Goal: Task Accomplishment & Management: Manage account settings

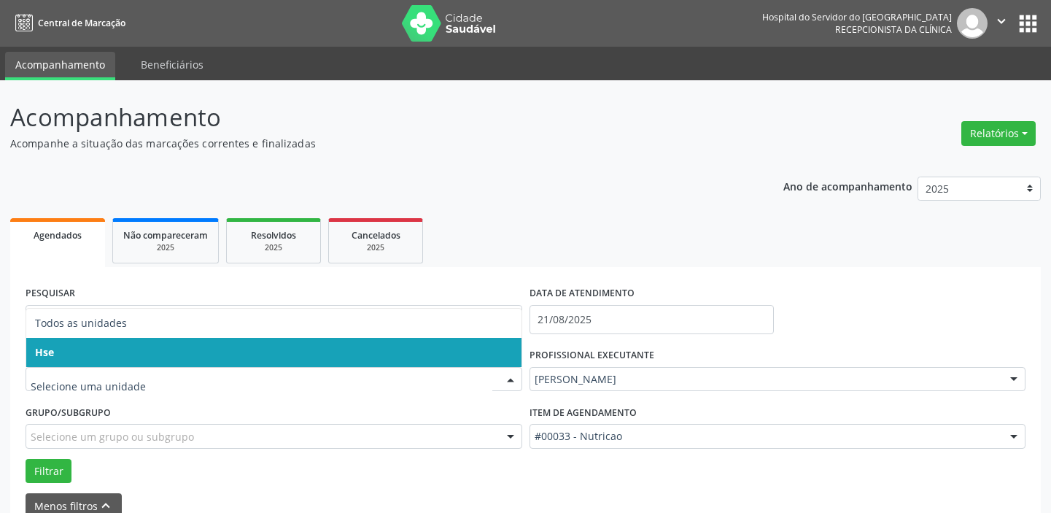
scroll to position [76, 0]
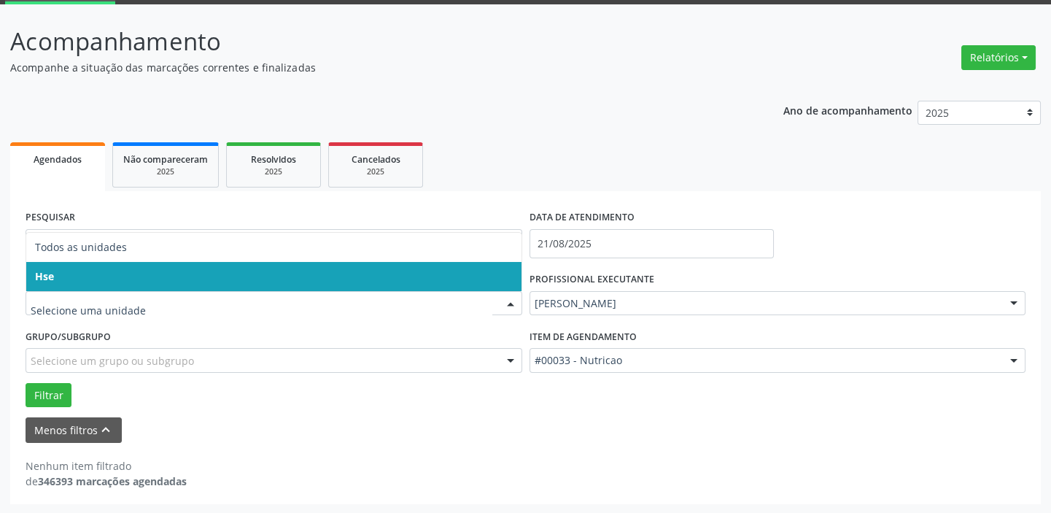
click at [294, 270] on span "Hse" at bounding box center [273, 276] width 495 height 29
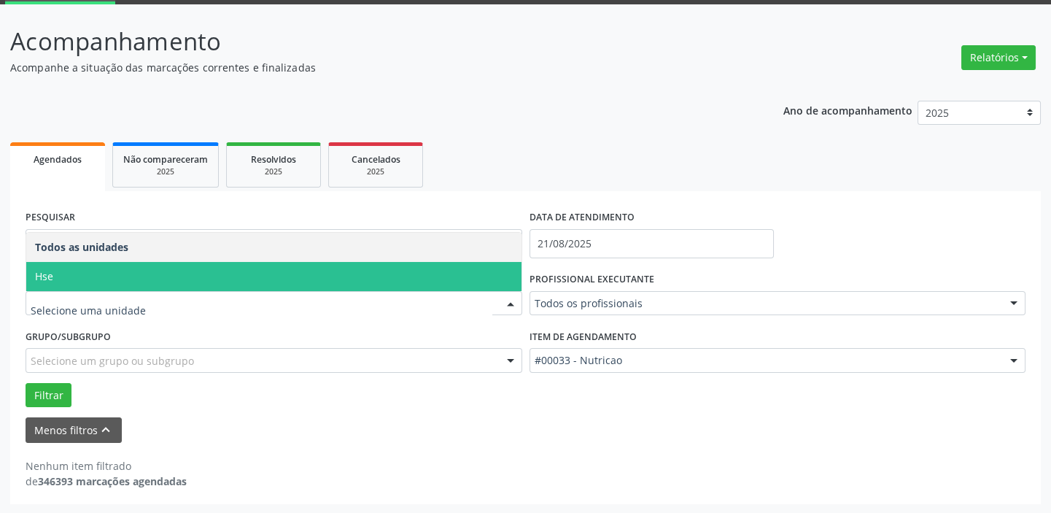
click at [513, 303] on div at bounding box center [511, 304] width 22 height 25
click at [467, 273] on span "Hse" at bounding box center [273, 276] width 495 height 29
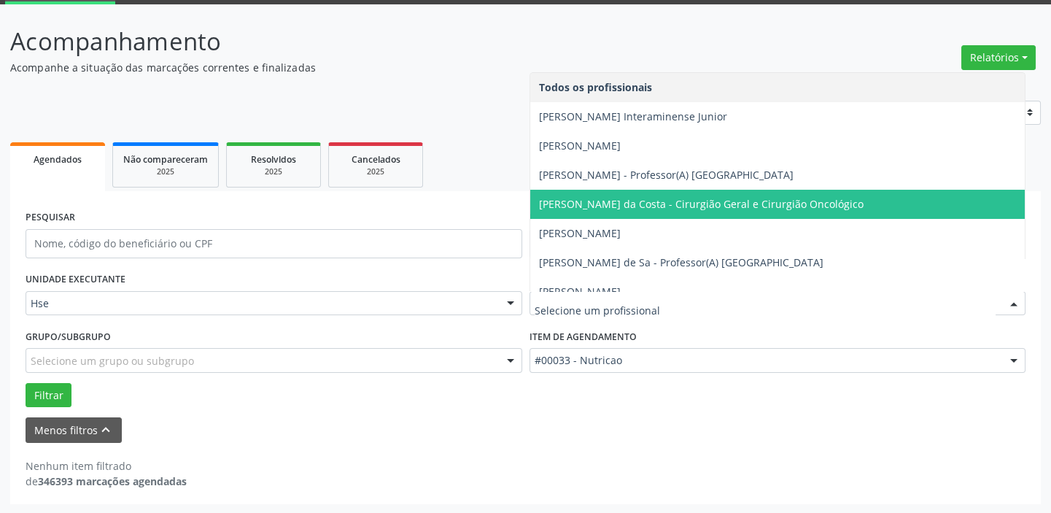
click at [1014, 306] on div at bounding box center [1014, 304] width 22 height 25
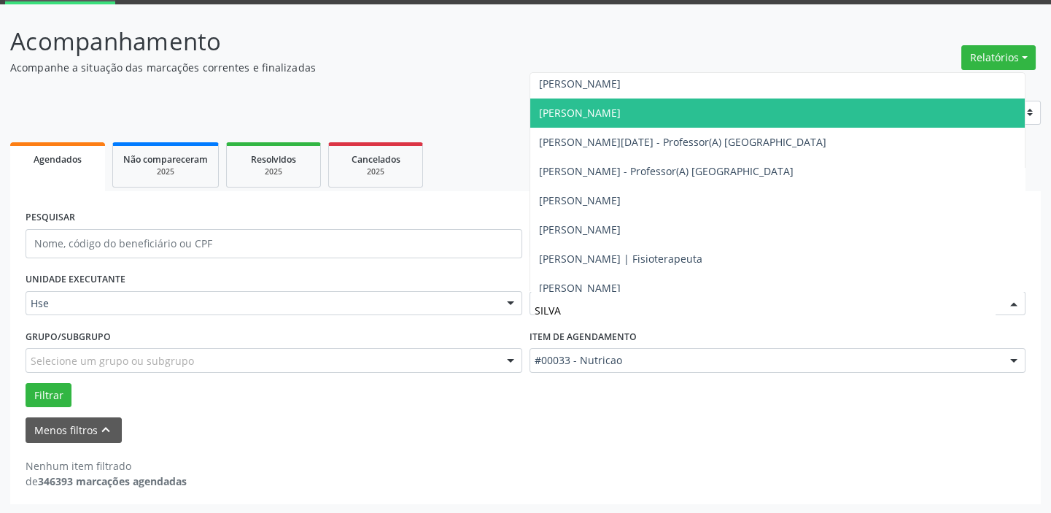
scroll to position [98, 0]
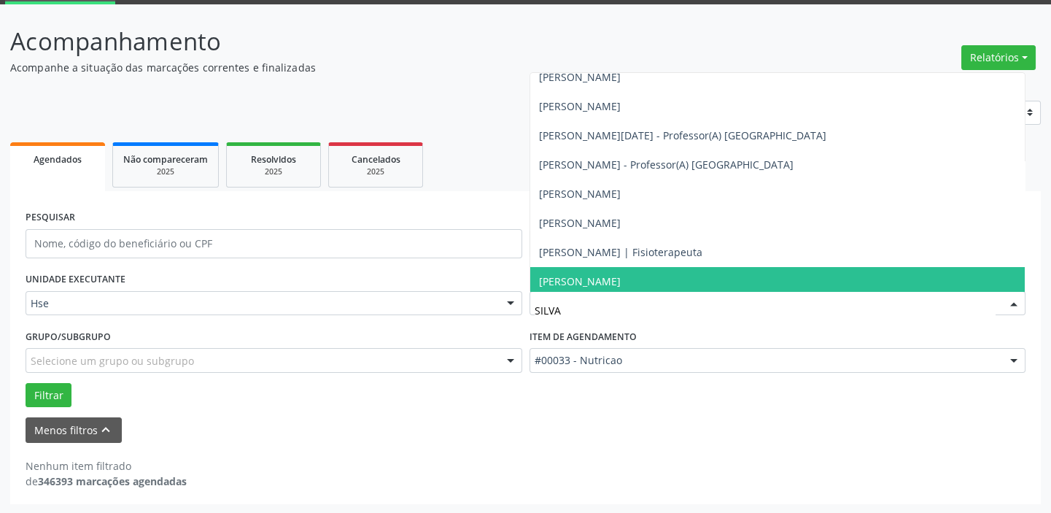
click at [570, 313] on input "SILVA" at bounding box center [766, 310] width 462 height 29
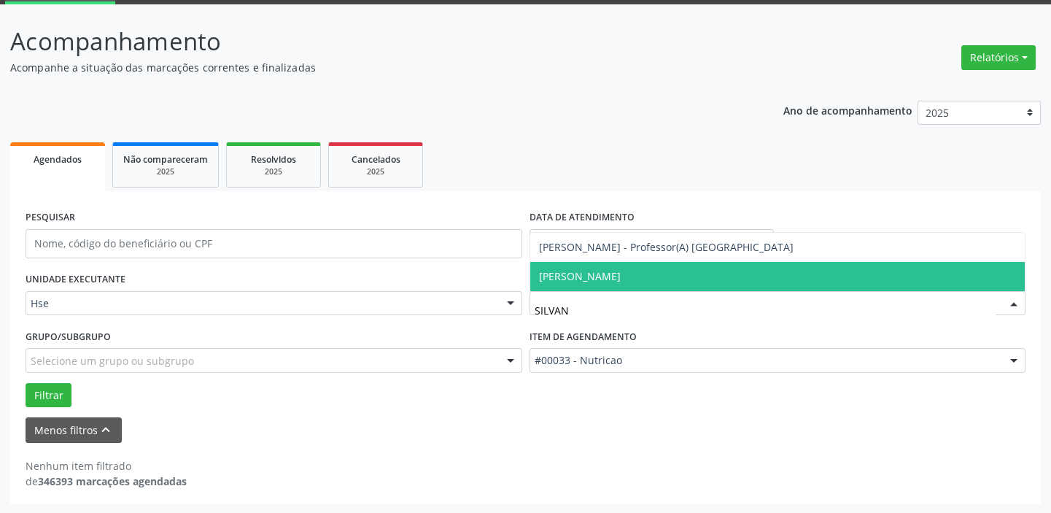
scroll to position [0, 0]
type input "SILVANA"
click at [586, 270] on span "[PERSON_NAME]" at bounding box center [580, 276] width 82 height 14
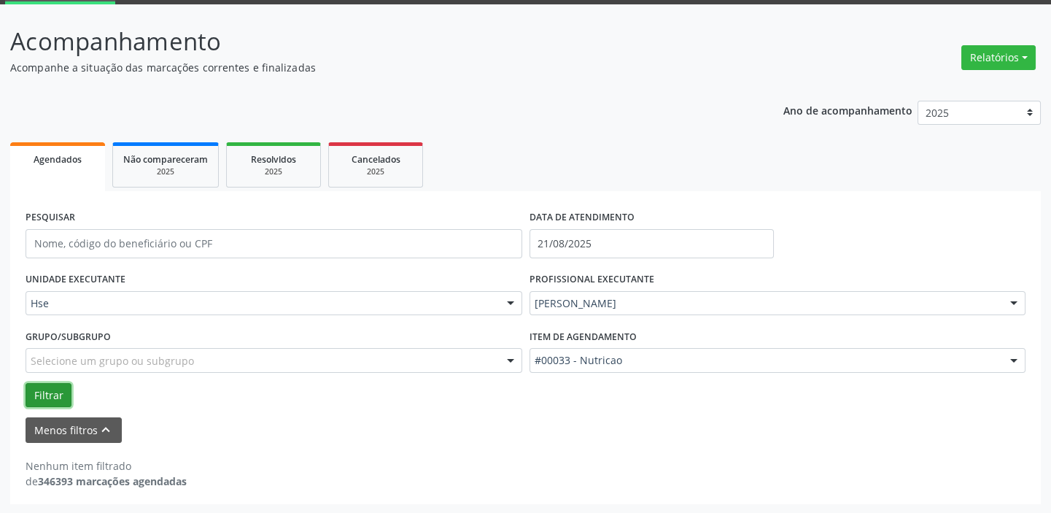
click at [56, 392] on button "Filtrar" at bounding box center [49, 395] width 46 height 25
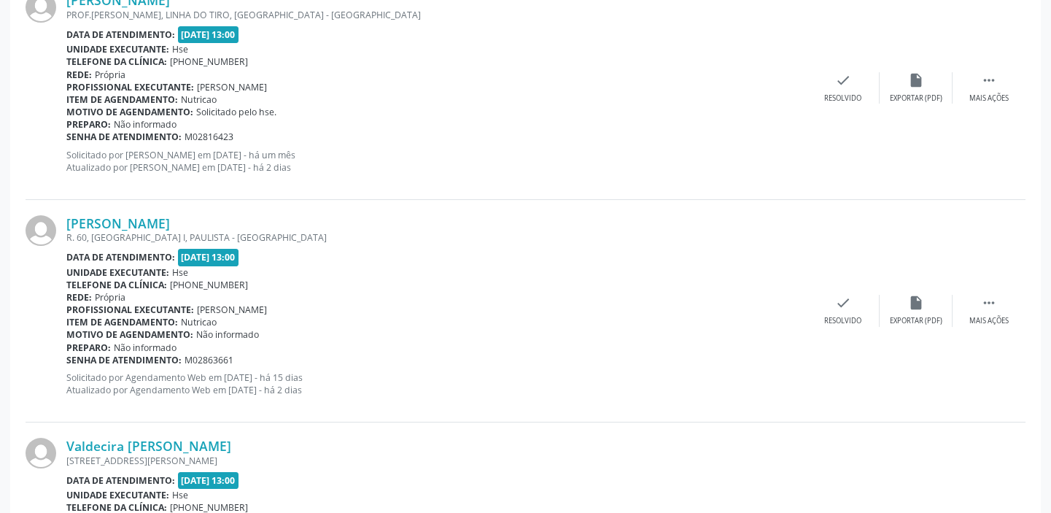
scroll to position [429, 0]
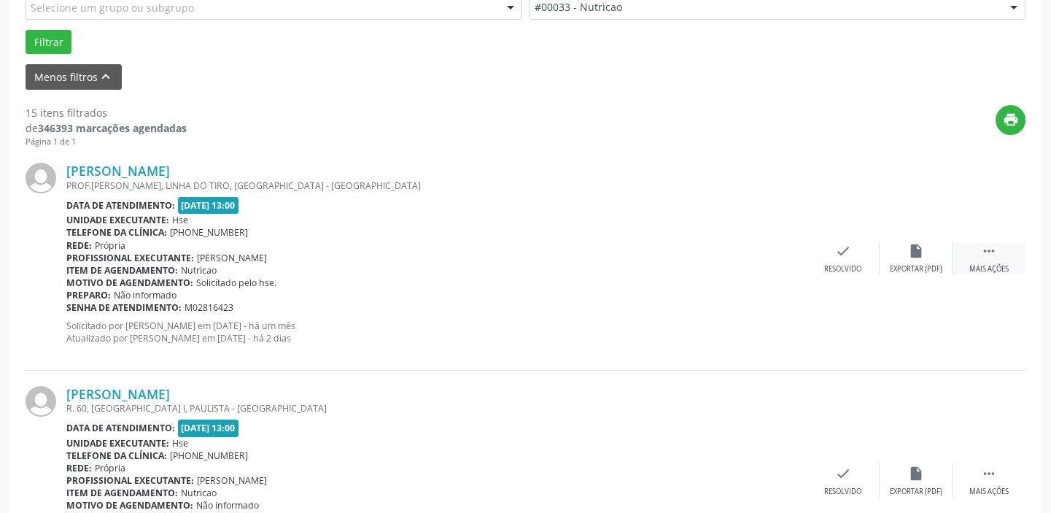
click at [981, 250] on icon "" at bounding box center [989, 251] width 16 height 16
click at [915, 257] on icon "alarm_off" at bounding box center [916, 251] width 16 height 16
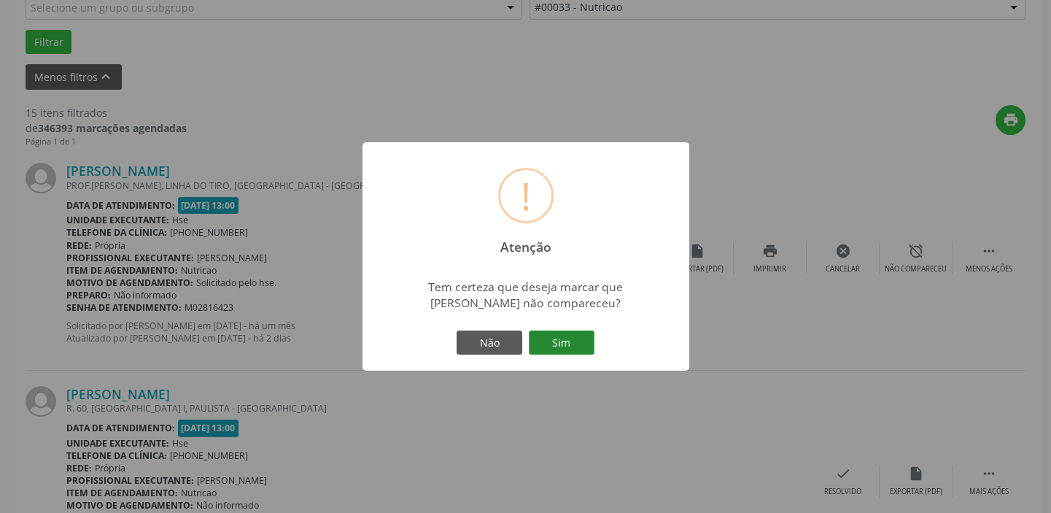
click at [560, 335] on button "Sim" at bounding box center [562, 342] width 66 height 25
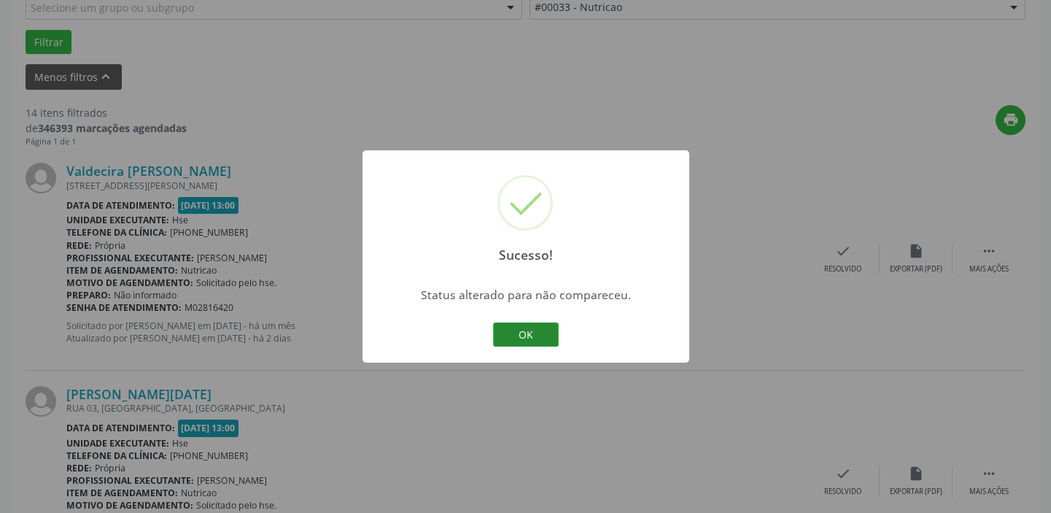
click at [536, 330] on button "OK" at bounding box center [526, 334] width 66 height 25
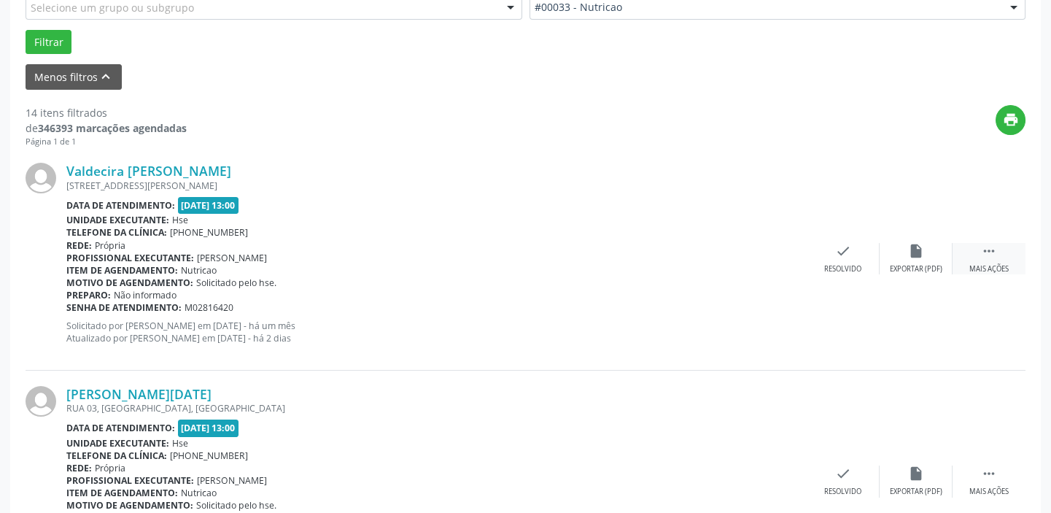
click at [985, 247] on icon "" at bounding box center [989, 251] width 16 height 16
click at [922, 252] on icon "alarm_off" at bounding box center [916, 251] width 16 height 16
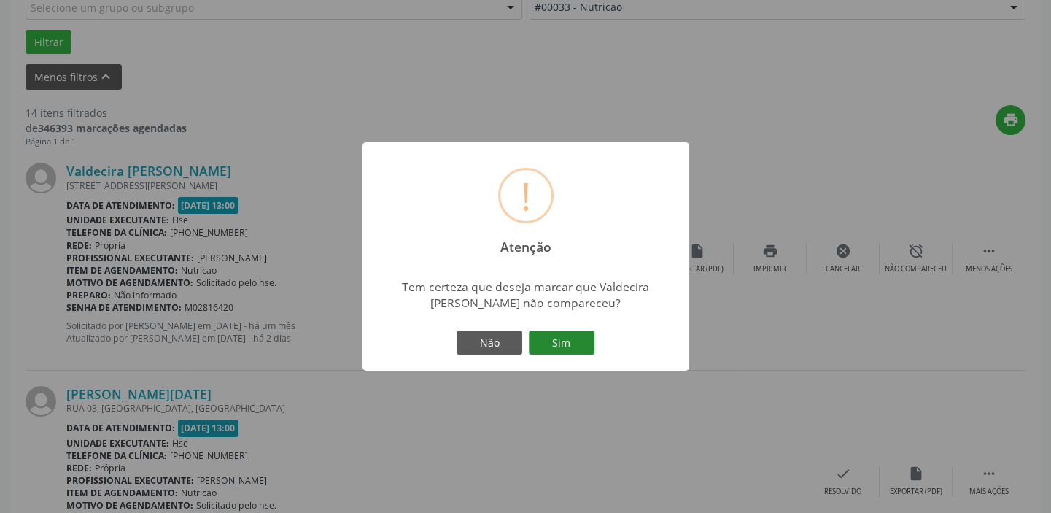
click at [562, 335] on button "Sim" at bounding box center [562, 342] width 66 height 25
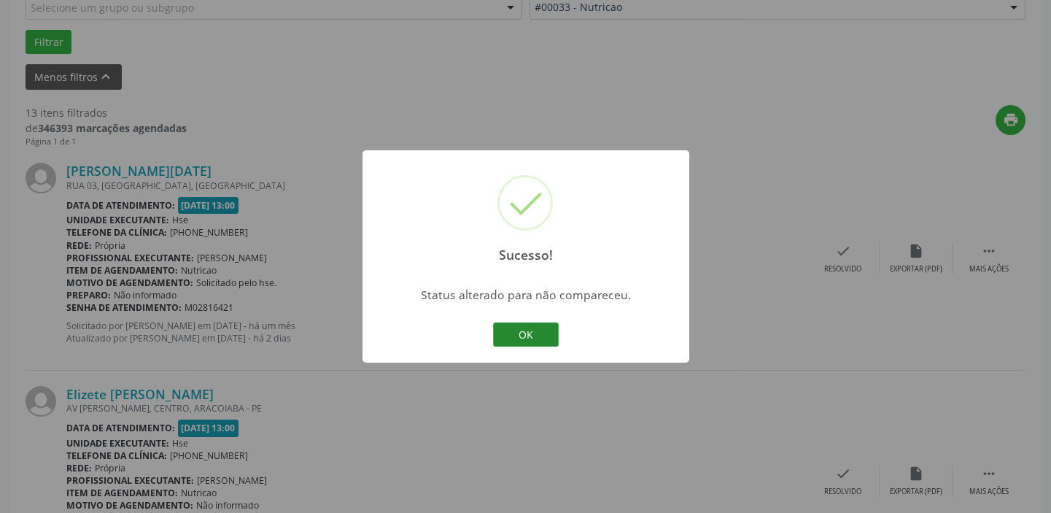
click at [536, 335] on button "OK" at bounding box center [526, 334] width 66 height 25
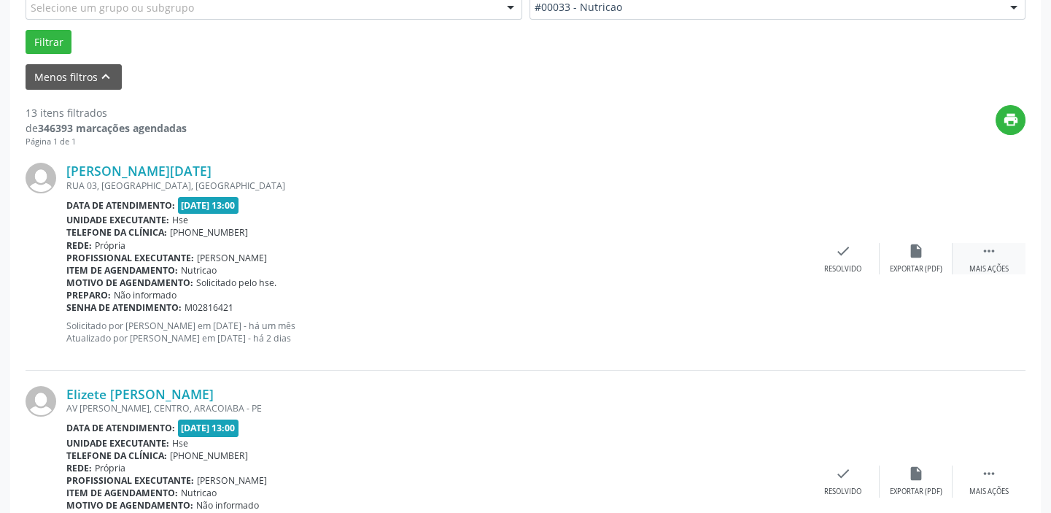
click at [996, 255] on icon "" at bounding box center [989, 251] width 16 height 16
click at [896, 256] on div "alarm_off Não compareceu" at bounding box center [916, 258] width 73 height 31
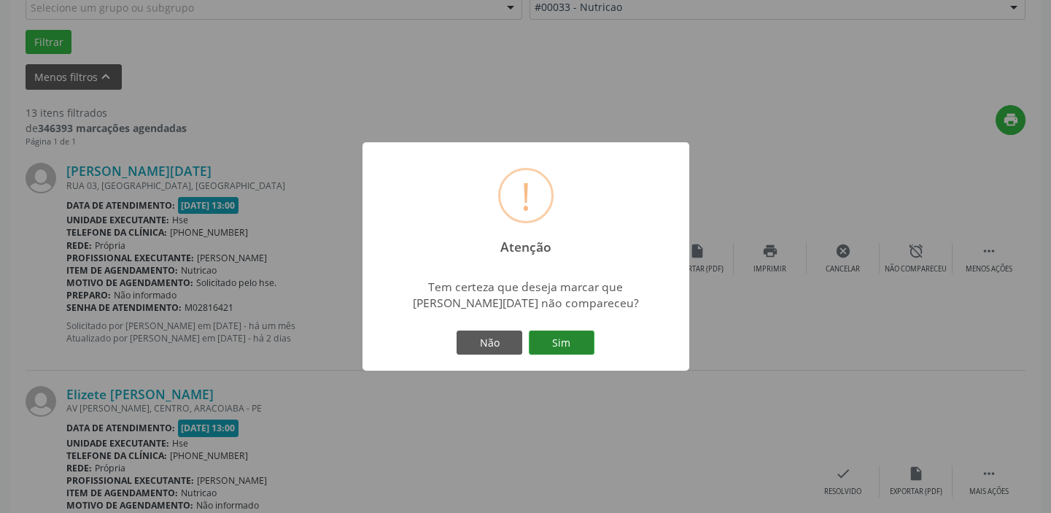
click at [571, 344] on button "Sim" at bounding box center [562, 342] width 66 height 25
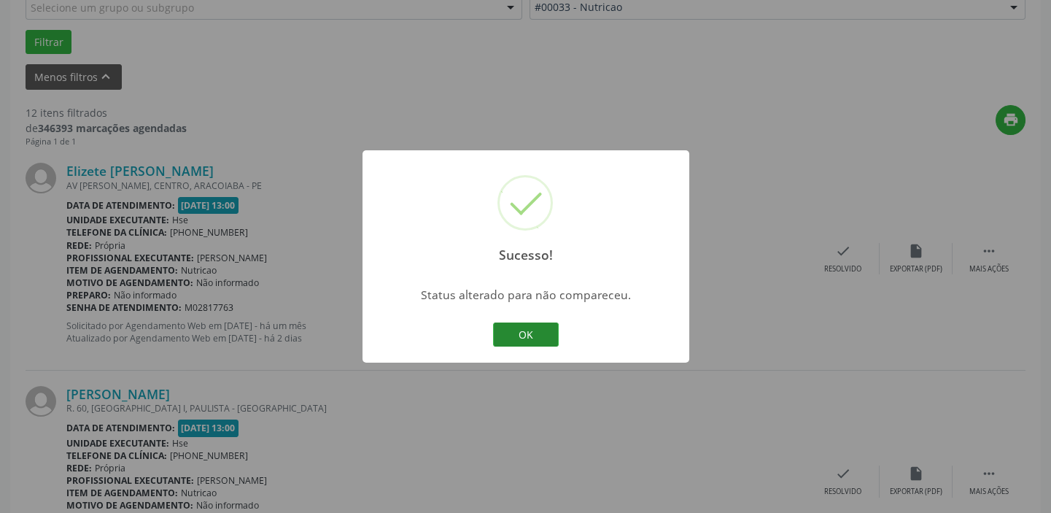
click at [517, 329] on button "OK" at bounding box center [526, 334] width 66 height 25
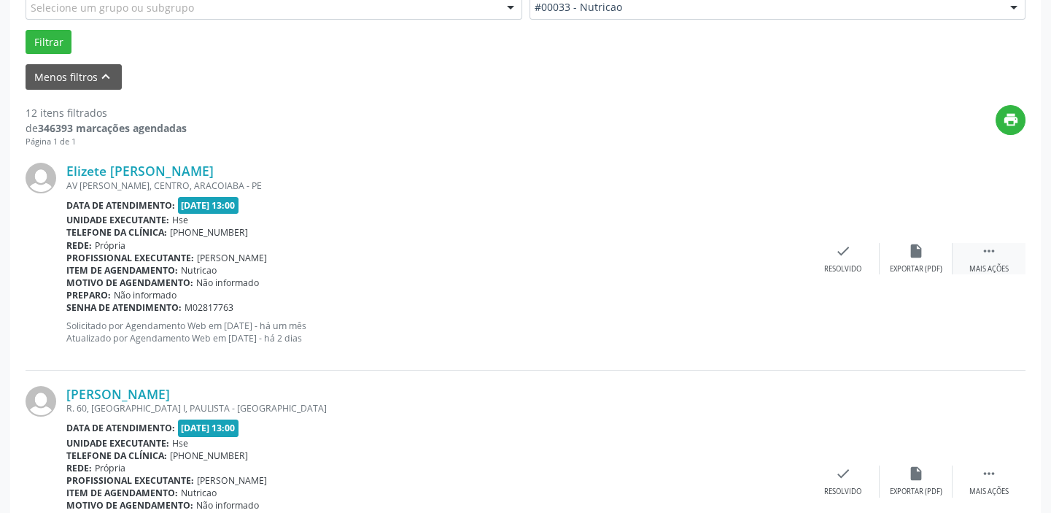
click at [1004, 251] on div " Mais ações" at bounding box center [988, 258] width 73 height 31
click at [930, 258] on div "alarm_off Não compareceu" at bounding box center [916, 258] width 73 height 31
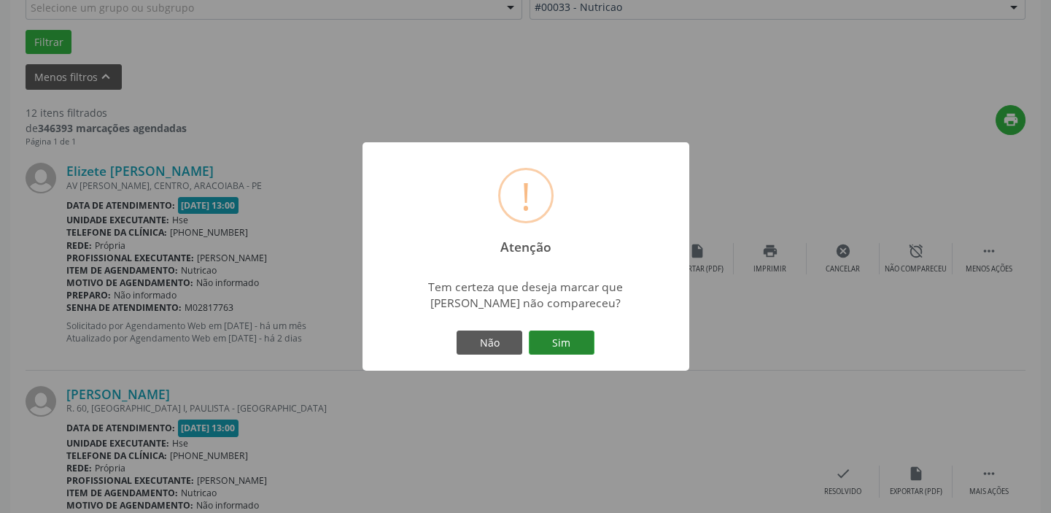
click at [574, 341] on button "Sim" at bounding box center [562, 342] width 66 height 25
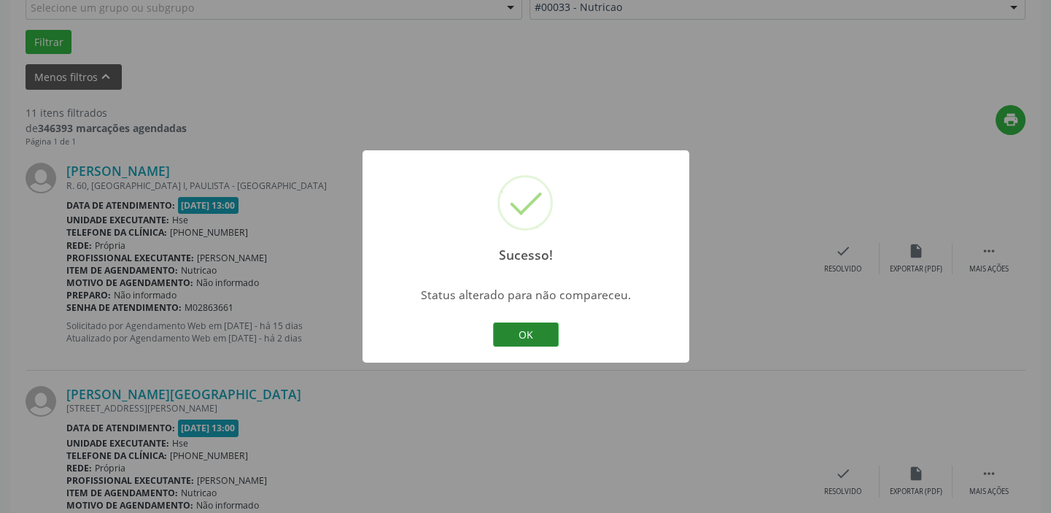
click at [525, 329] on button "OK" at bounding box center [526, 334] width 66 height 25
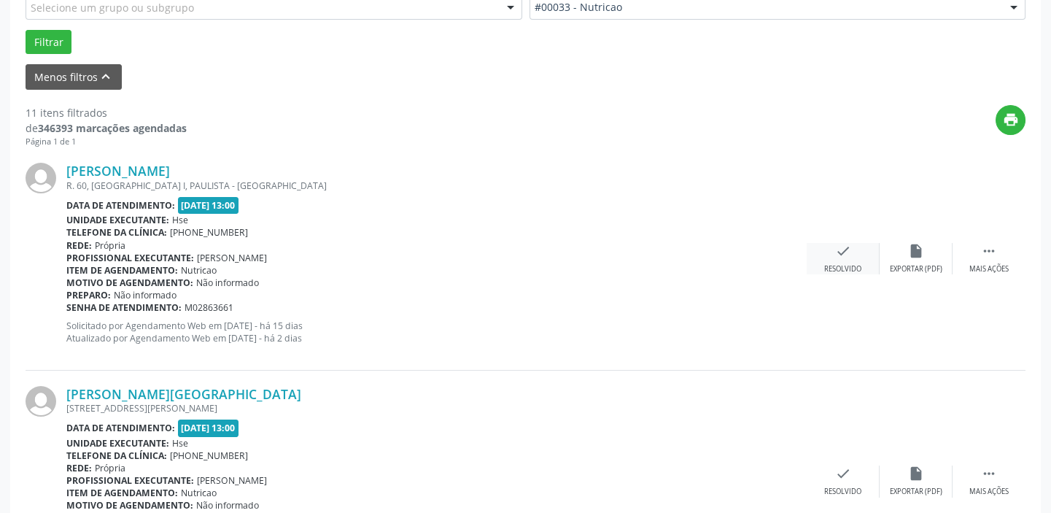
click at [846, 255] on icon "check" at bounding box center [843, 251] width 16 height 16
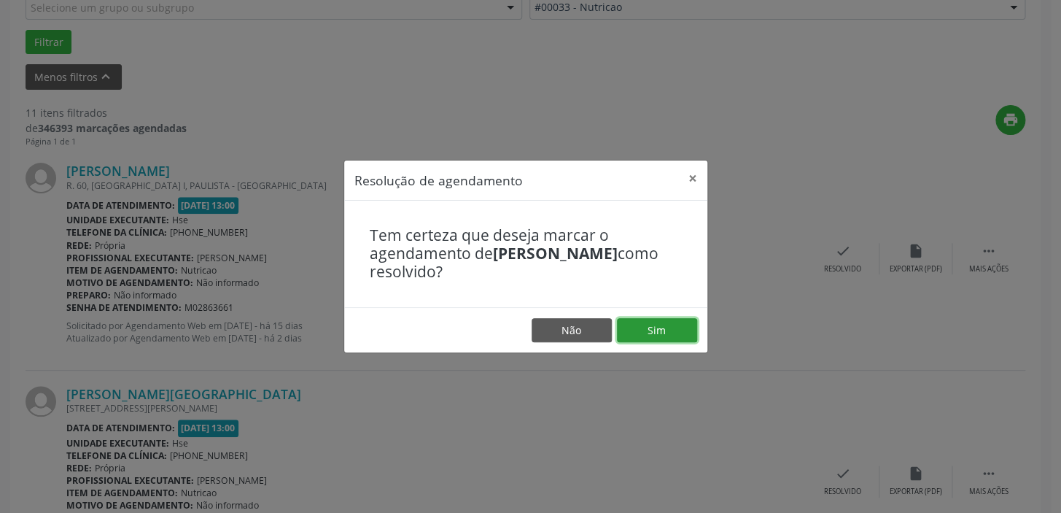
click at [648, 330] on button "Sim" at bounding box center [657, 330] width 80 height 25
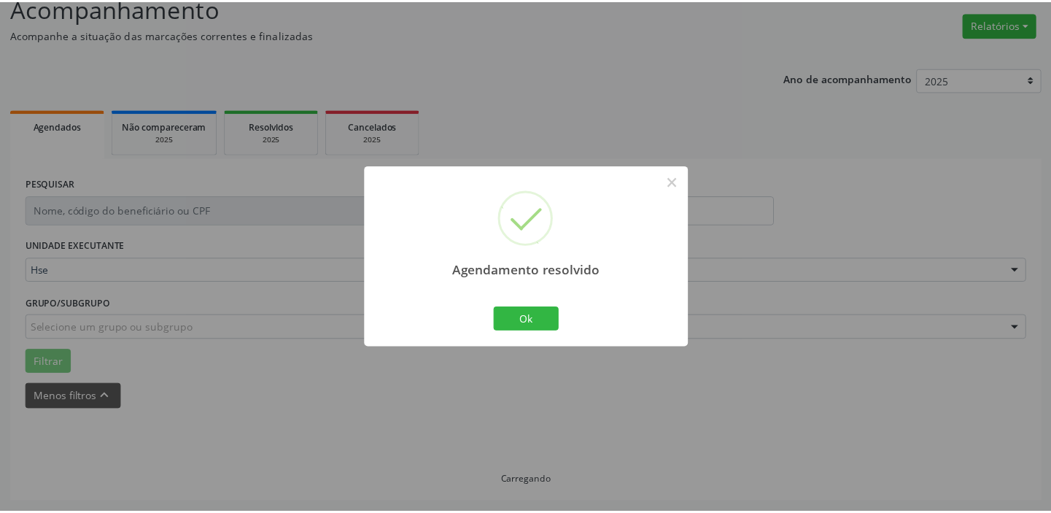
scroll to position [108, 0]
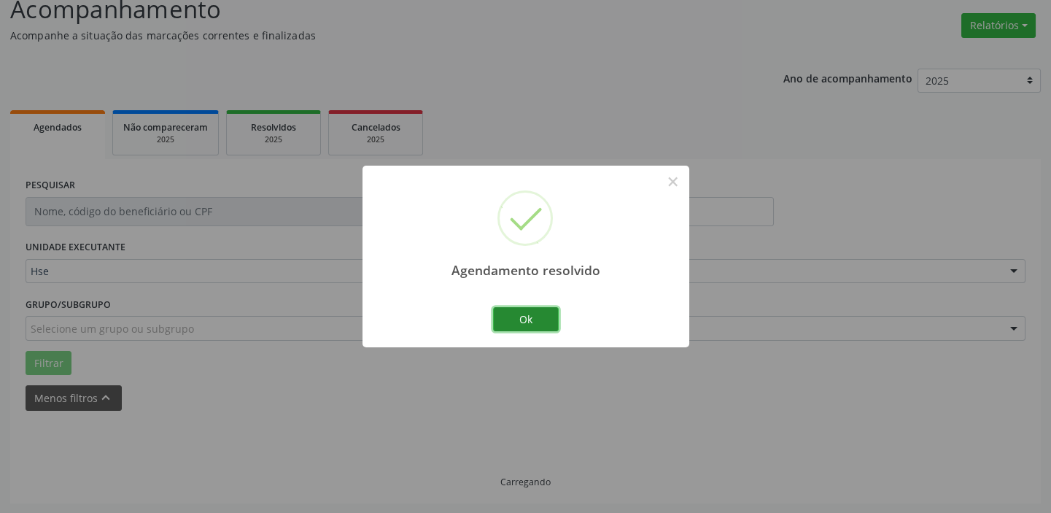
click at [543, 310] on button "Ok" at bounding box center [526, 319] width 66 height 25
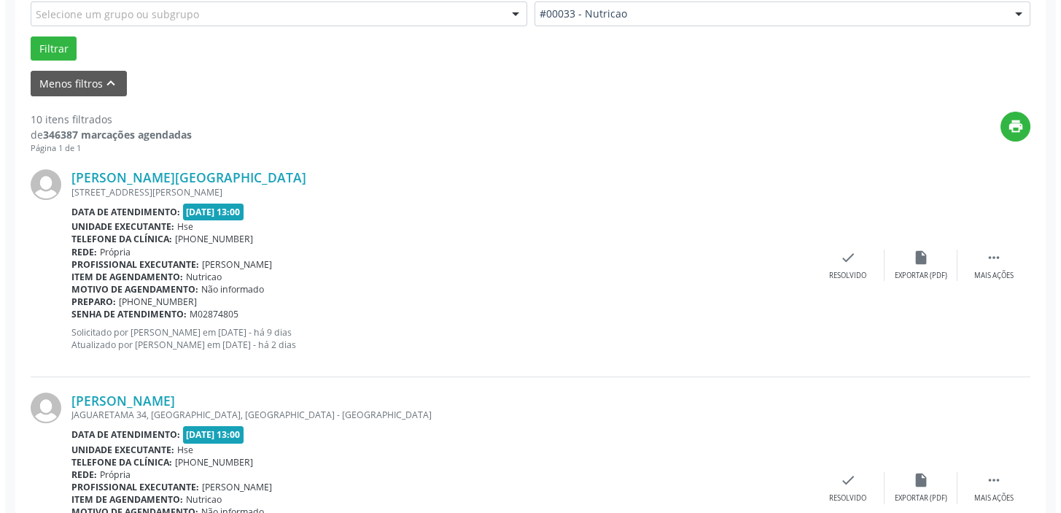
scroll to position [449, 0]
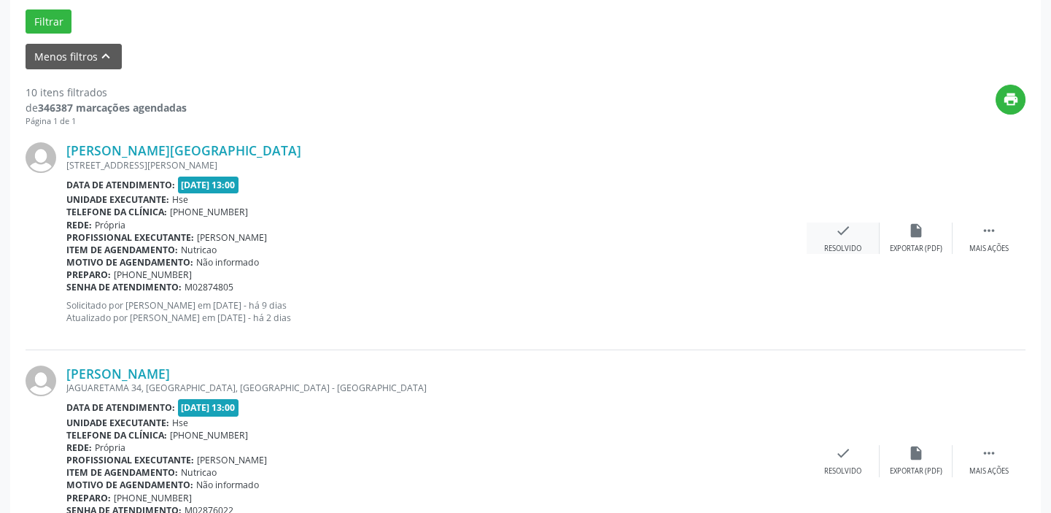
click at [851, 231] on div "check Resolvido" at bounding box center [843, 237] width 73 height 31
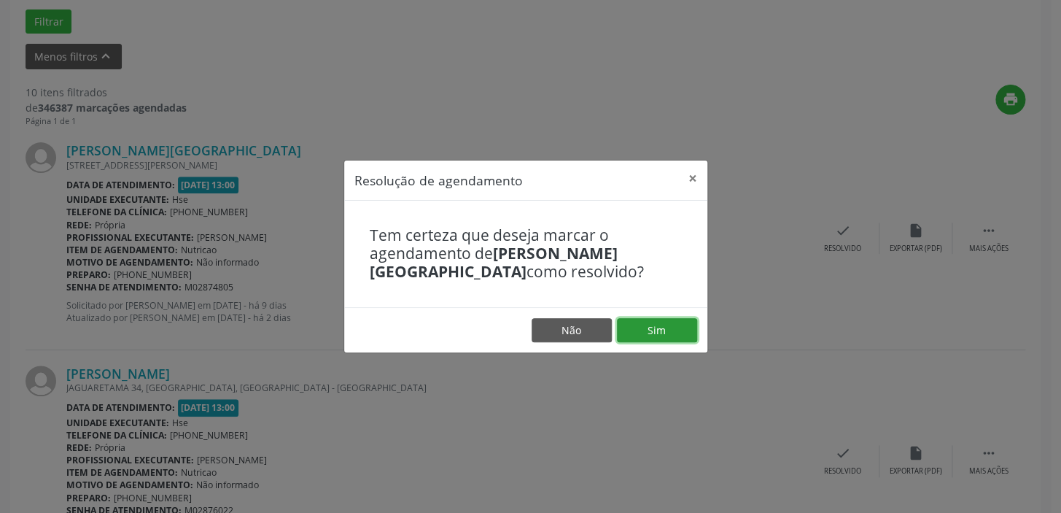
click at [661, 332] on button "Sim" at bounding box center [657, 330] width 80 height 25
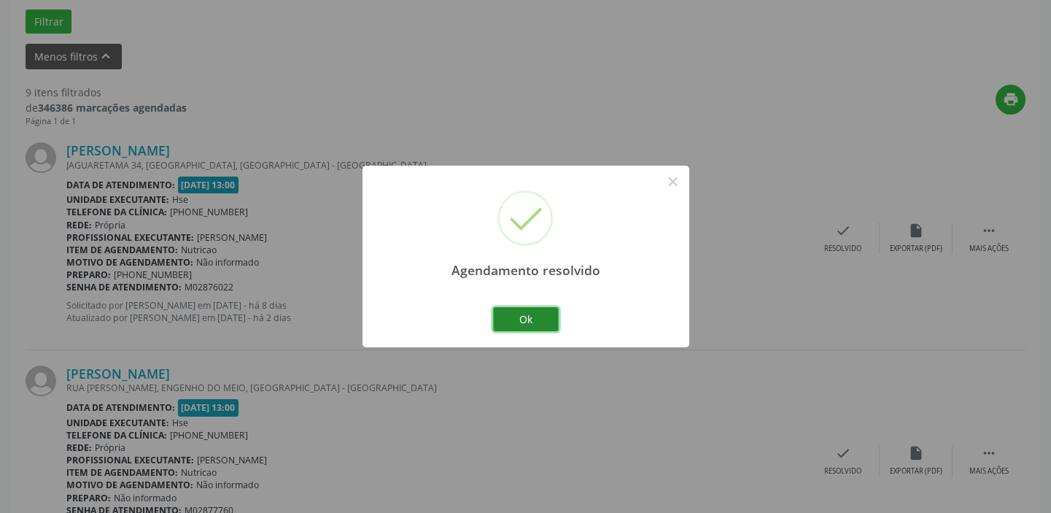
click at [551, 316] on button "Ok" at bounding box center [526, 319] width 66 height 25
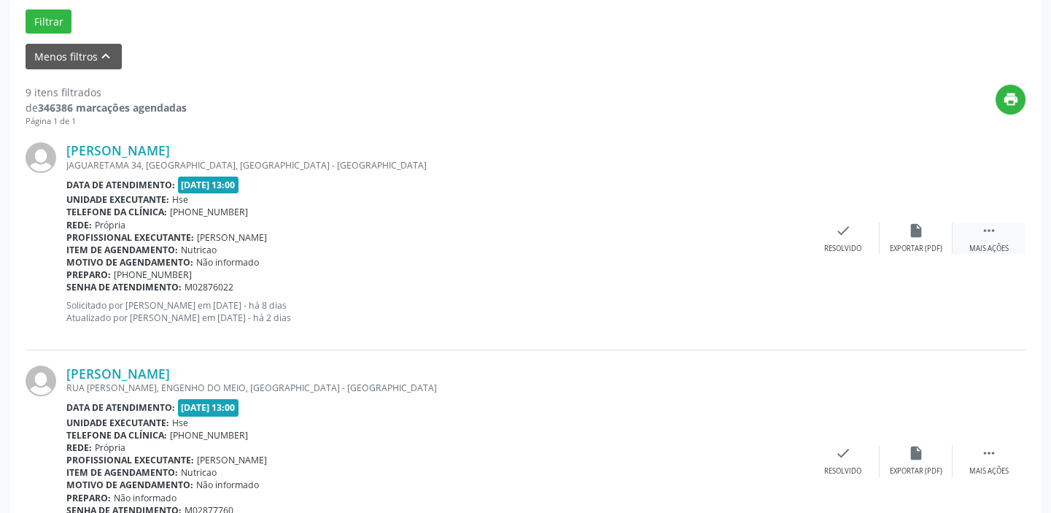
click at [981, 233] on icon "" at bounding box center [989, 230] width 16 height 16
click at [931, 235] on div "alarm_off Não compareceu" at bounding box center [916, 237] width 73 height 31
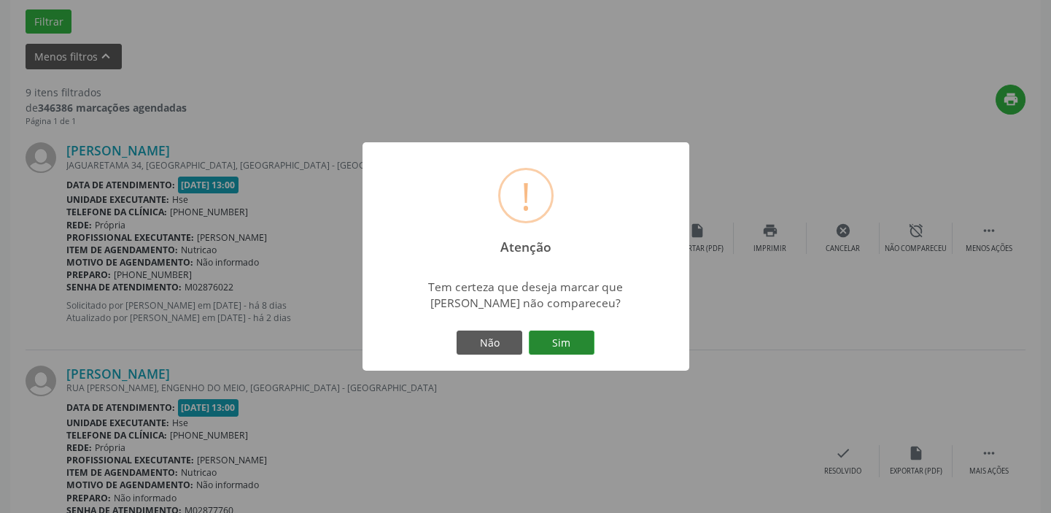
click at [559, 342] on button "Sim" at bounding box center [562, 342] width 66 height 25
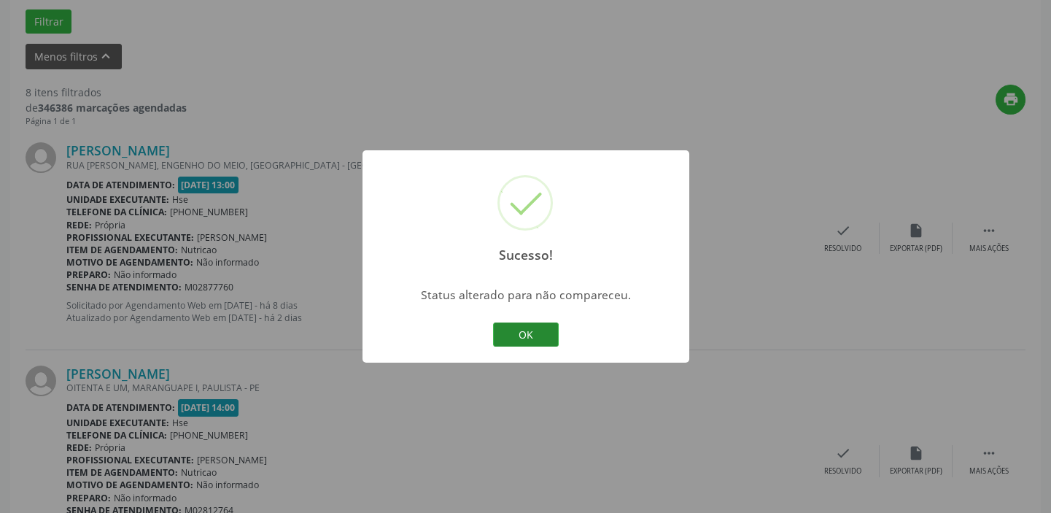
click at [544, 335] on button "OK" at bounding box center [526, 334] width 66 height 25
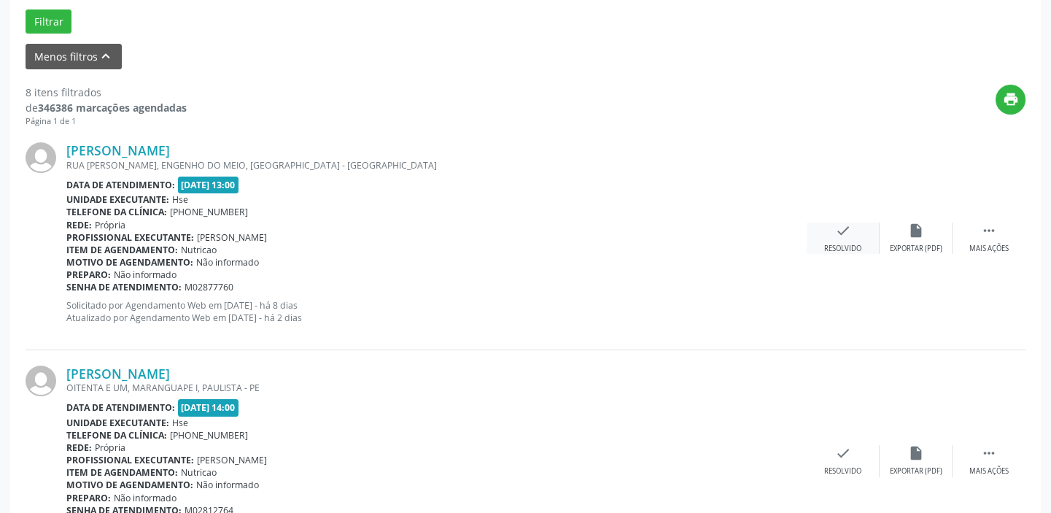
click at [847, 236] on icon "check" at bounding box center [843, 230] width 16 height 16
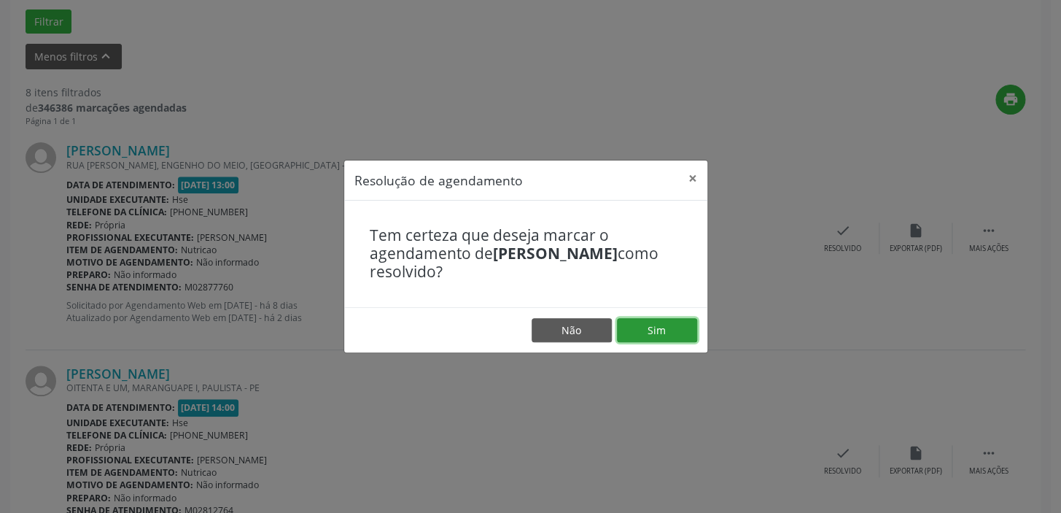
click at [660, 327] on button "Sim" at bounding box center [657, 330] width 80 height 25
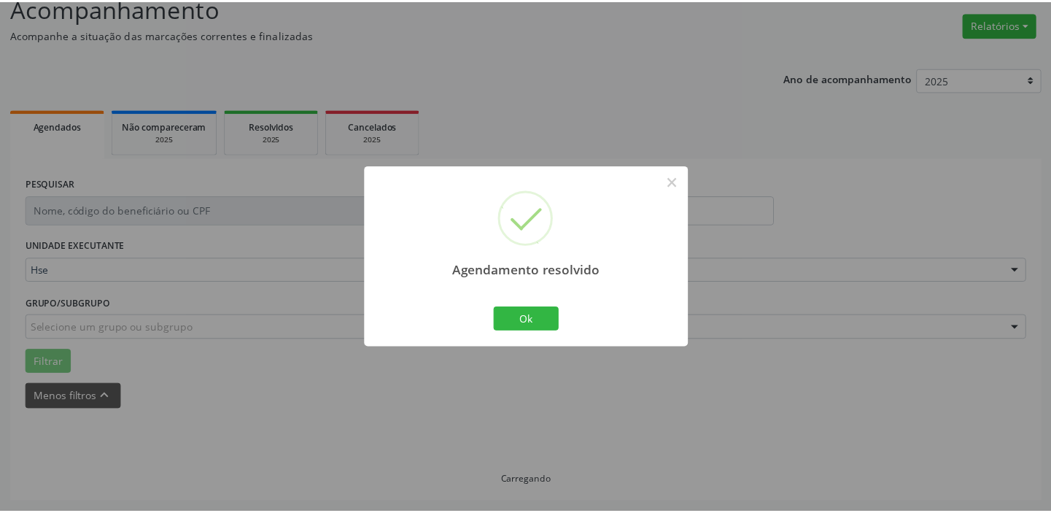
scroll to position [108, 0]
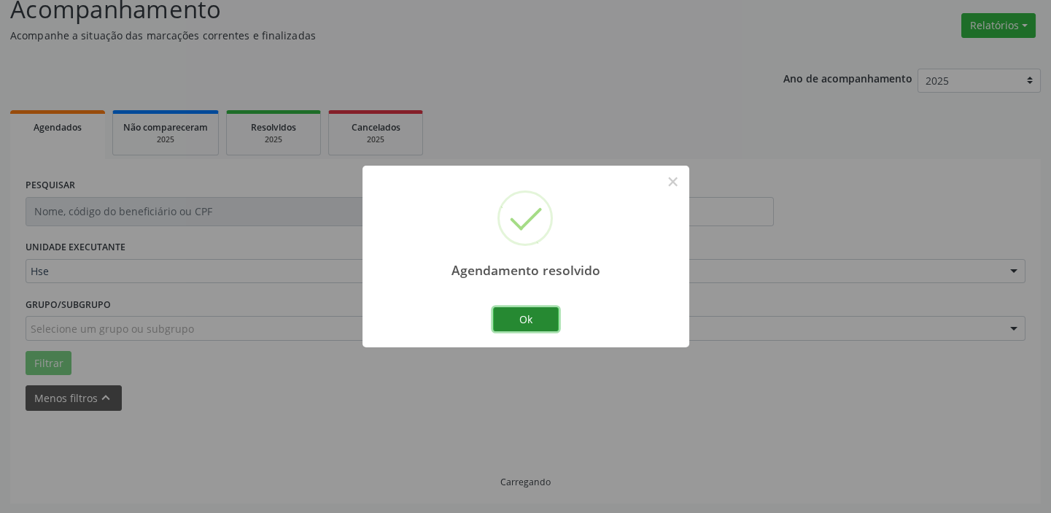
click at [531, 309] on button "Ok" at bounding box center [526, 319] width 66 height 25
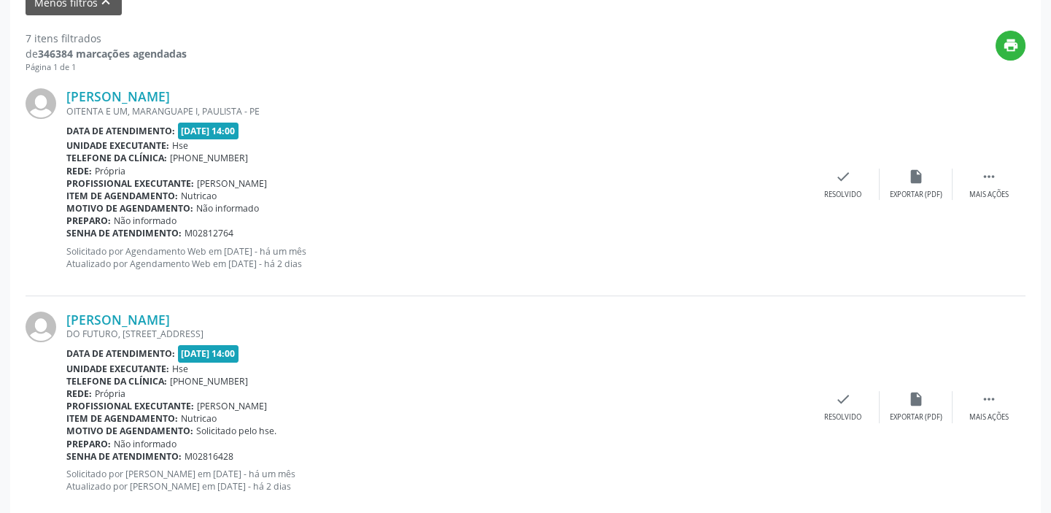
scroll to position [521, 0]
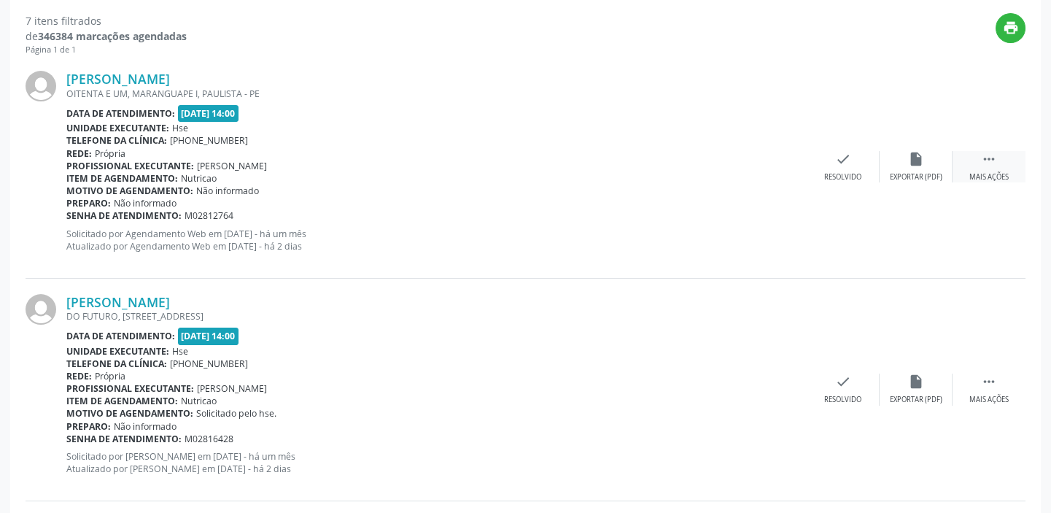
click at [988, 160] on icon "" at bounding box center [989, 159] width 16 height 16
click at [917, 153] on icon "alarm_off" at bounding box center [916, 159] width 16 height 16
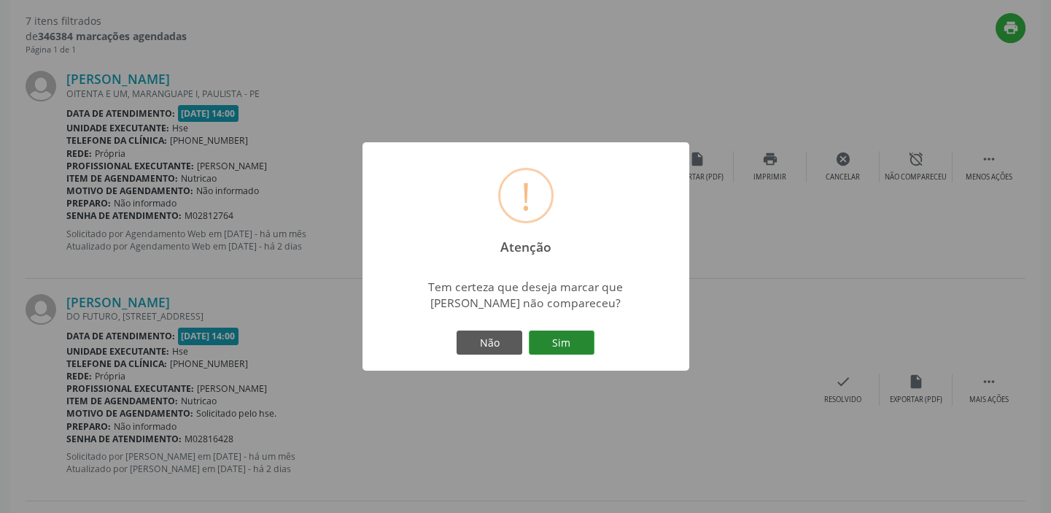
click at [568, 347] on button "Sim" at bounding box center [562, 342] width 66 height 25
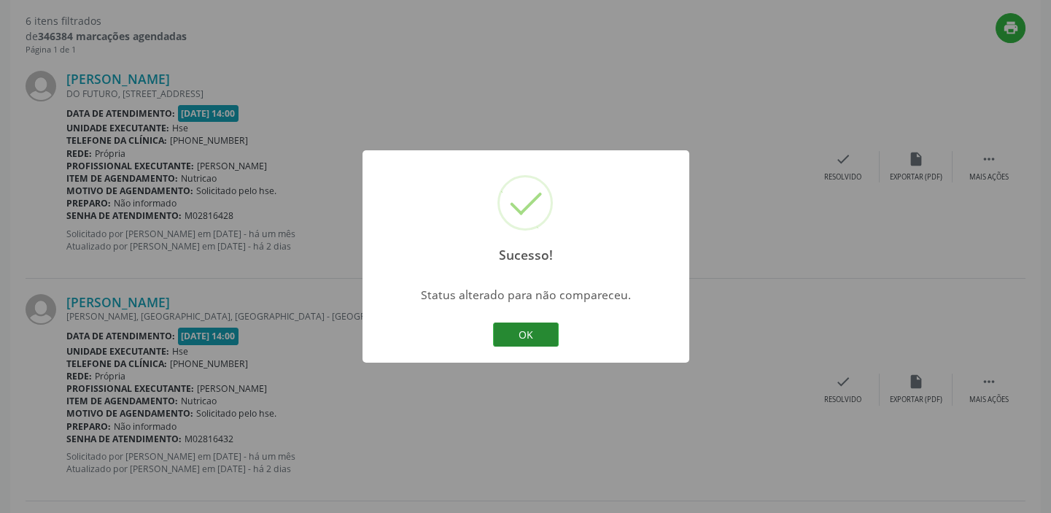
click at [537, 329] on button "OK" at bounding box center [526, 334] width 66 height 25
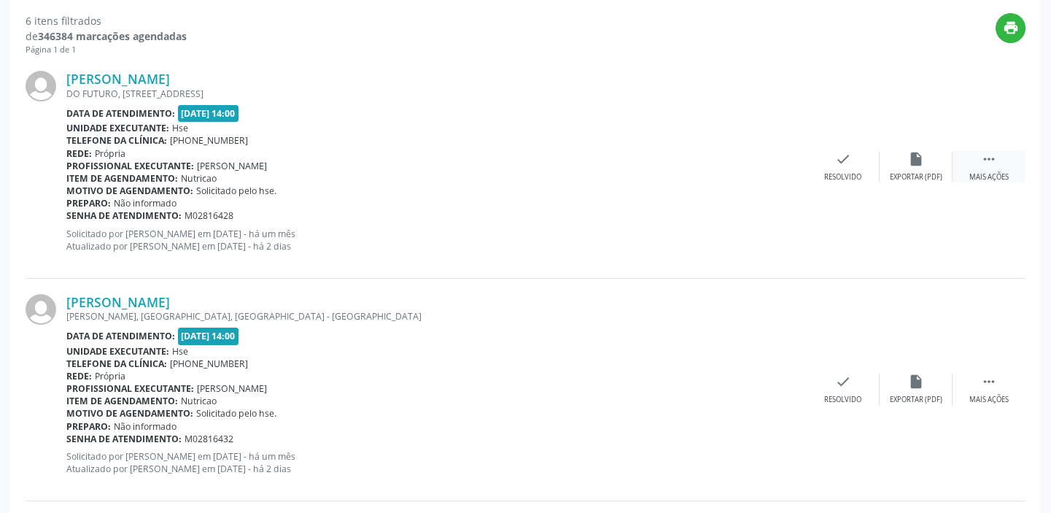
click at [988, 166] on div " Mais ações" at bounding box center [988, 166] width 73 height 31
click at [913, 172] on div "Não compareceu" at bounding box center [916, 177] width 62 height 10
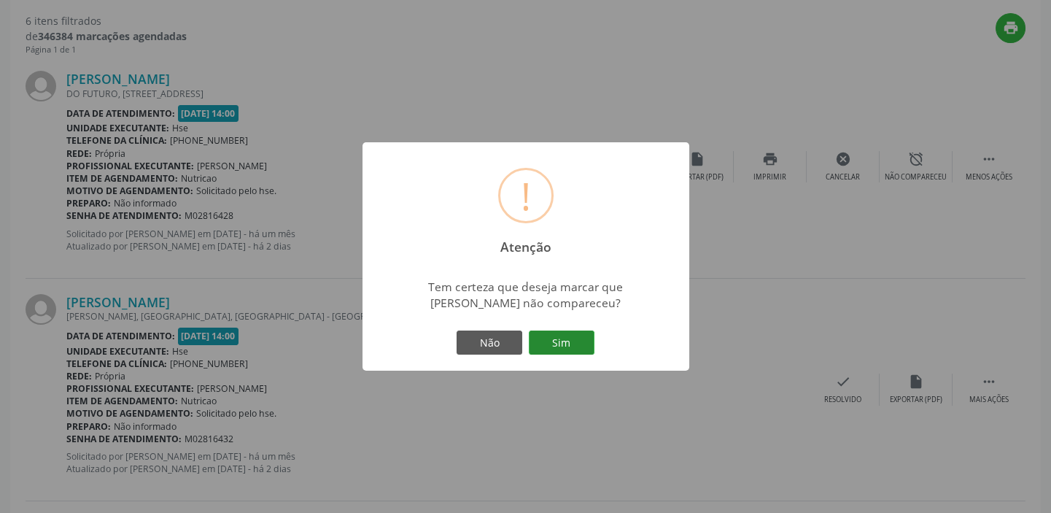
click at [567, 340] on button "Sim" at bounding box center [562, 342] width 66 height 25
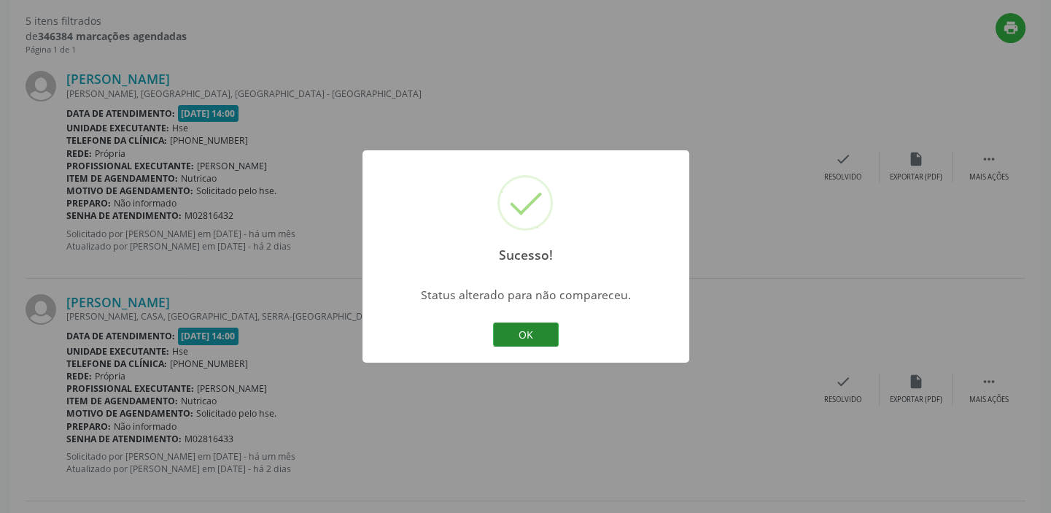
click at [539, 333] on button "OK" at bounding box center [526, 334] width 66 height 25
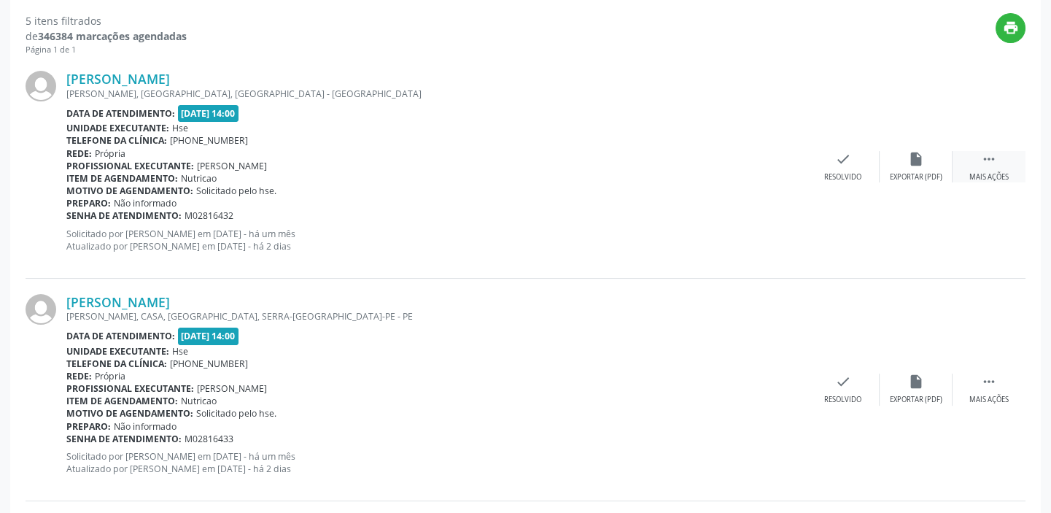
click at [996, 167] on div " Mais ações" at bounding box center [988, 166] width 73 height 31
click at [912, 167] on div "alarm_off Não compareceu" at bounding box center [916, 166] width 73 height 31
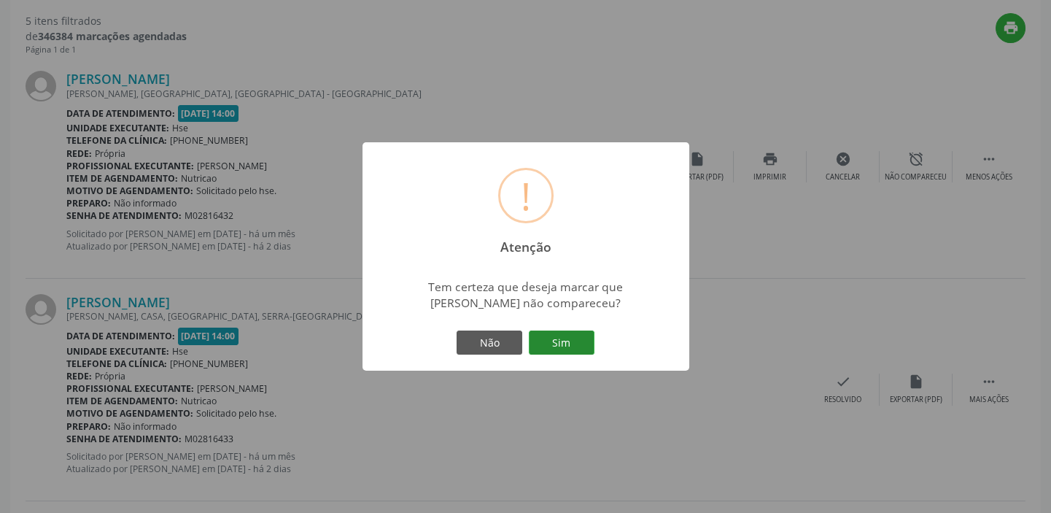
click at [571, 346] on button "Sim" at bounding box center [562, 342] width 66 height 25
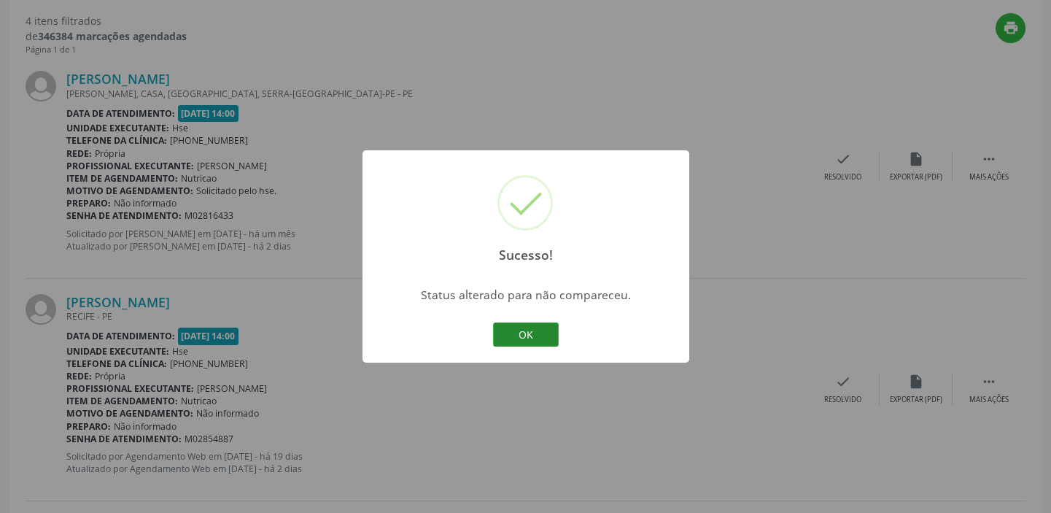
click at [528, 327] on button "OK" at bounding box center [526, 334] width 66 height 25
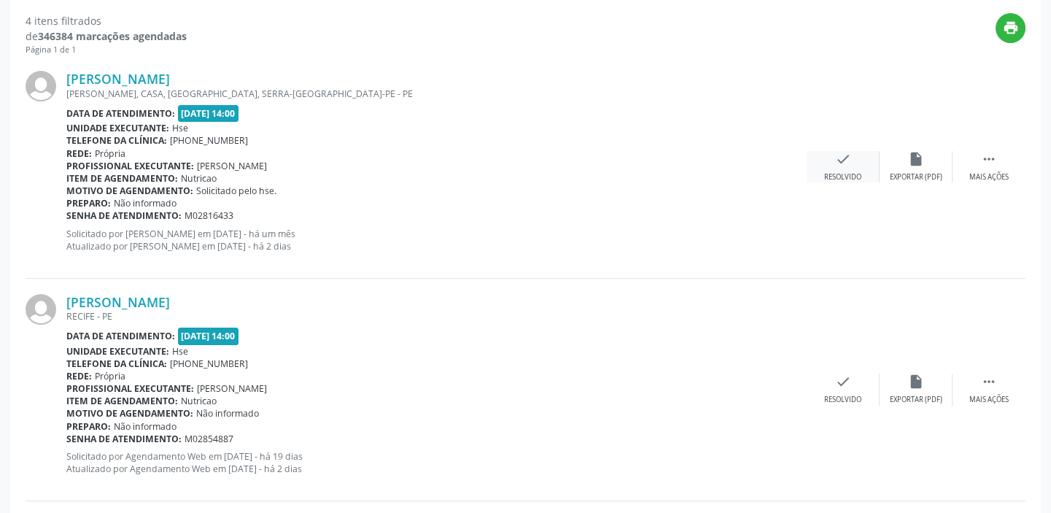
click at [855, 169] on div "check Resolvido" at bounding box center [843, 166] width 73 height 31
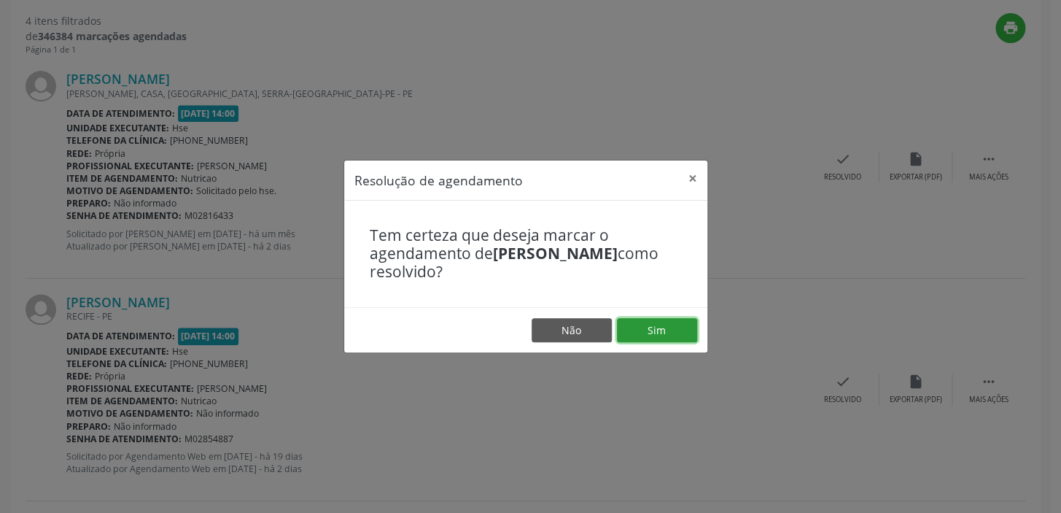
click at [668, 330] on button "Sim" at bounding box center [657, 330] width 80 height 25
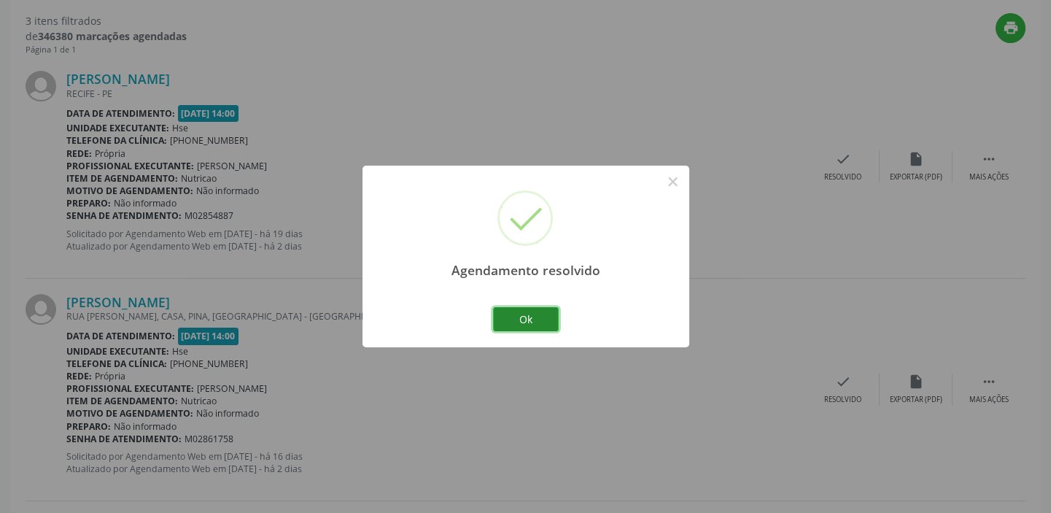
click at [537, 320] on button "Ok" at bounding box center [526, 319] width 66 height 25
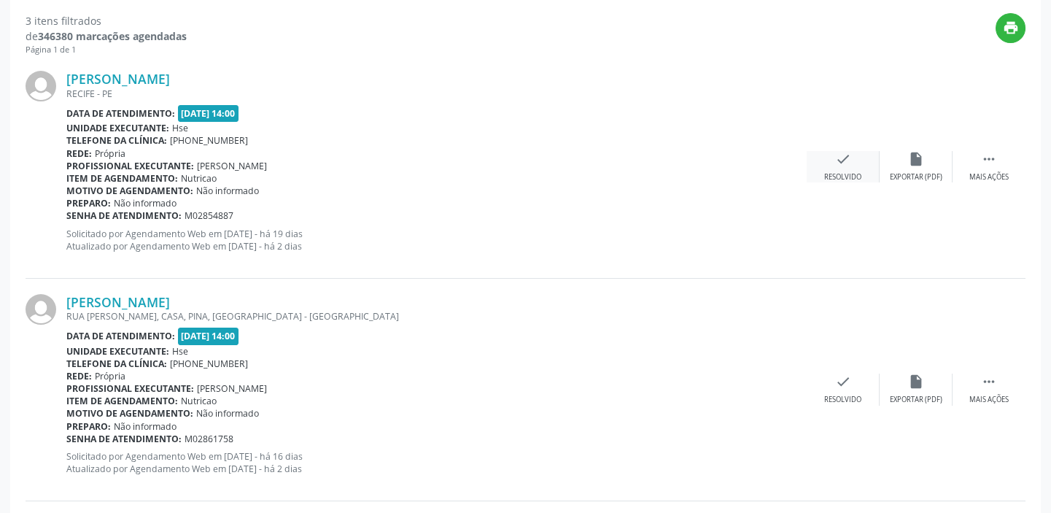
click at [858, 163] on div "check Resolvido" at bounding box center [843, 166] width 73 height 31
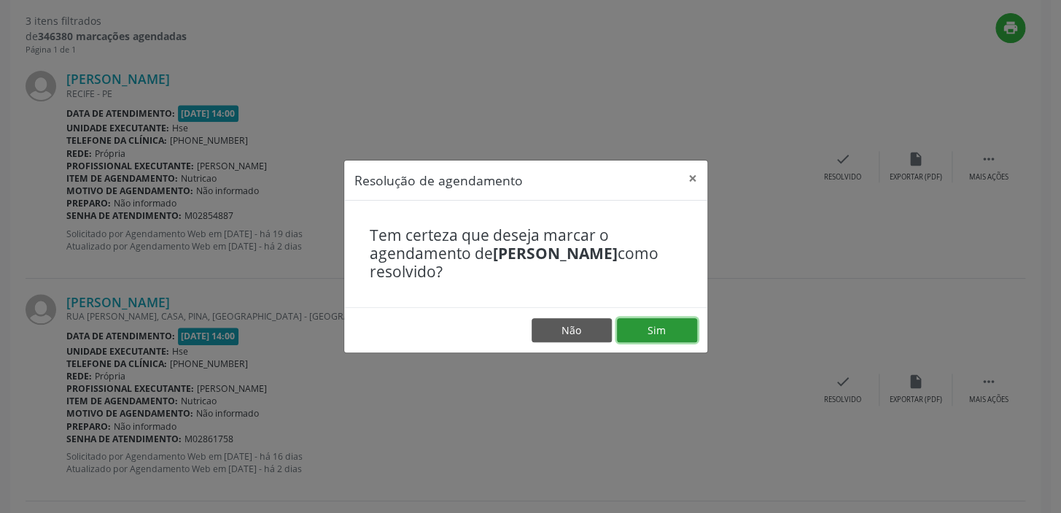
click at [667, 332] on button "Sim" at bounding box center [657, 330] width 80 height 25
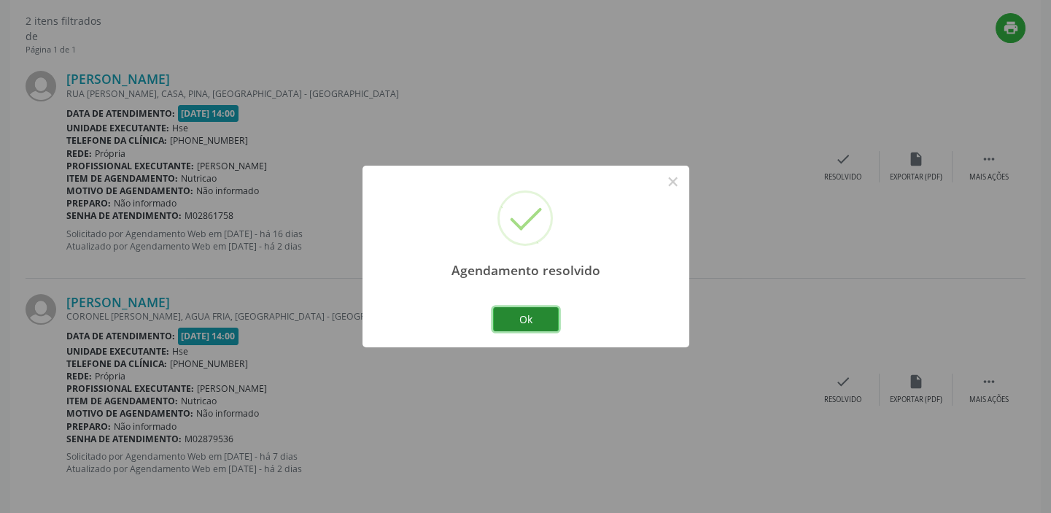
click at [540, 317] on button "Ok" at bounding box center [526, 319] width 66 height 25
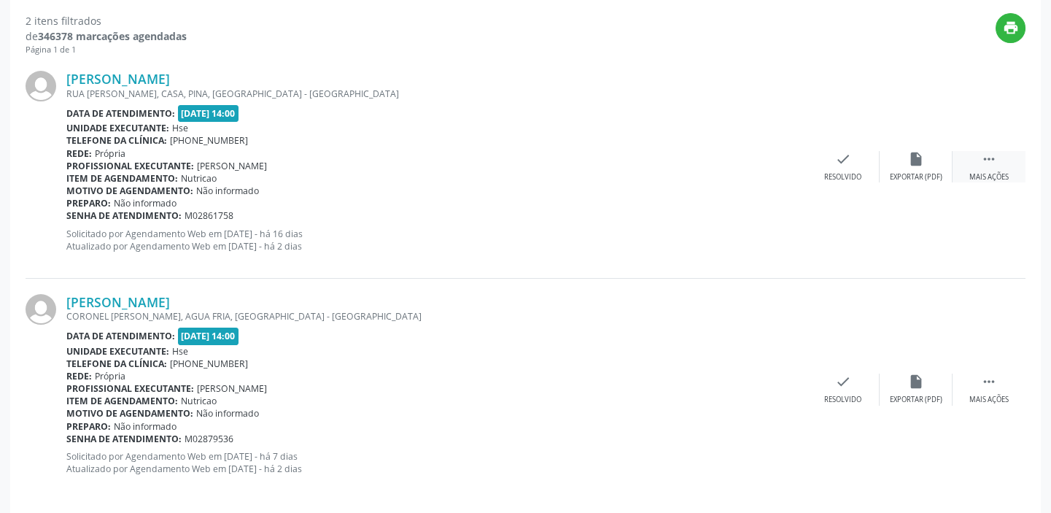
click at [982, 166] on div " Mais ações" at bounding box center [988, 166] width 73 height 31
click at [934, 166] on div "alarm_off Não compareceu" at bounding box center [916, 166] width 73 height 31
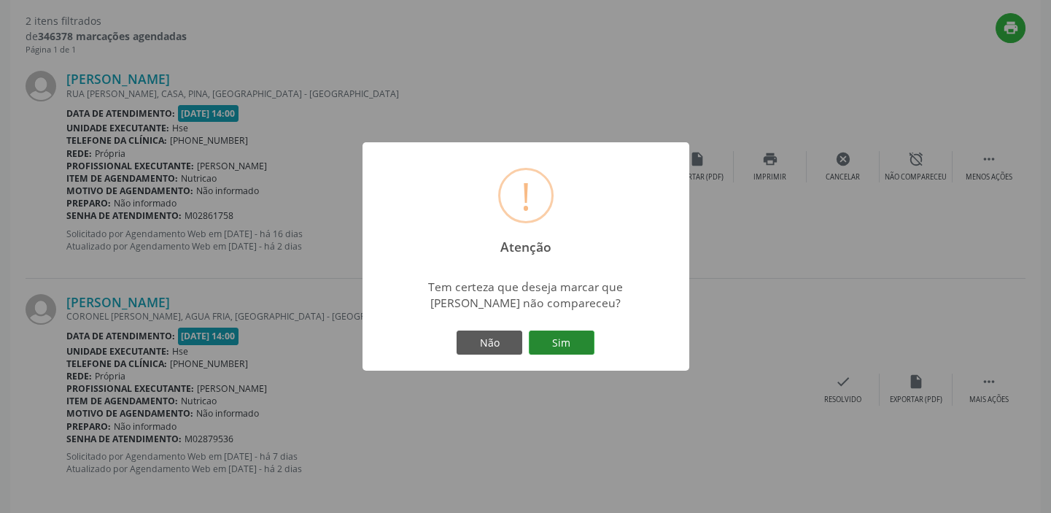
click at [555, 353] on button "Sim" at bounding box center [562, 342] width 66 height 25
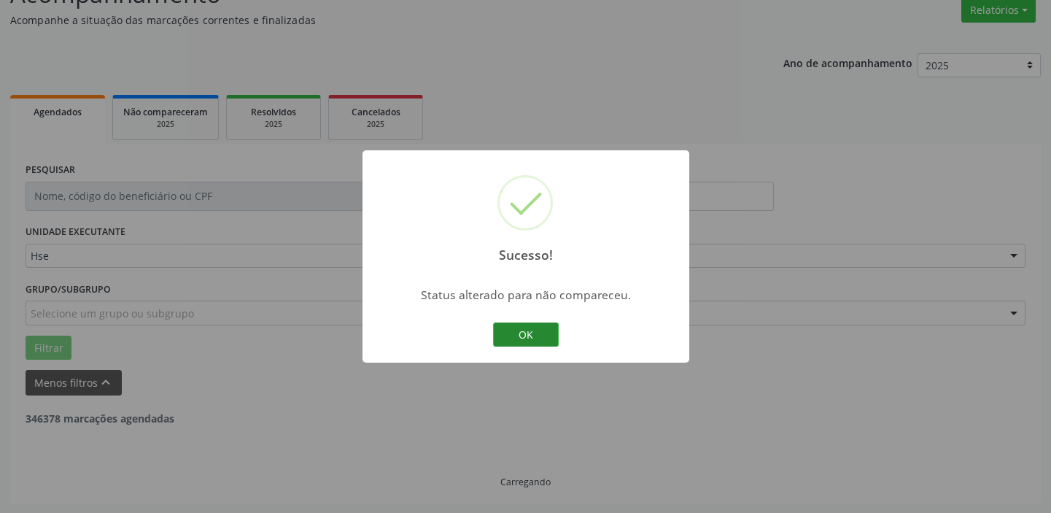
scroll to position [311, 0]
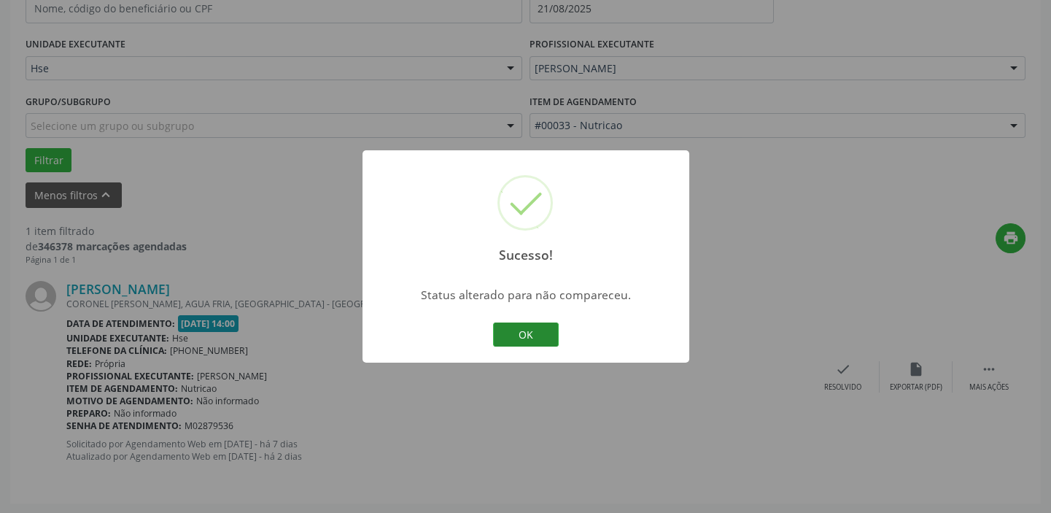
click at [547, 336] on button "OK" at bounding box center [526, 334] width 66 height 25
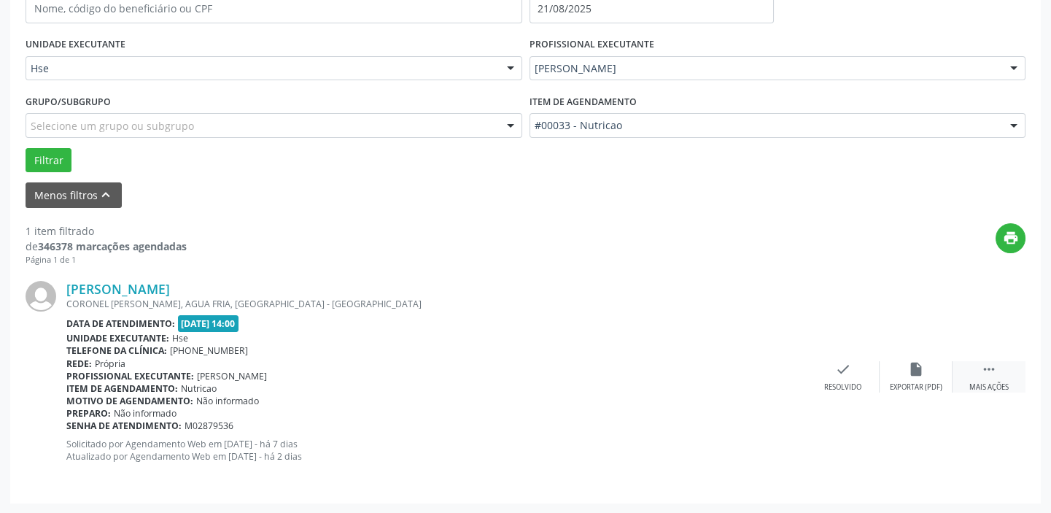
click at [1000, 376] on div " Mais ações" at bounding box center [988, 376] width 73 height 31
click at [934, 374] on div "alarm_off Não compareceu" at bounding box center [916, 376] width 73 height 31
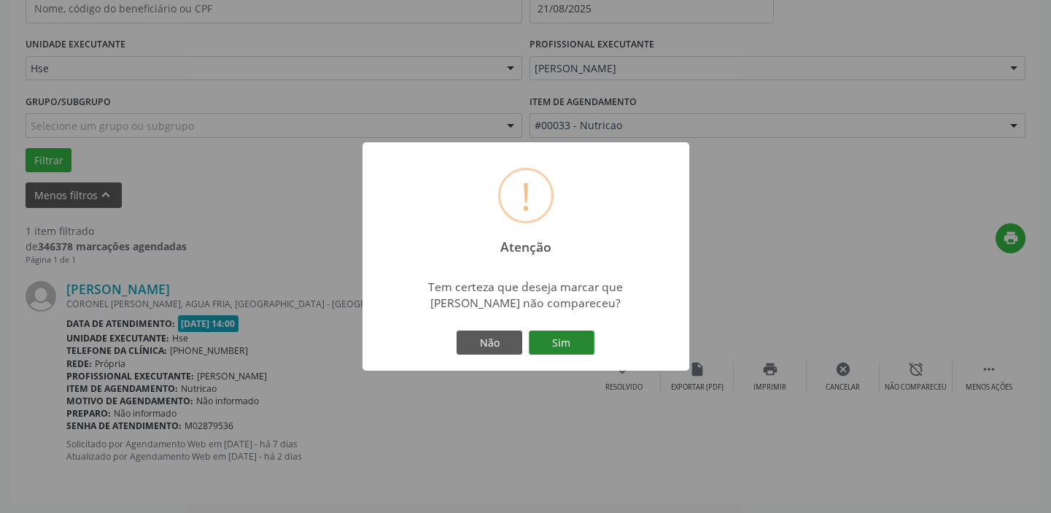
click at [574, 345] on button "Sim" at bounding box center [562, 342] width 66 height 25
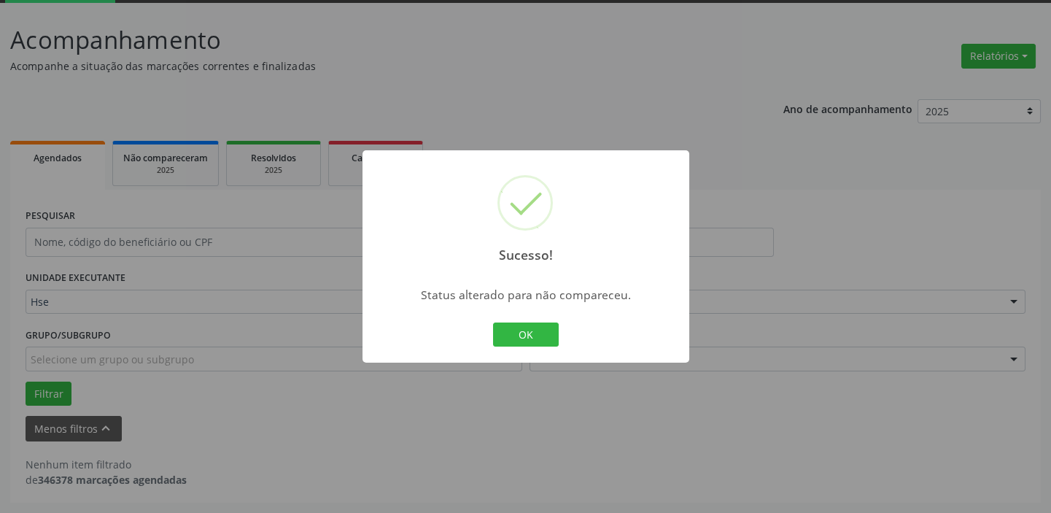
scroll to position [76, 0]
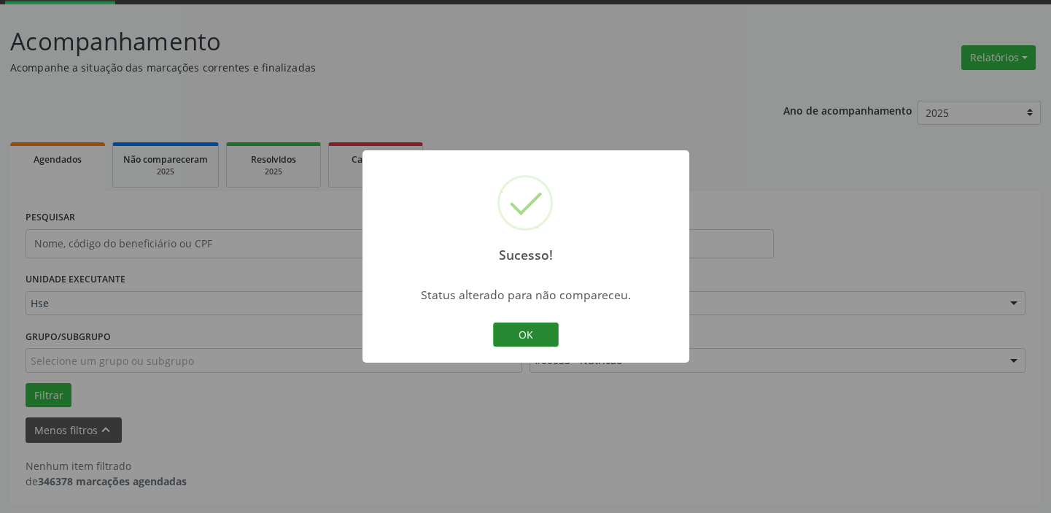
click at [543, 332] on button "OK" at bounding box center [526, 334] width 66 height 25
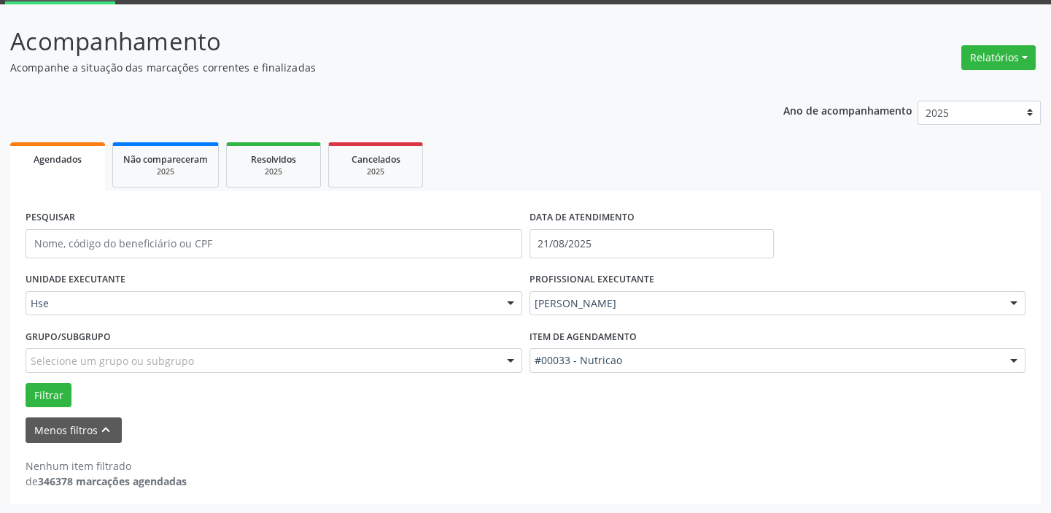
scroll to position [0, 0]
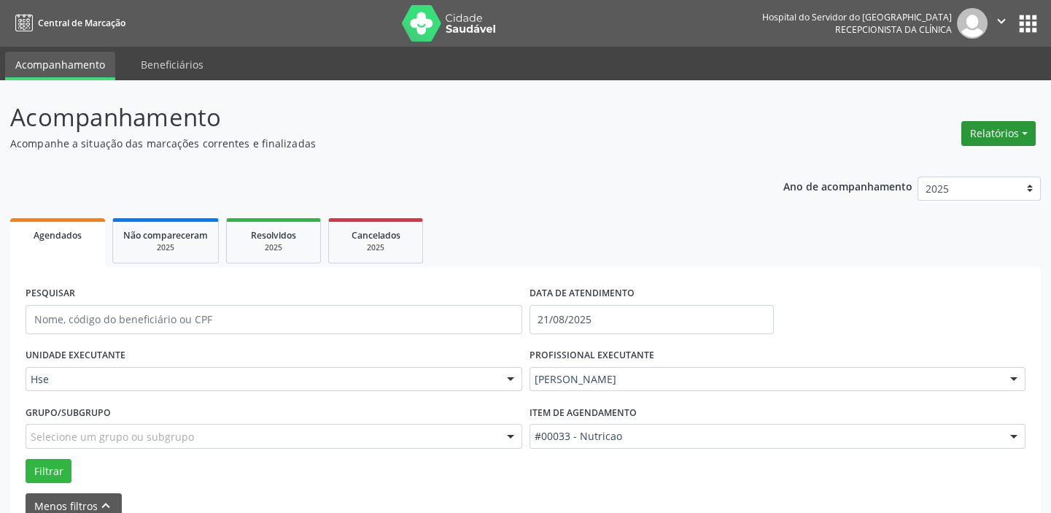
click at [985, 131] on button "Relatórios" at bounding box center [998, 133] width 74 height 25
click at [958, 163] on link "Agendamentos" at bounding box center [957, 164] width 157 height 20
select select "7"
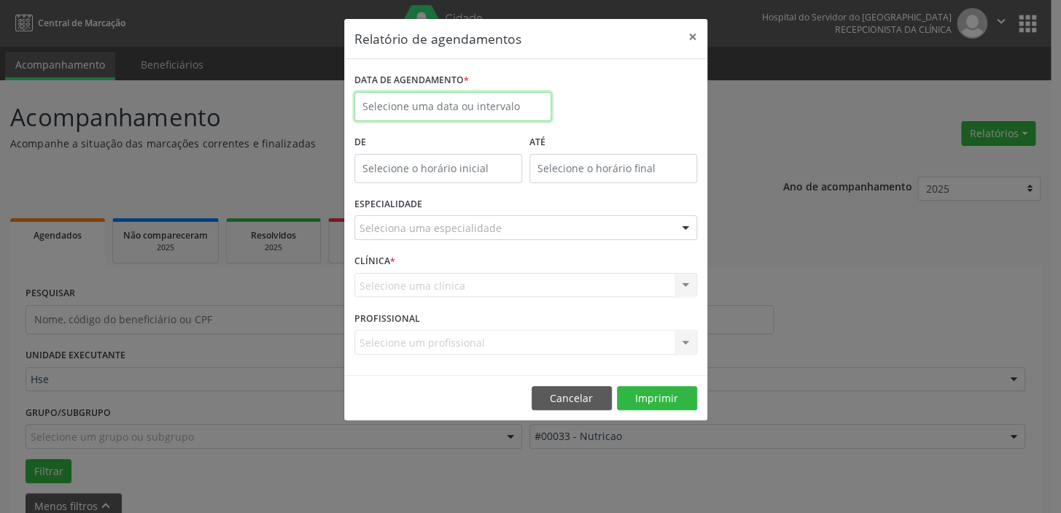
click at [511, 107] on input "text" at bounding box center [452, 106] width 197 height 29
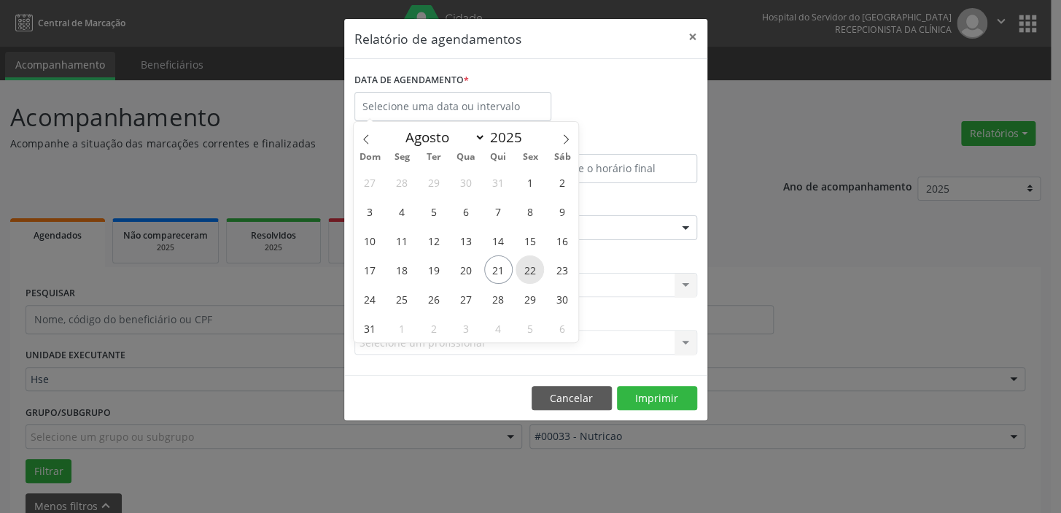
click at [534, 269] on span "22" at bounding box center [530, 269] width 28 height 28
type input "[DATE]"
click at [534, 269] on span "22" at bounding box center [530, 269] width 28 height 28
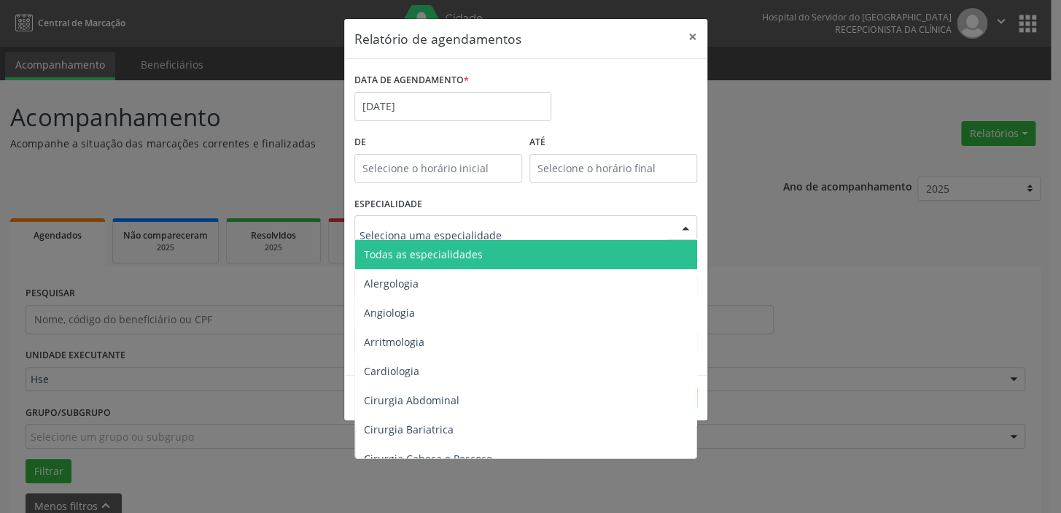
click at [684, 223] on div at bounding box center [686, 228] width 22 height 25
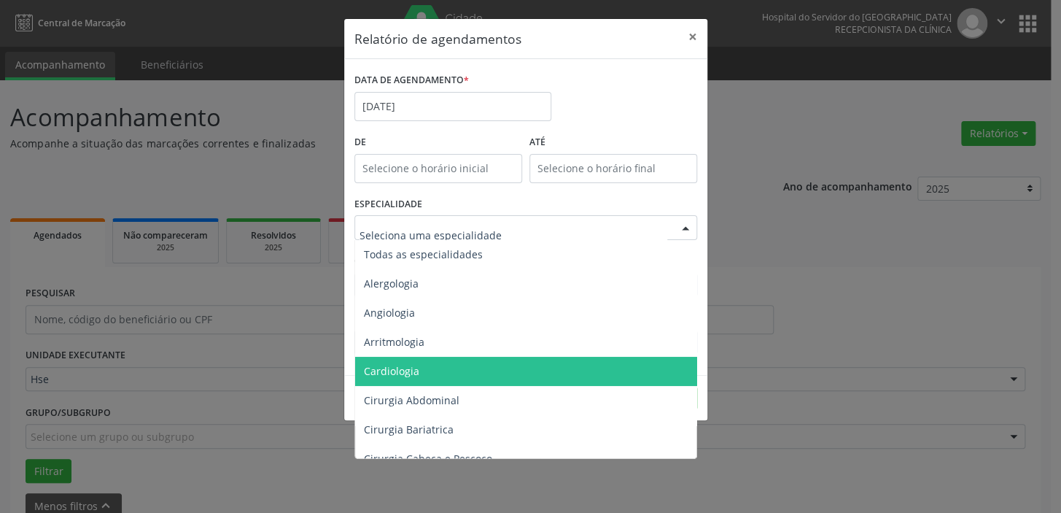
click at [444, 372] on span "Cardiologia" at bounding box center [527, 371] width 344 height 29
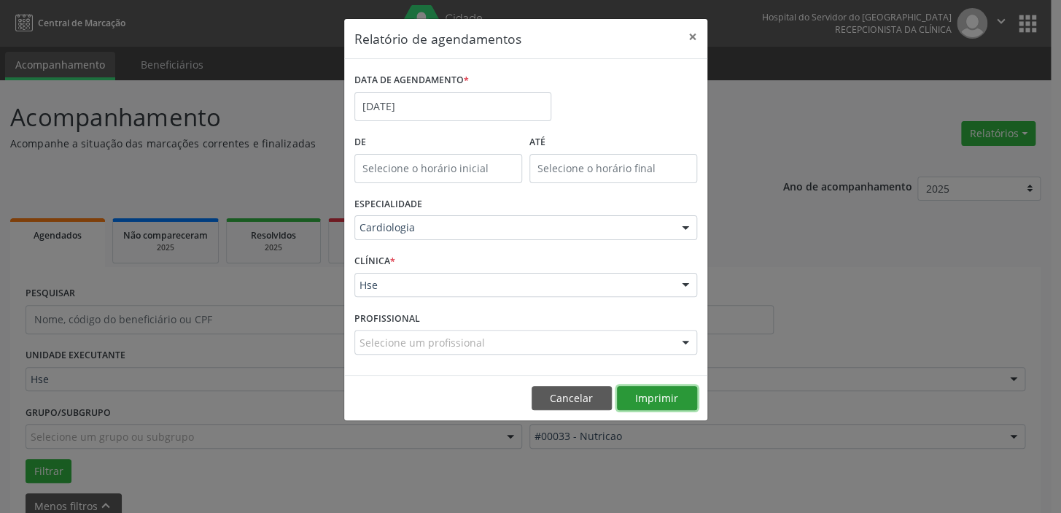
click at [677, 392] on button "Imprimir" at bounding box center [657, 398] width 80 height 25
click at [692, 37] on button "×" at bounding box center [692, 37] width 29 height 36
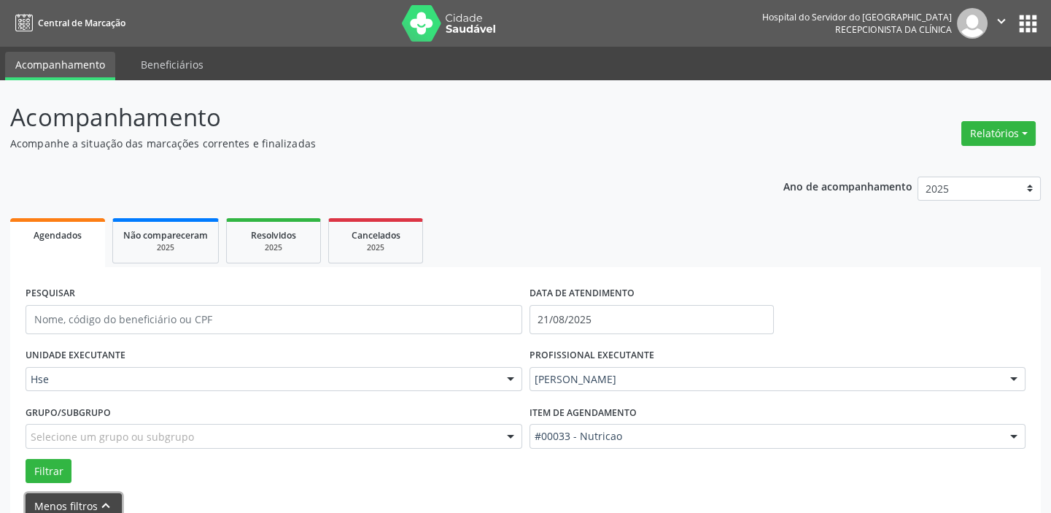
click at [79, 499] on button "Menos filtros keyboard_arrow_up" at bounding box center [74, 506] width 96 height 26
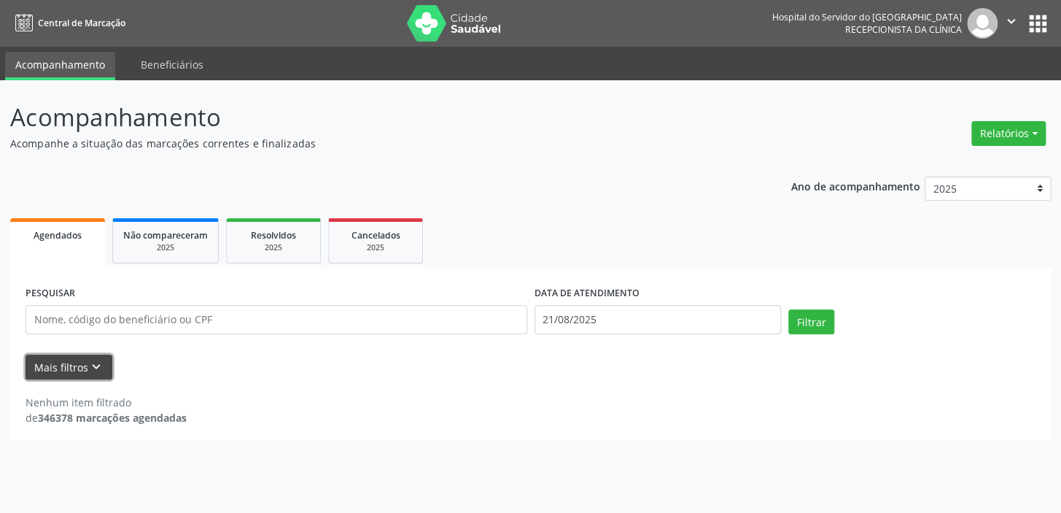
click at [90, 365] on icon "keyboard_arrow_down" at bounding box center [96, 367] width 16 height 16
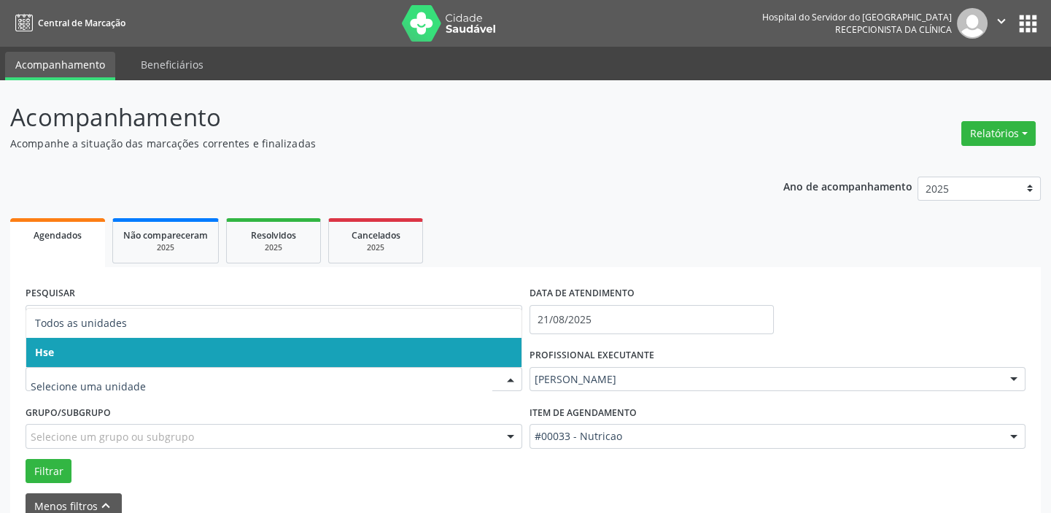
click at [508, 377] on div at bounding box center [511, 380] width 22 height 25
click at [508, 351] on span "Hse" at bounding box center [273, 352] width 495 height 29
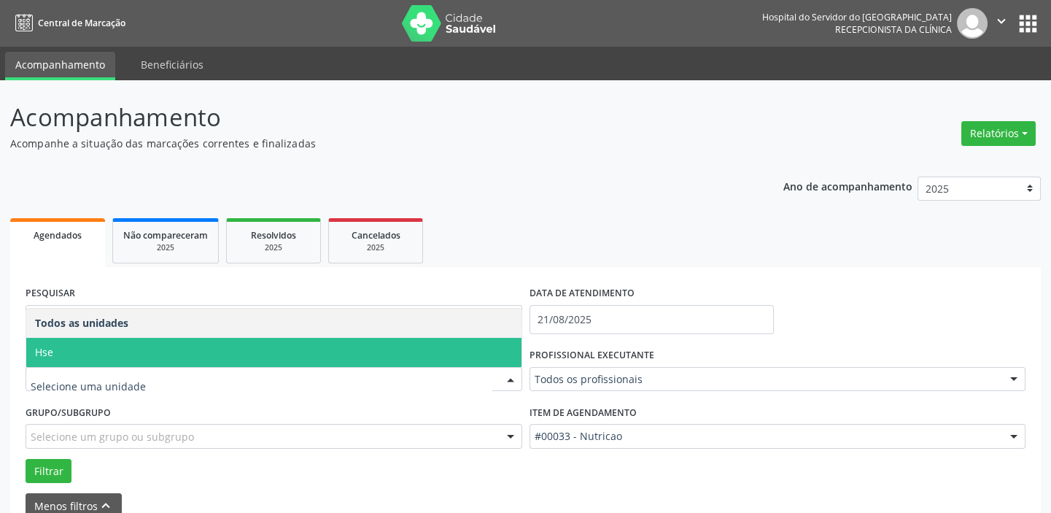
click at [517, 377] on div at bounding box center [511, 380] width 22 height 25
click at [503, 342] on span "Hse" at bounding box center [273, 352] width 495 height 29
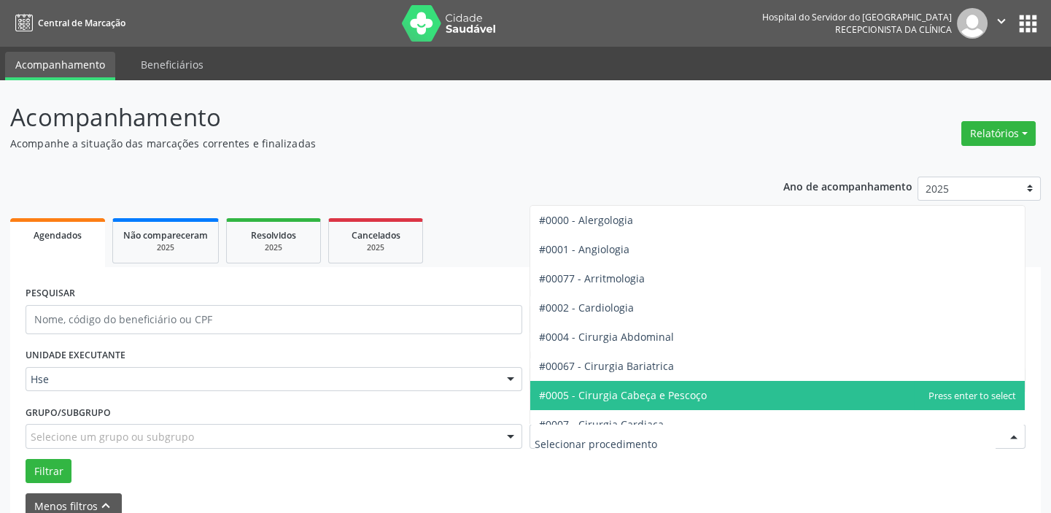
click at [1014, 438] on div at bounding box center [1014, 436] width 22 height 25
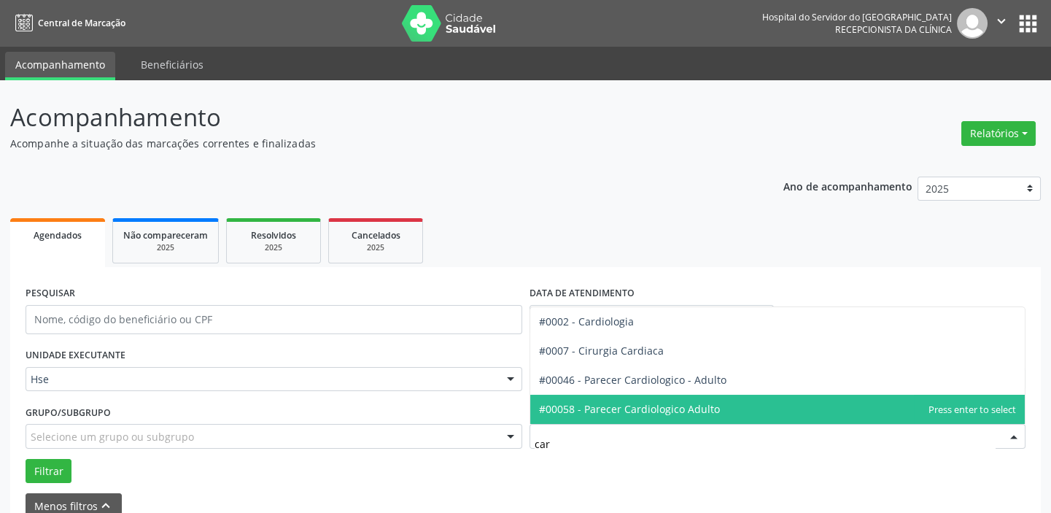
type input "card"
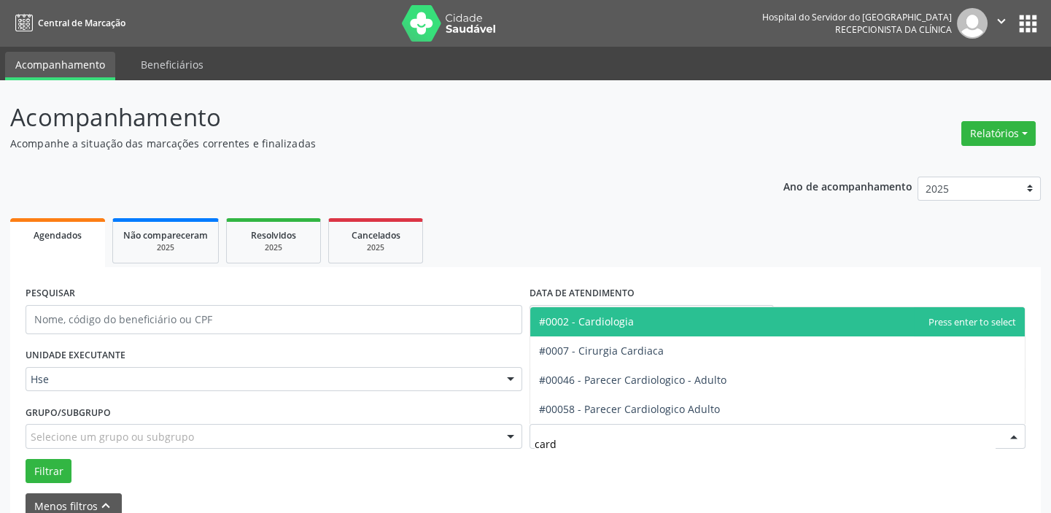
click at [664, 316] on span "#0002 - Cardiologia" at bounding box center [777, 321] width 495 height 29
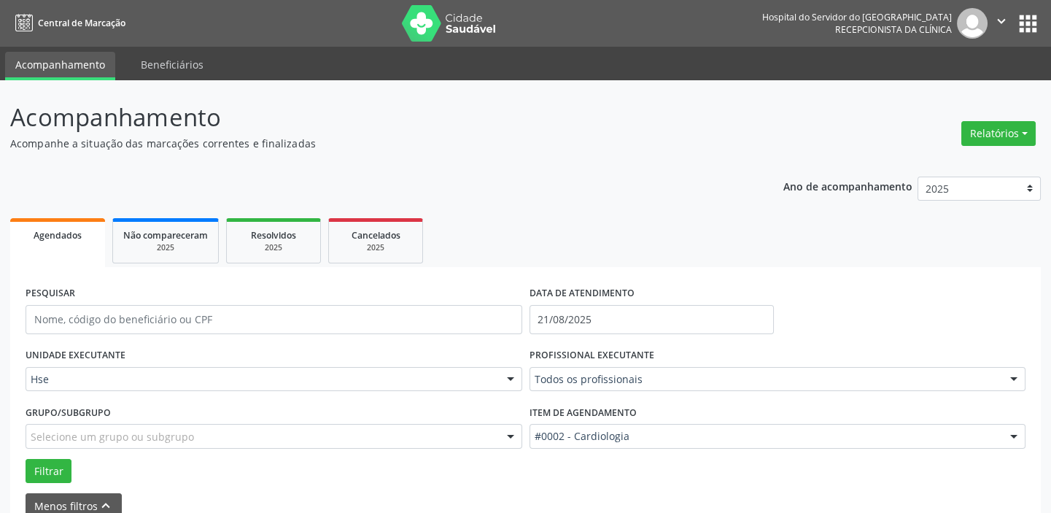
click at [1014, 379] on div at bounding box center [1014, 380] width 22 height 25
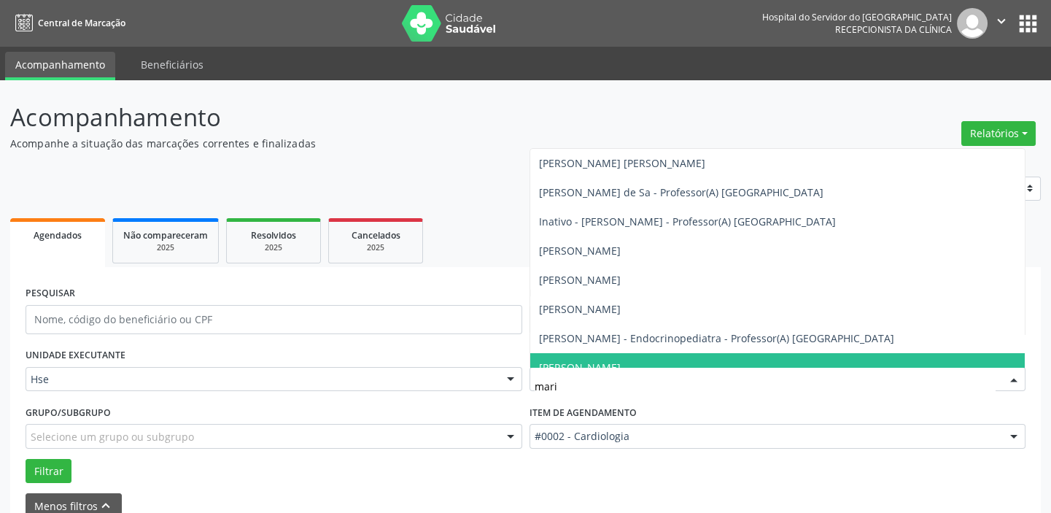
type input "maria"
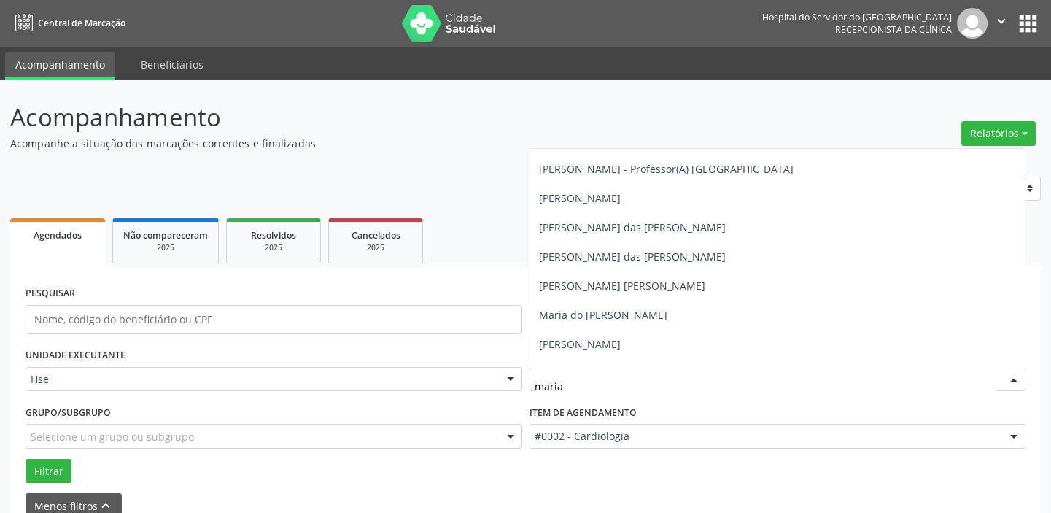
scroll to position [371, 0]
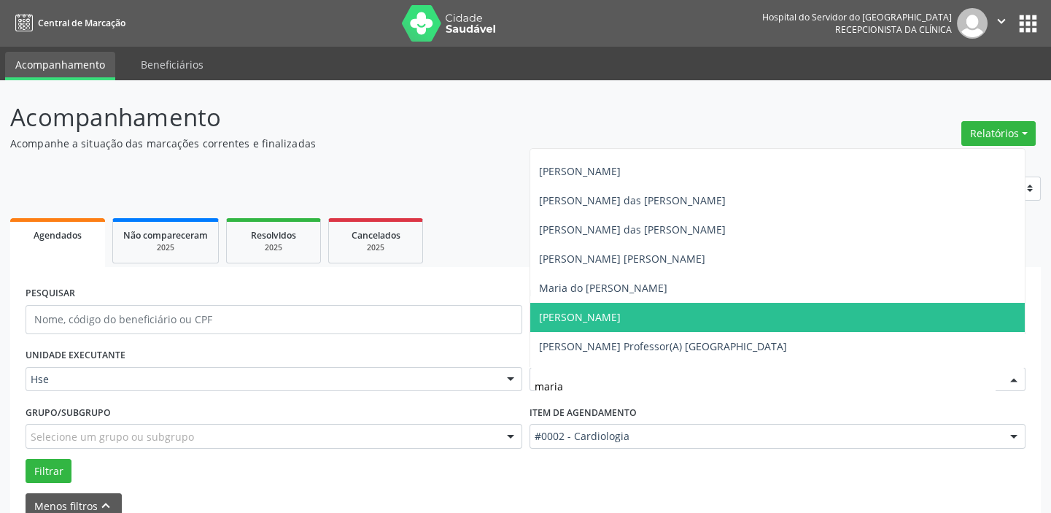
click at [621, 317] on span "[PERSON_NAME]" at bounding box center [580, 317] width 82 height 14
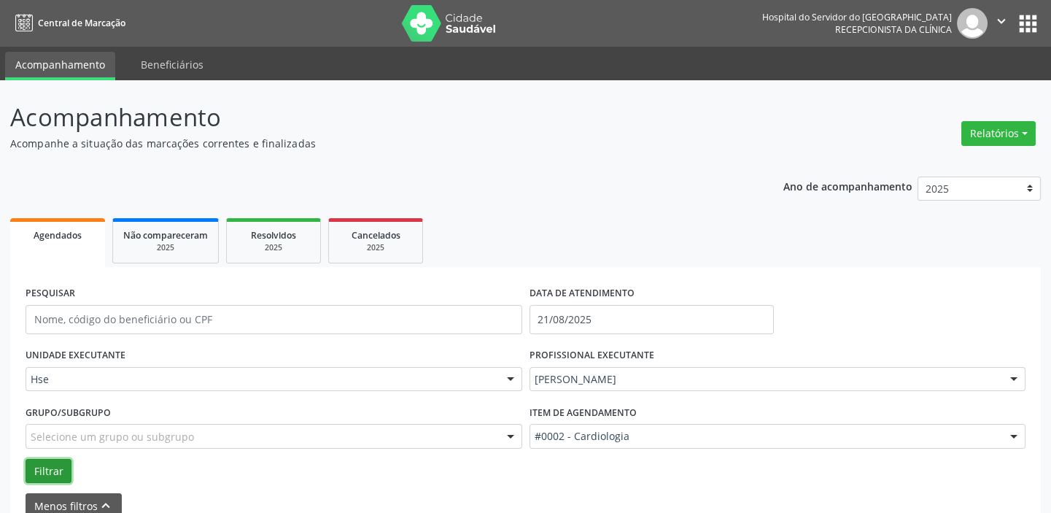
click at [58, 462] on button "Filtrar" at bounding box center [49, 471] width 46 height 25
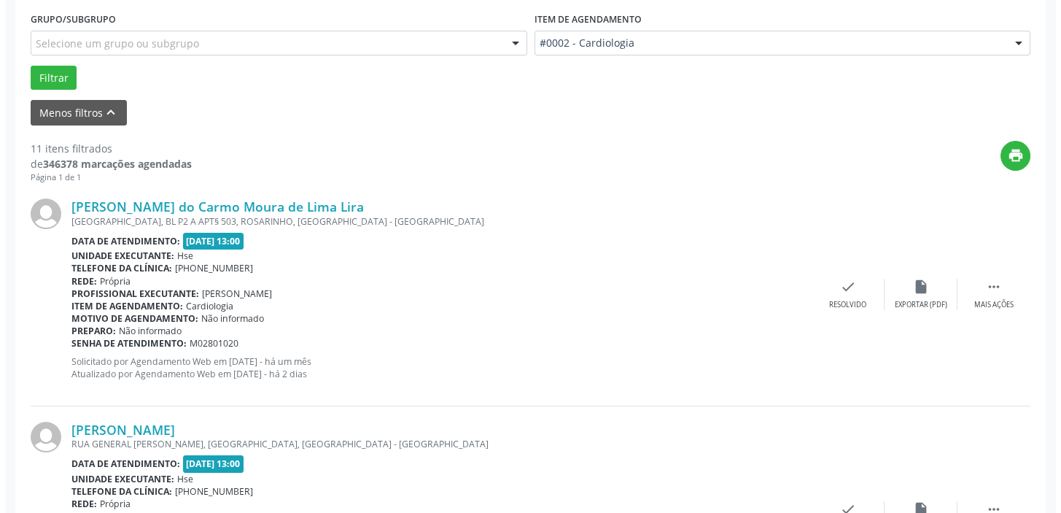
scroll to position [430, 0]
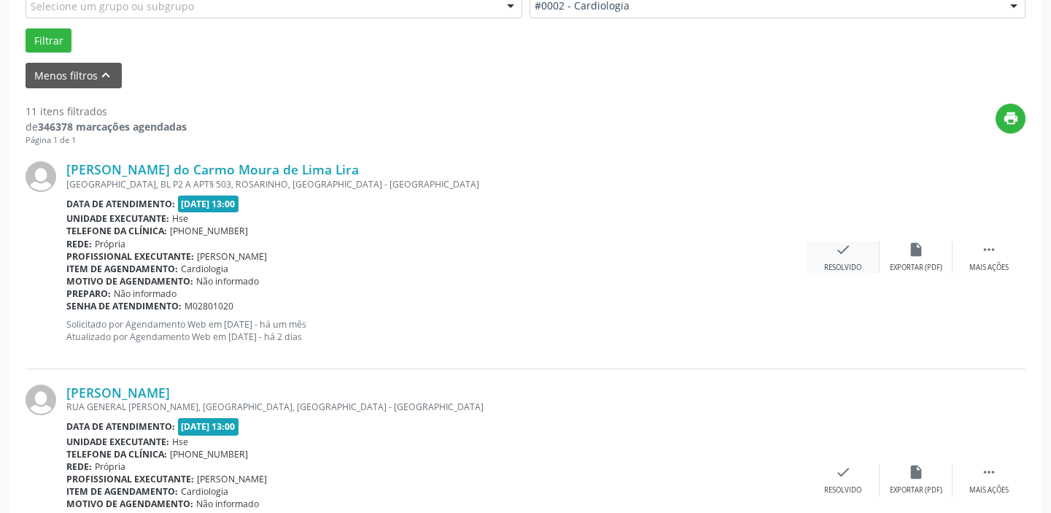
click at [853, 254] on div "check Resolvido" at bounding box center [843, 256] width 73 height 31
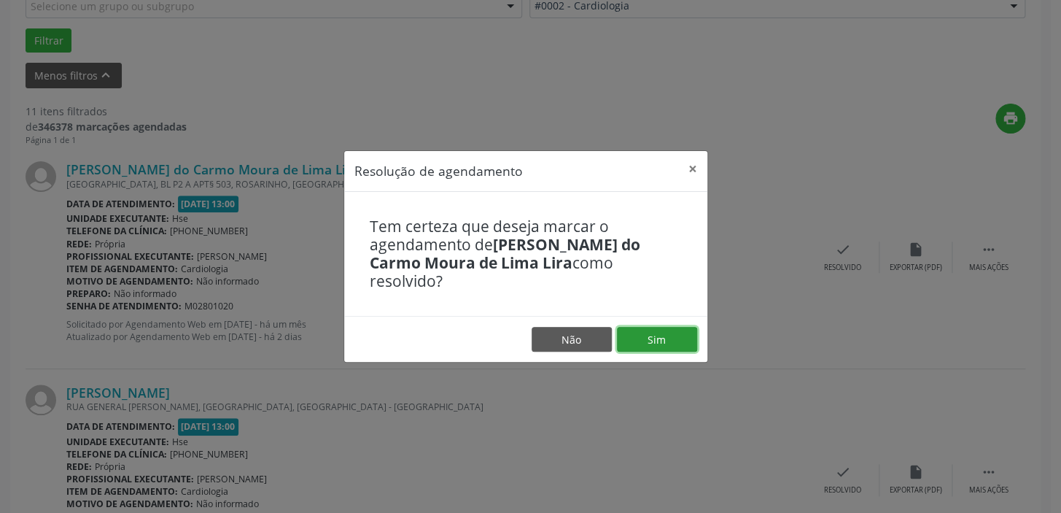
click at [654, 330] on button "Sim" at bounding box center [657, 339] width 80 height 25
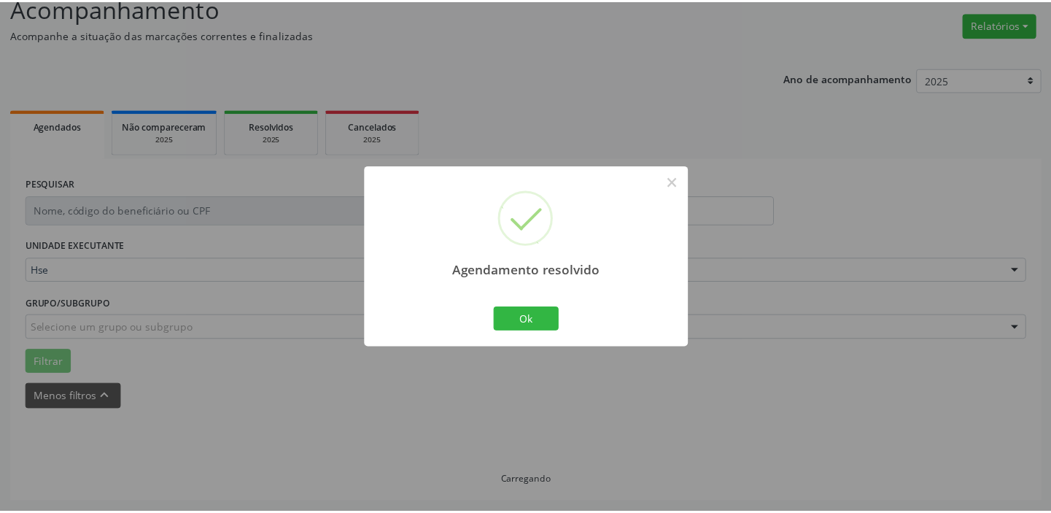
scroll to position [108, 0]
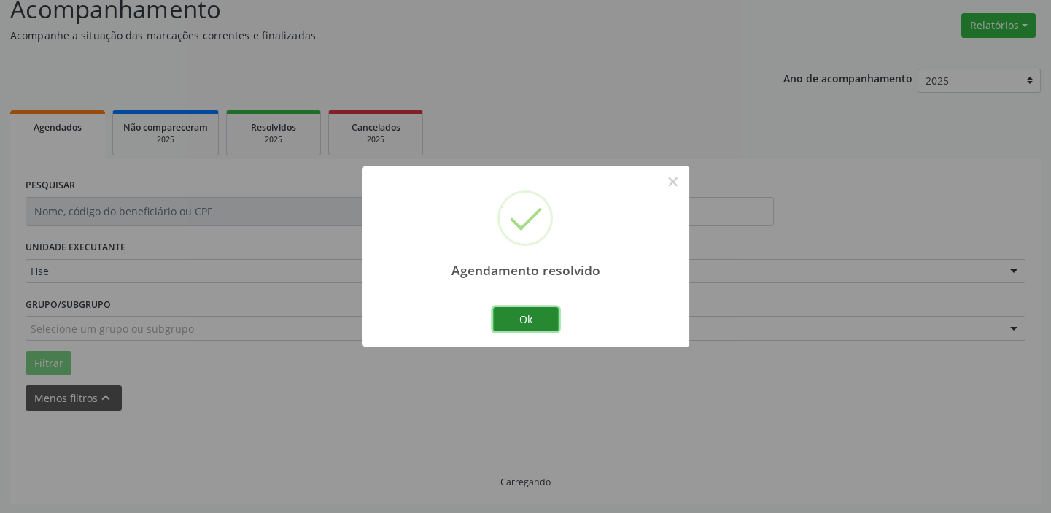
click at [526, 312] on button "Ok" at bounding box center [526, 319] width 66 height 25
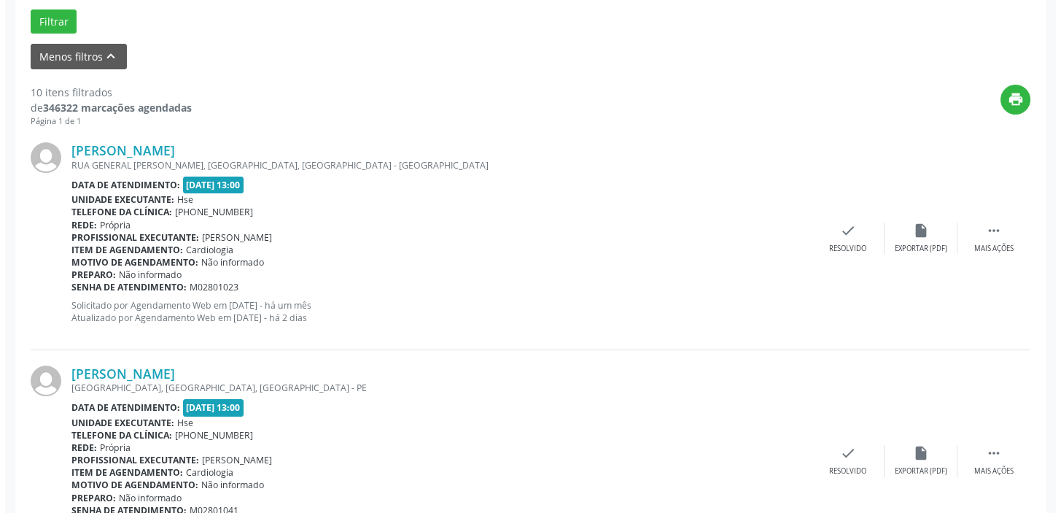
scroll to position [476, 0]
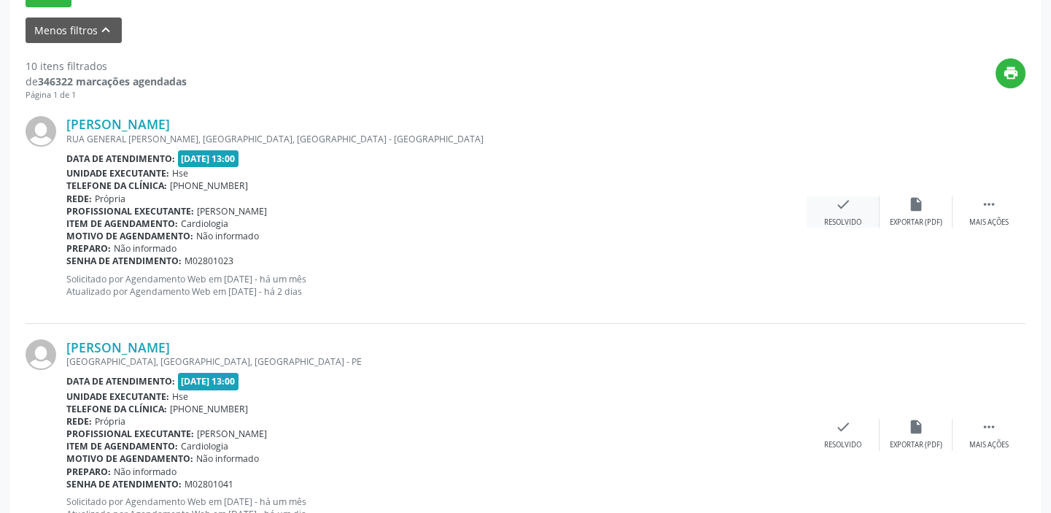
click at [866, 209] on div "check Resolvido" at bounding box center [843, 211] width 73 height 31
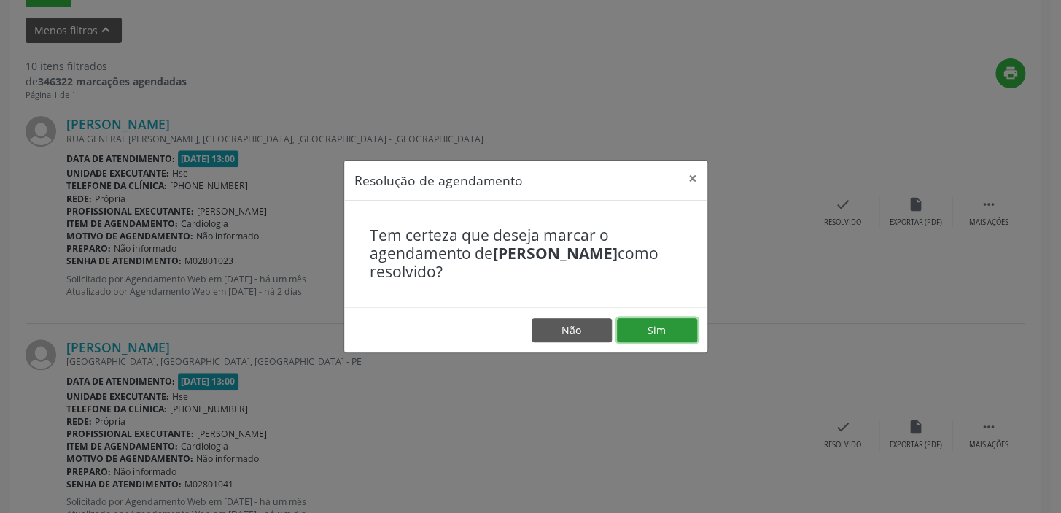
click at [644, 332] on button "Sim" at bounding box center [657, 330] width 80 height 25
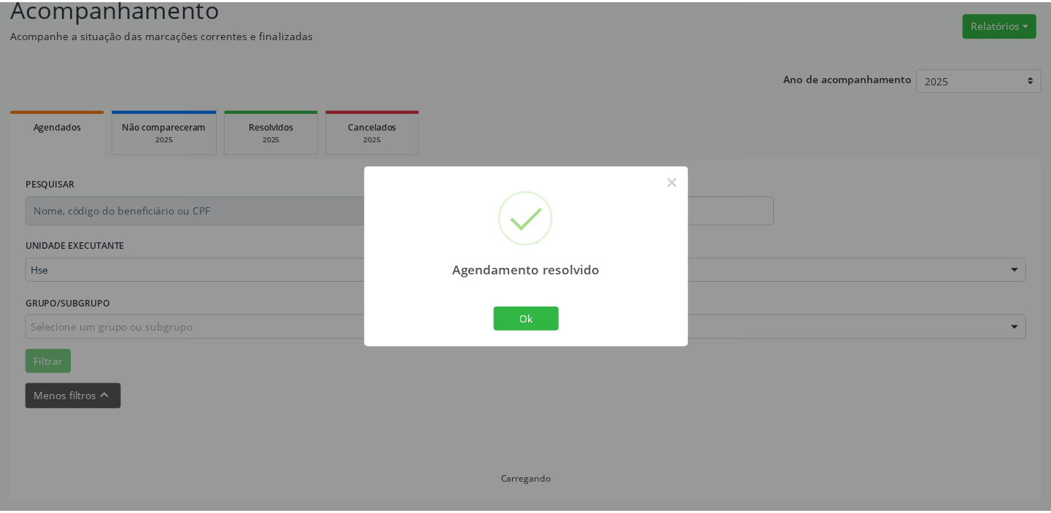
scroll to position [108, 0]
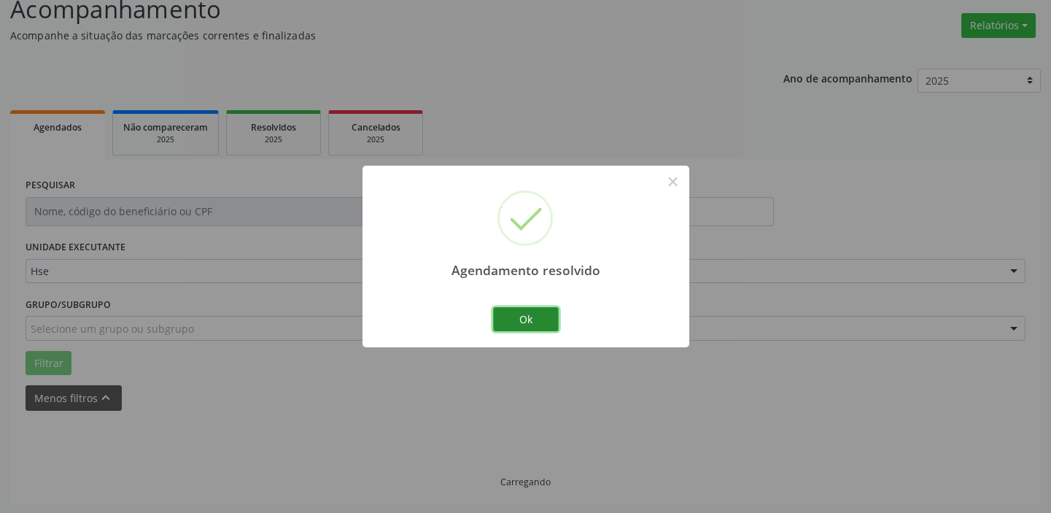
click at [525, 319] on button "Ok" at bounding box center [526, 319] width 66 height 25
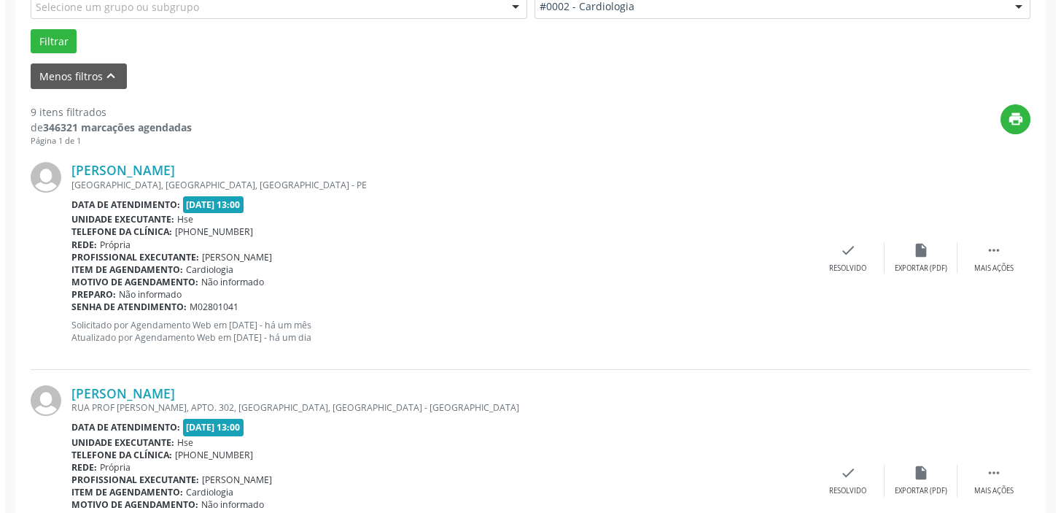
scroll to position [493, 0]
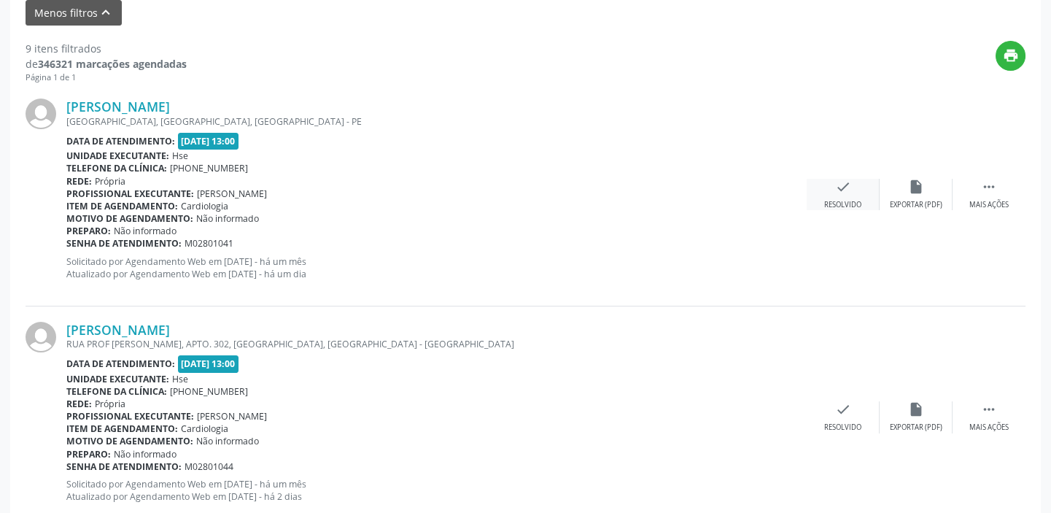
click at [853, 191] on div "check Resolvido" at bounding box center [843, 194] width 73 height 31
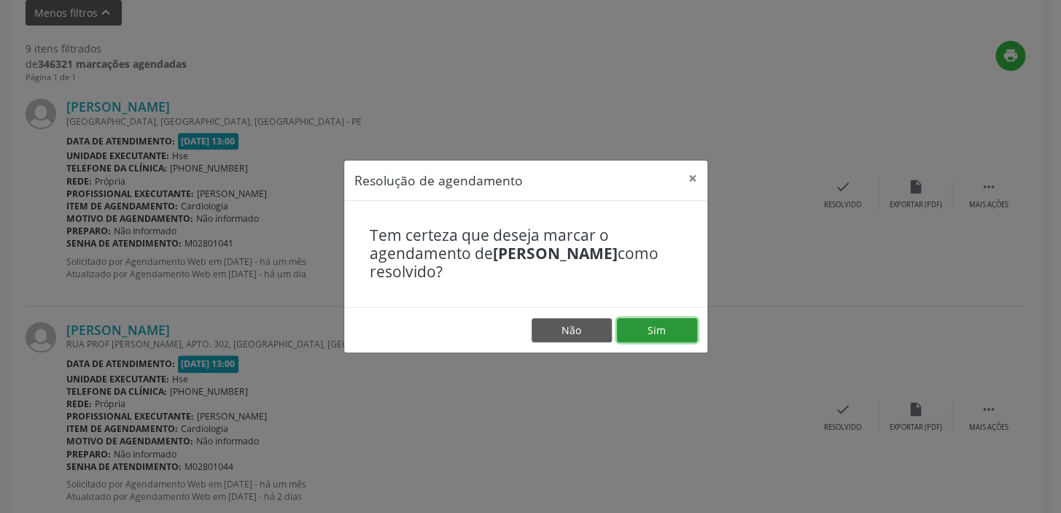
click at [670, 327] on button "Sim" at bounding box center [657, 330] width 80 height 25
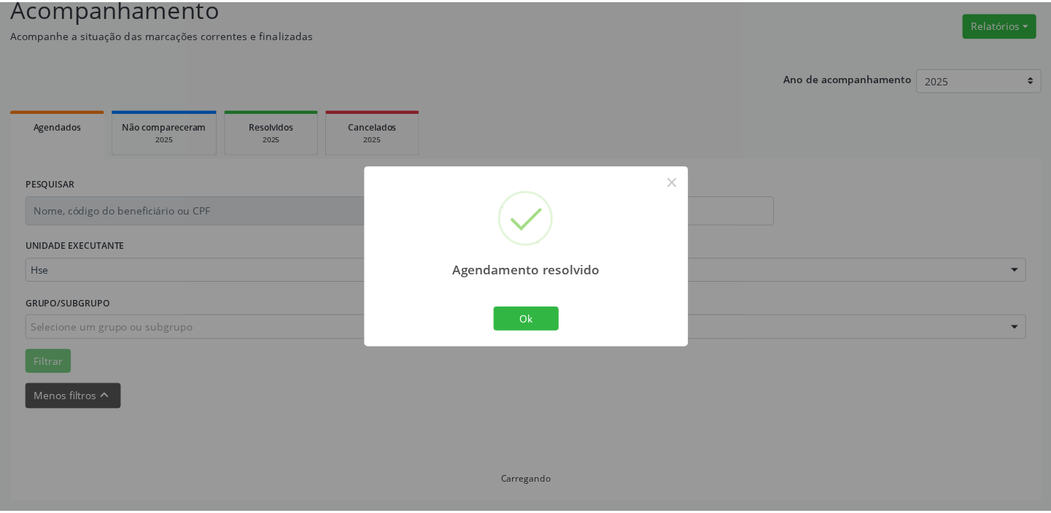
scroll to position [108, 0]
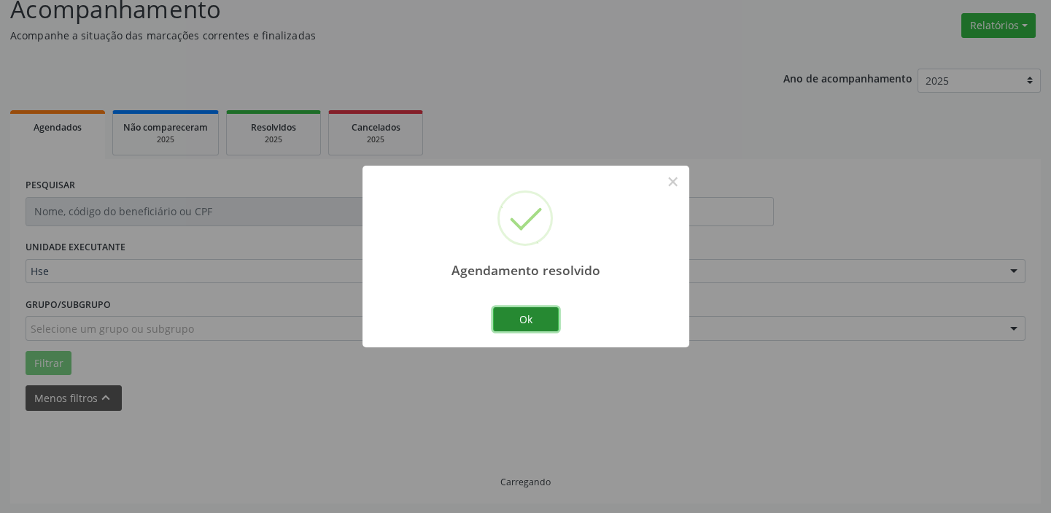
click at [537, 320] on button "Ok" at bounding box center [526, 319] width 66 height 25
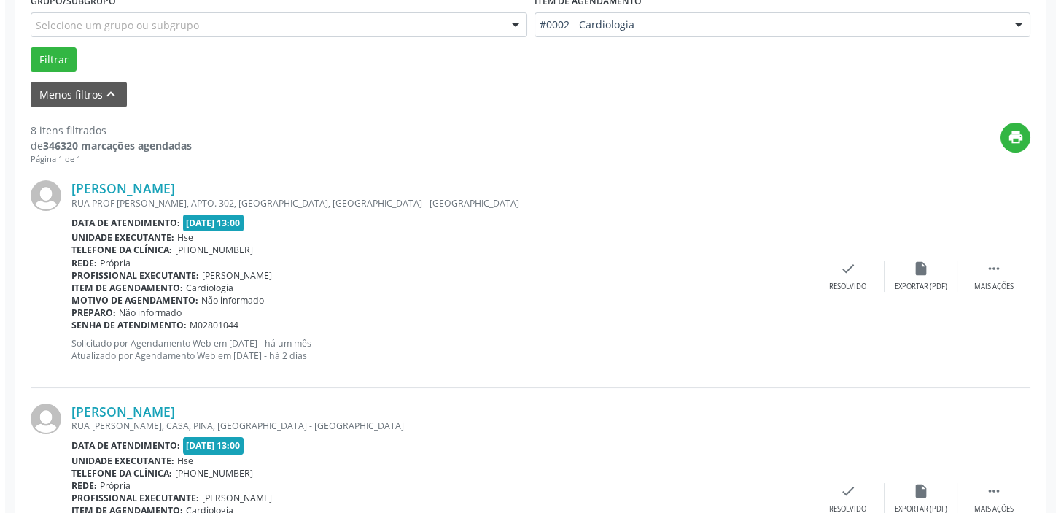
scroll to position [415, 0]
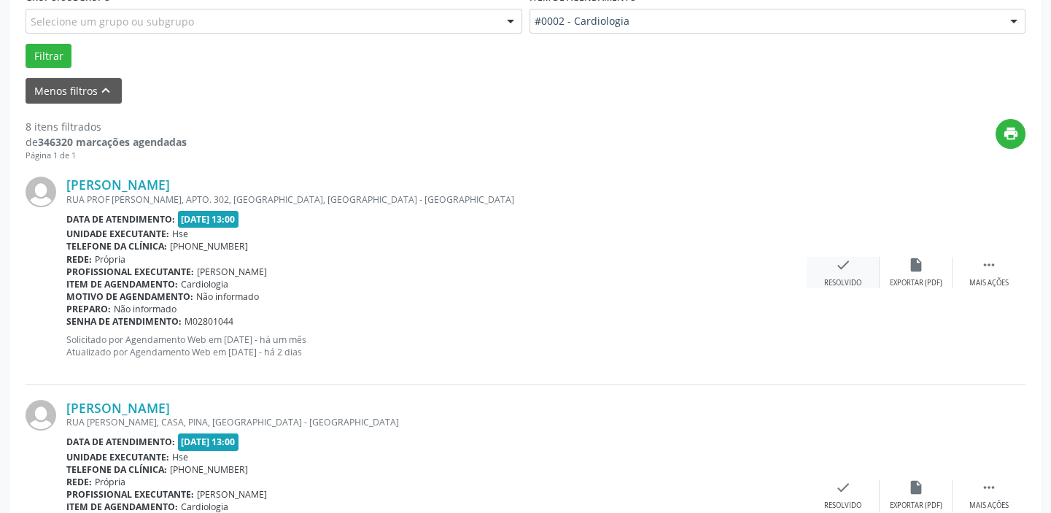
click at [854, 268] on div "check Resolvido" at bounding box center [843, 272] width 73 height 31
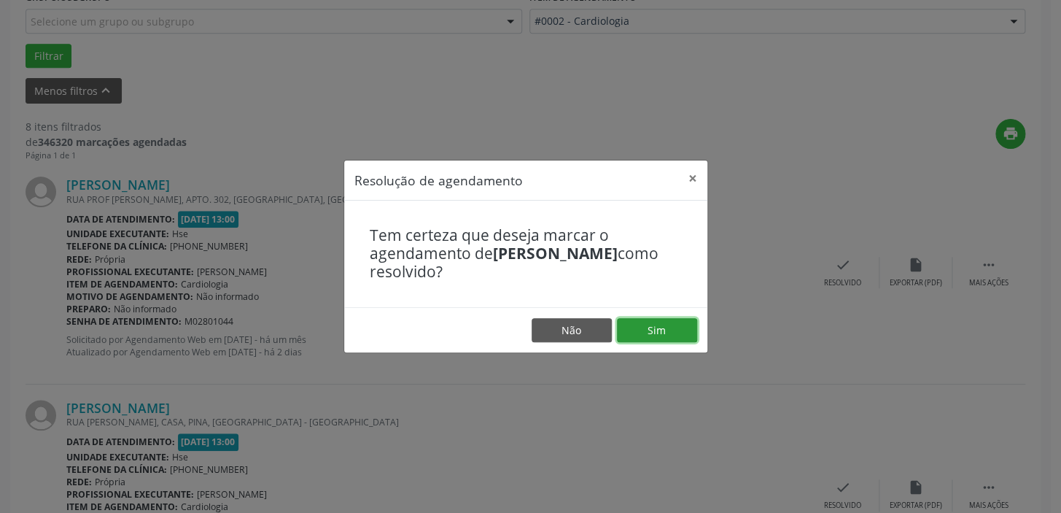
click at [646, 327] on button "Sim" at bounding box center [657, 330] width 80 height 25
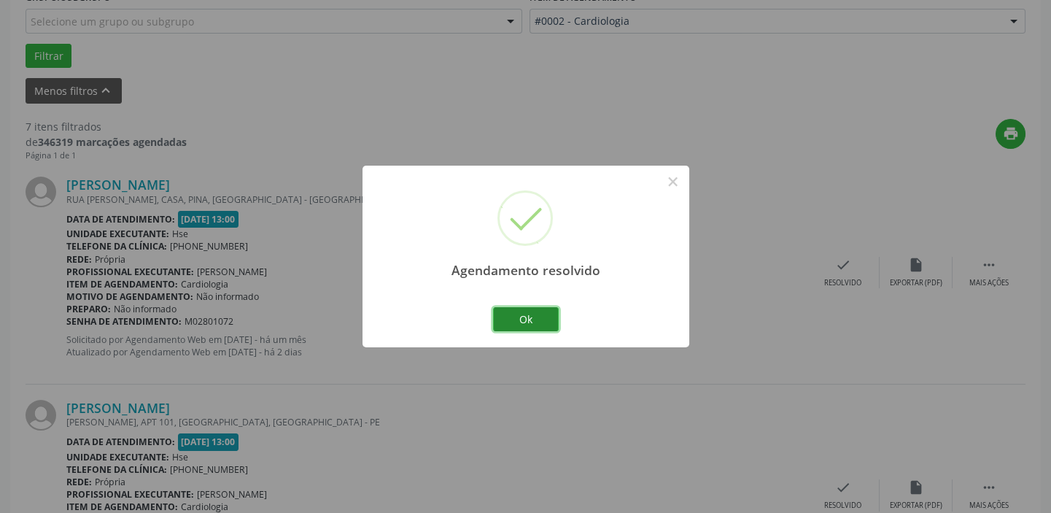
click at [525, 312] on button "Ok" at bounding box center [526, 319] width 66 height 25
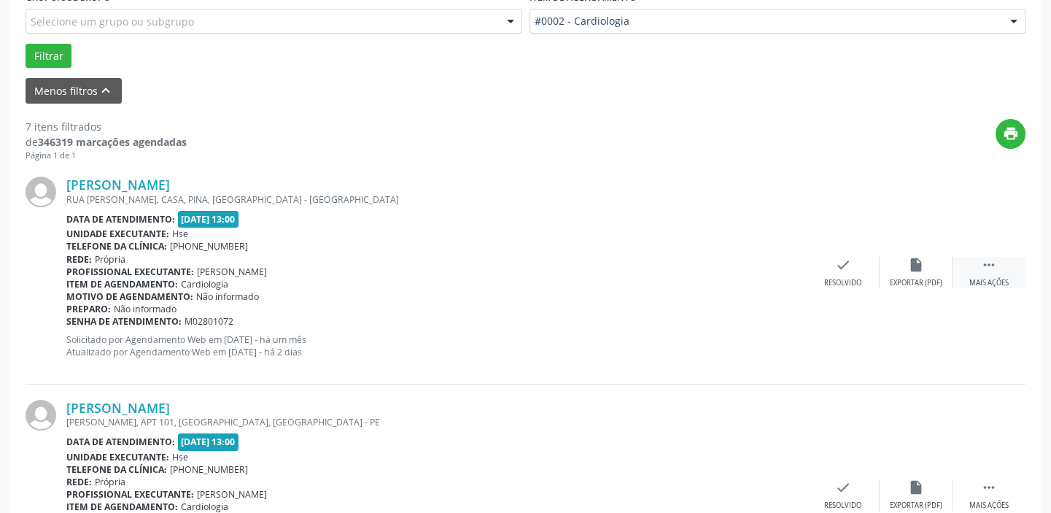
click at [992, 268] on icon "" at bounding box center [989, 265] width 16 height 16
click at [908, 270] on icon "alarm_off" at bounding box center [916, 265] width 16 height 16
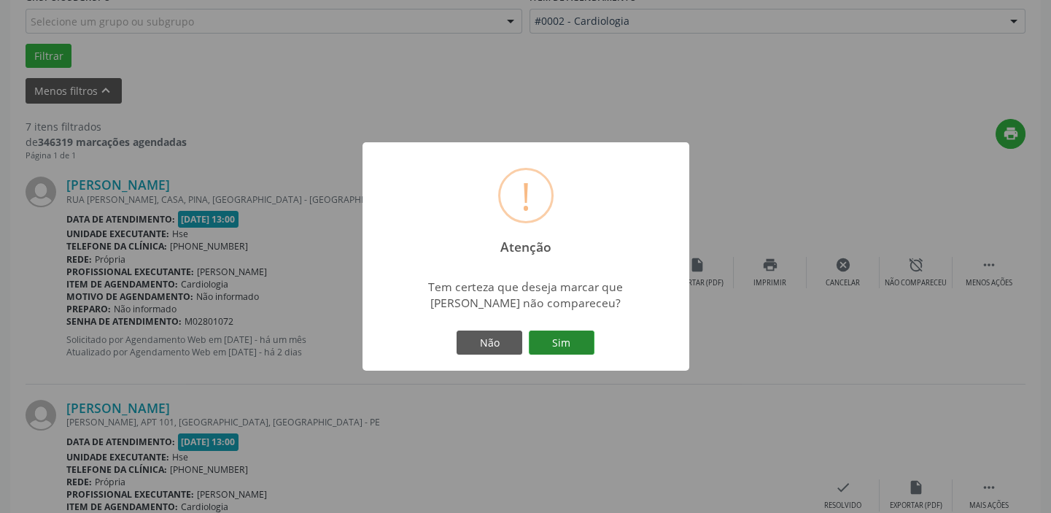
click at [580, 335] on button "Sim" at bounding box center [562, 342] width 66 height 25
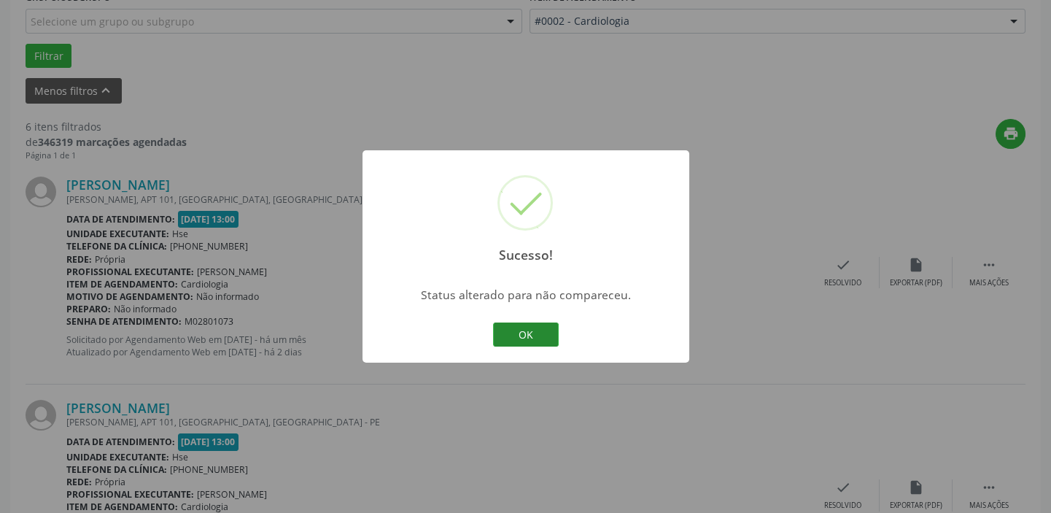
click at [540, 335] on button "OK" at bounding box center [526, 334] width 66 height 25
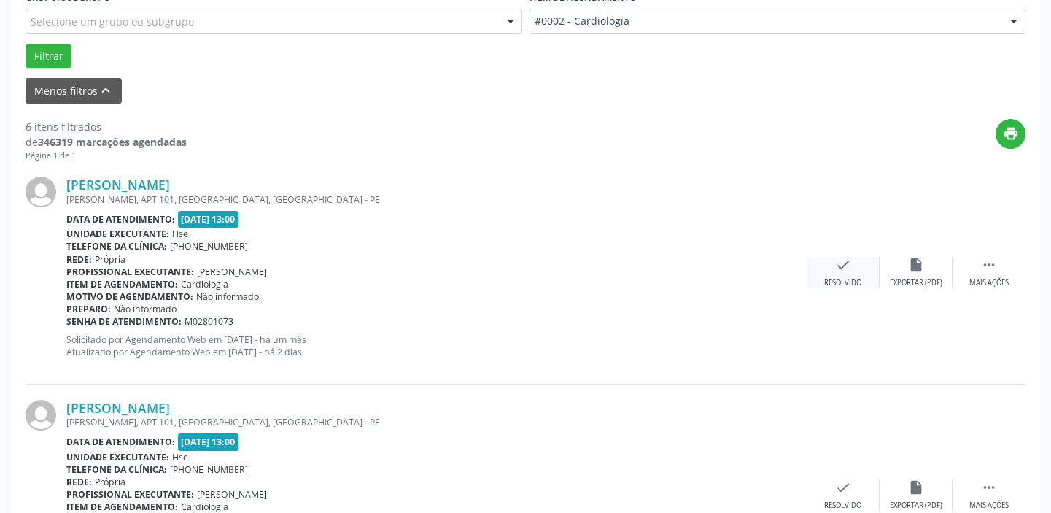
click at [839, 273] on div "check Resolvido" at bounding box center [843, 272] width 73 height 31
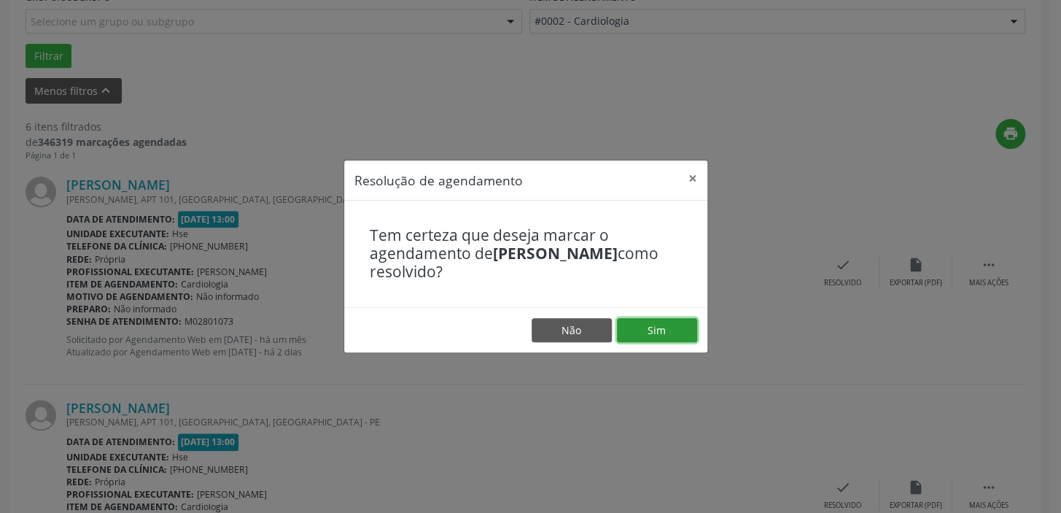
click at [675, 327] on button "Sim" at bounding box center [657, 330] width 80 height 25
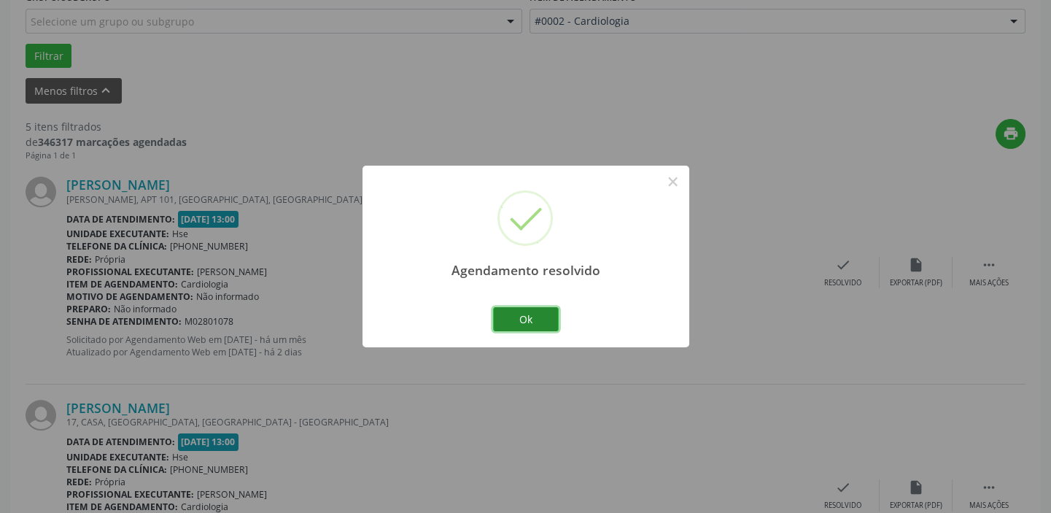
click at [541, 320] on button "Ok" at bounding box center [526, 319] width 66 height 25
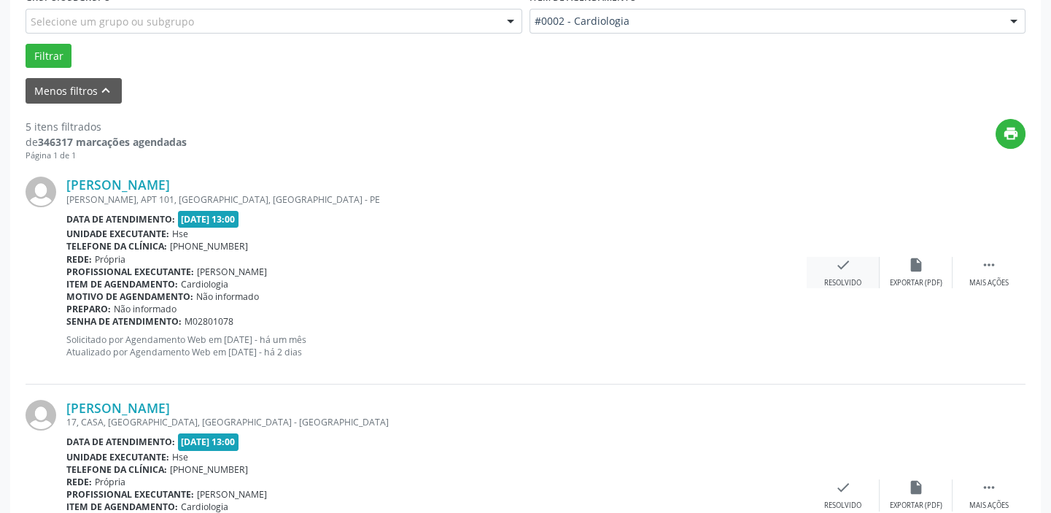
click at [855, 268] on div "check Resolvido" at bounding box center [843, 272] width 73 height 31
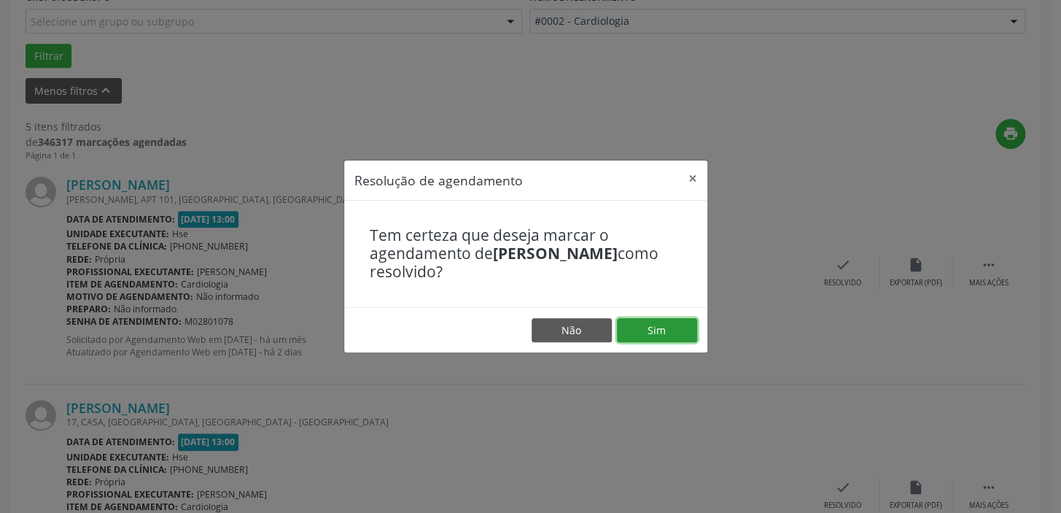
click at [648, 325] on button "Sim" at bounding box center [657, 330] width 80 height 25
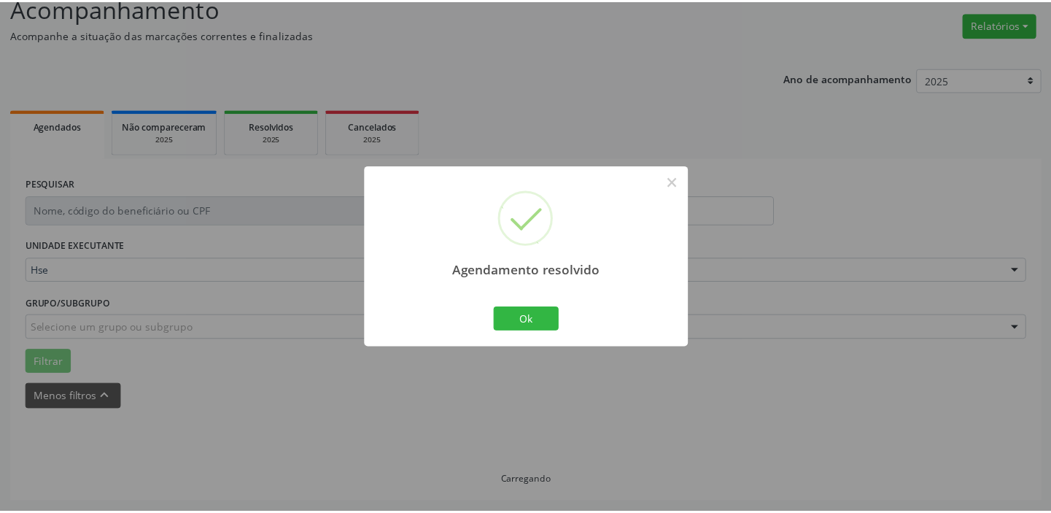
scroll to position [108, 0]
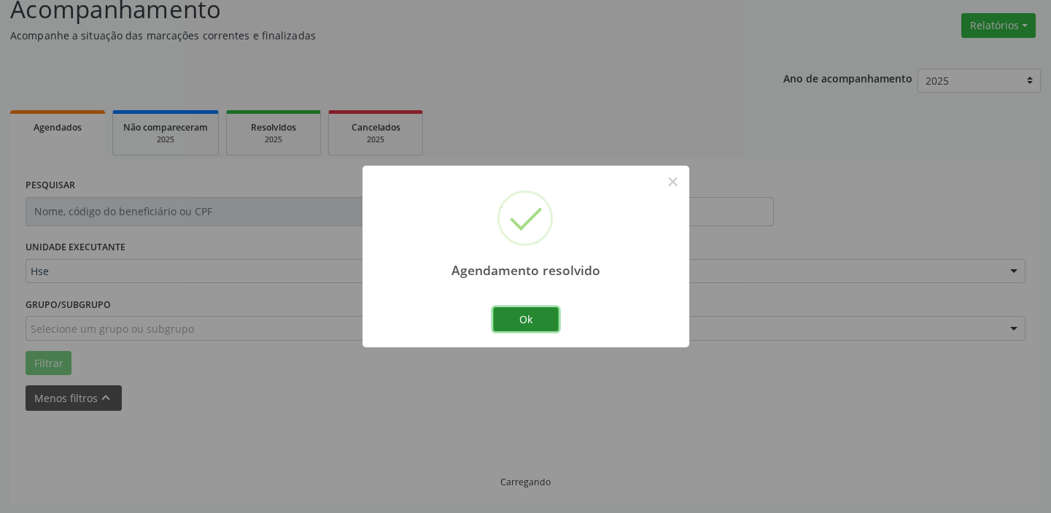
click at [518, 317] on button "Ok" at bounding box center [526, 319] width 66 height 25
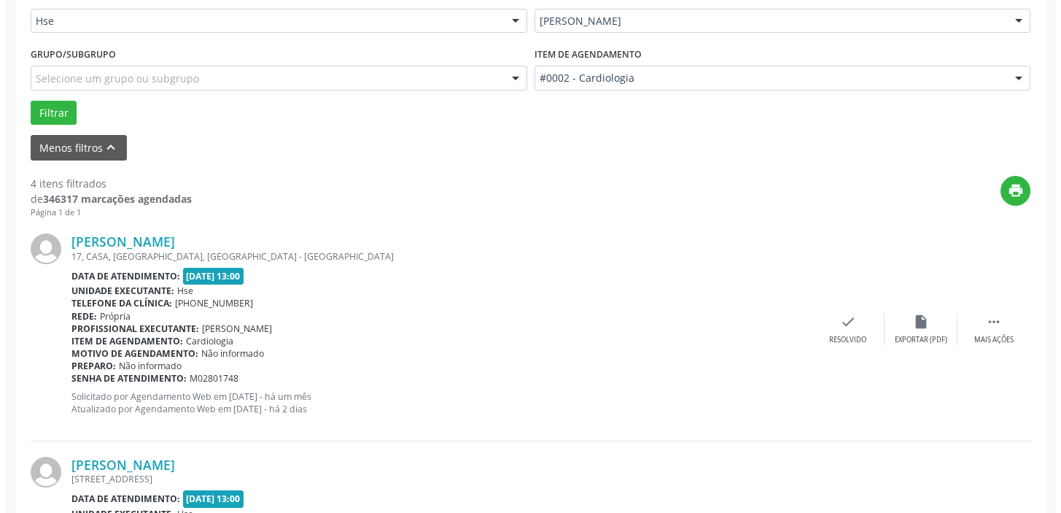
scroll to position [380, 0]
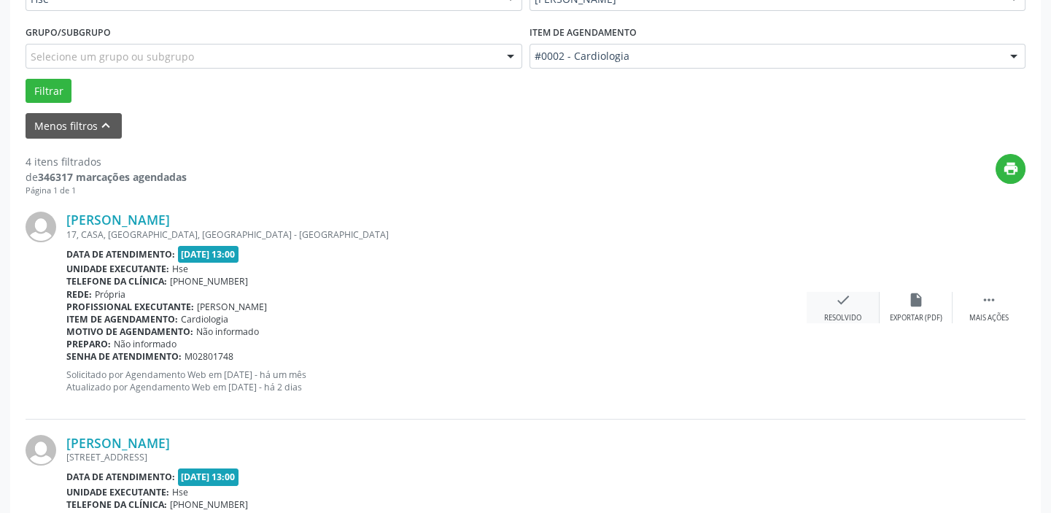
click at [839, 303] on icon "check" at bounding box center [843, 300] width 16 height 16
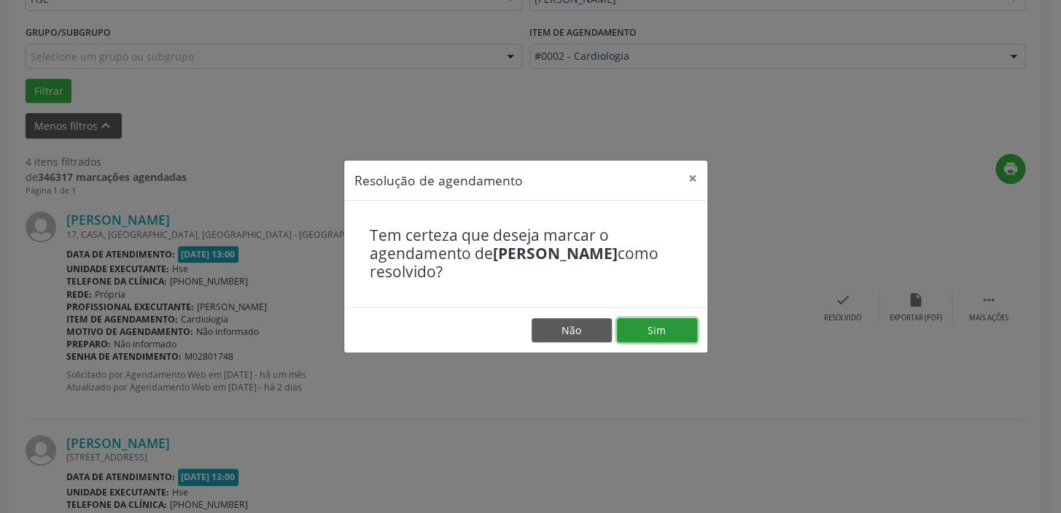
click at [652, 320] on button "Sim" at bounding box center [657, 330] width 80 height 25
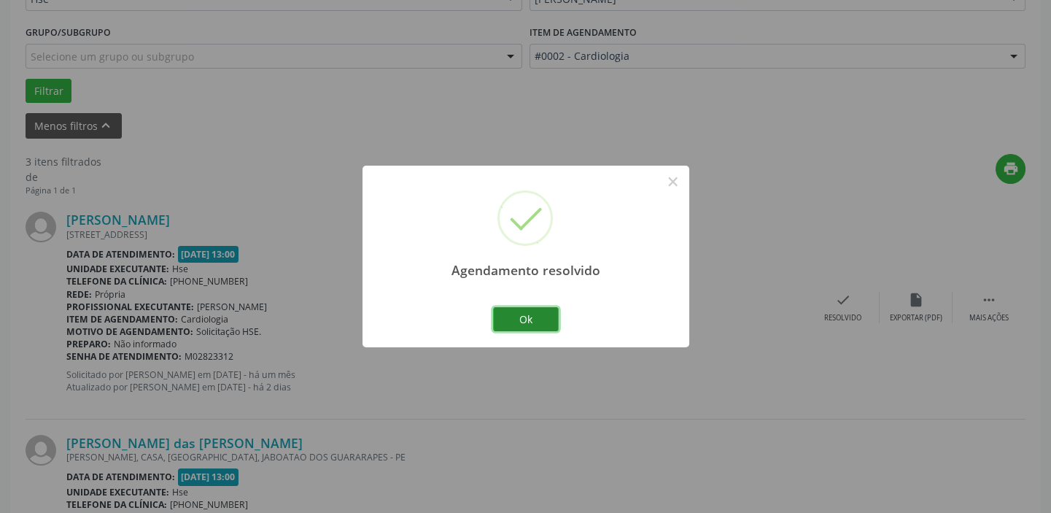
click at [538, 313] on button "Ok" at bounding box center [526, 319] width 66 height 25
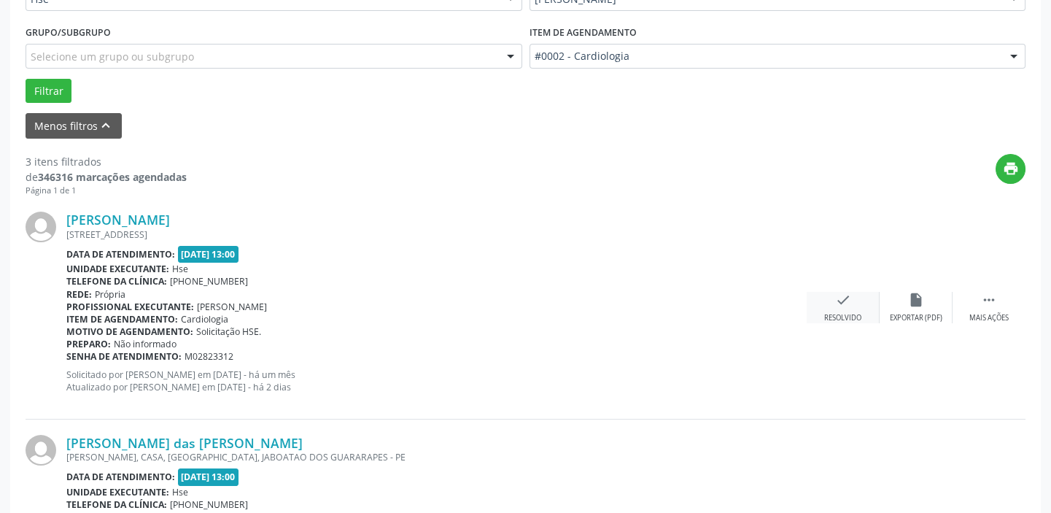
click at [845, 304] on icon "check" at bounding box center [843, 300] width 16 height 16
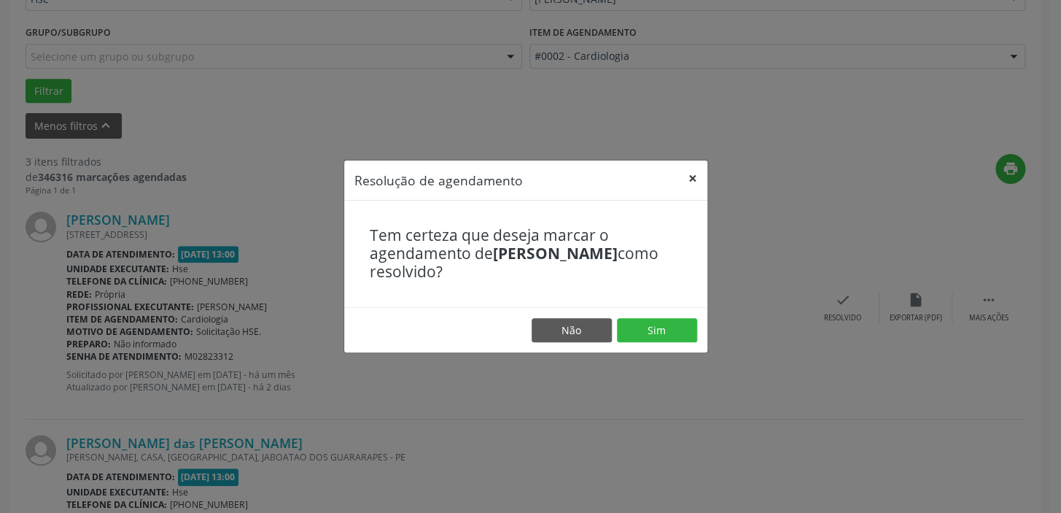
click at [698, 175] on button "×" at bounding box center [692, 178] width 29 height 36
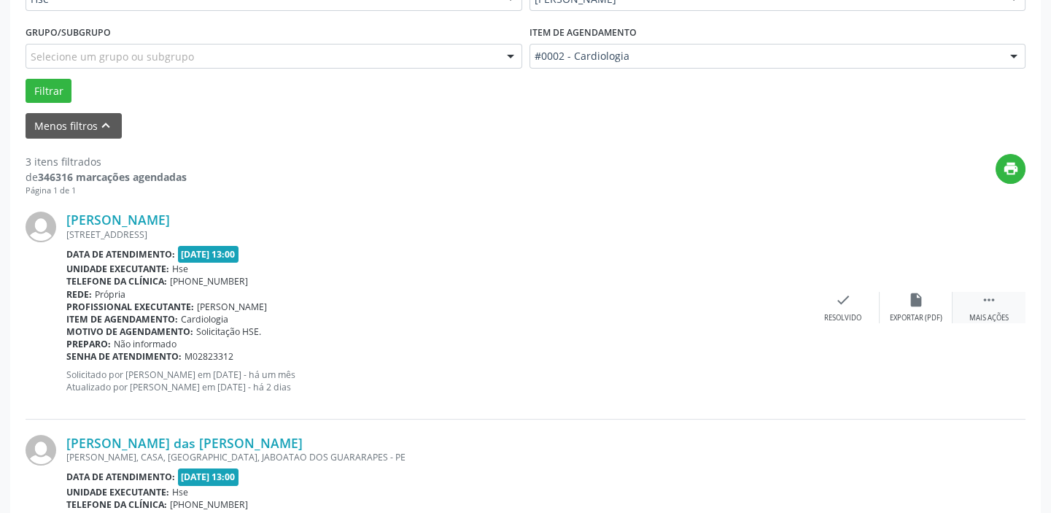
click at [974, 303] on div " Mais ações" at bounding box center [988, 307] width 73 height 31
click at [899, 302] on div "alarm_off Não compareceu" at bounding box center [916, 307] width 73 height 31
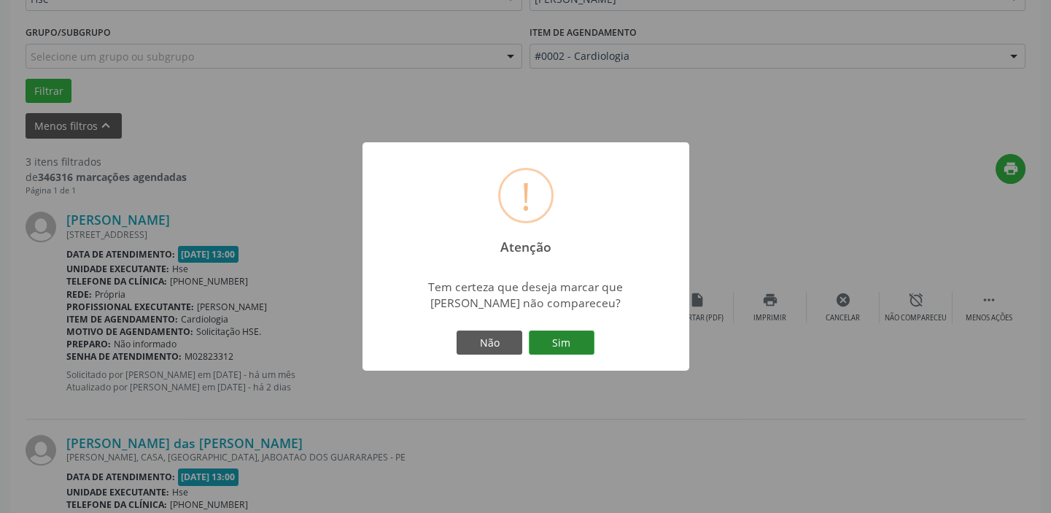
click at [583, 346] on button "Sim" at bounding box center [562, 342] width 66 height 25
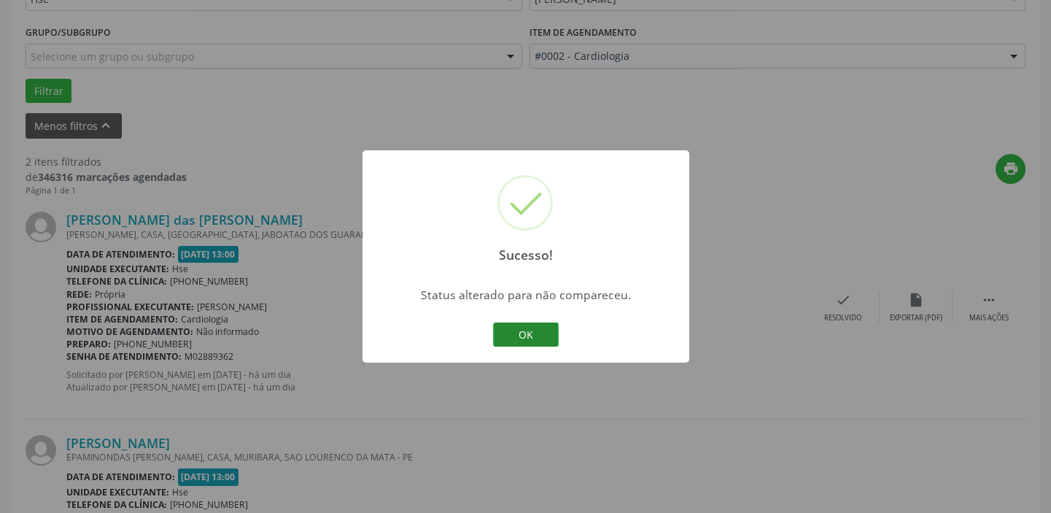
click at [540, 327] on button "OK" at bounding box center [526, 334] width 66 height 25
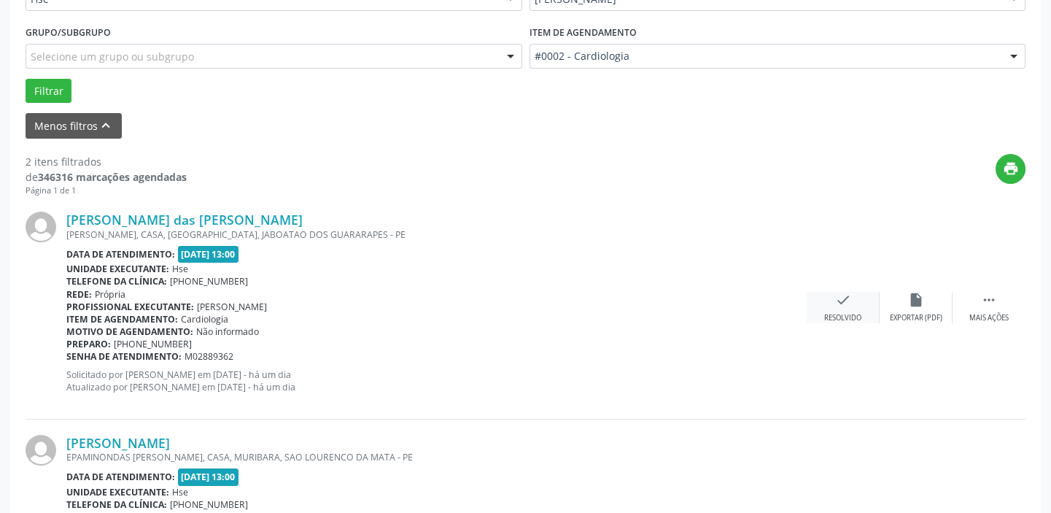
click at [843, 308] on div "check Resolvido" at bounding box center [843, 307] width 73 height 31
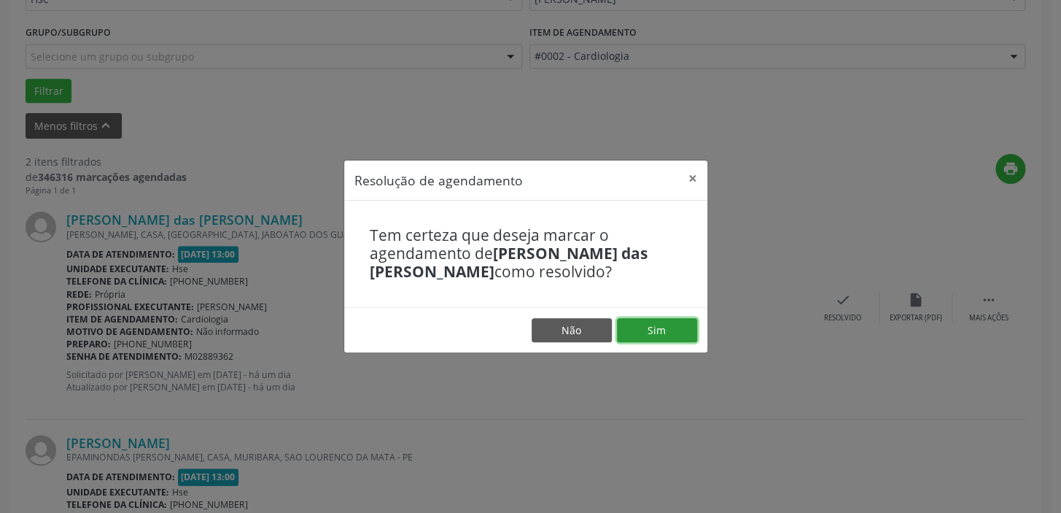
click at [652, 325] on button "Sim" at bounding box center [657, 330] width 80 height 25
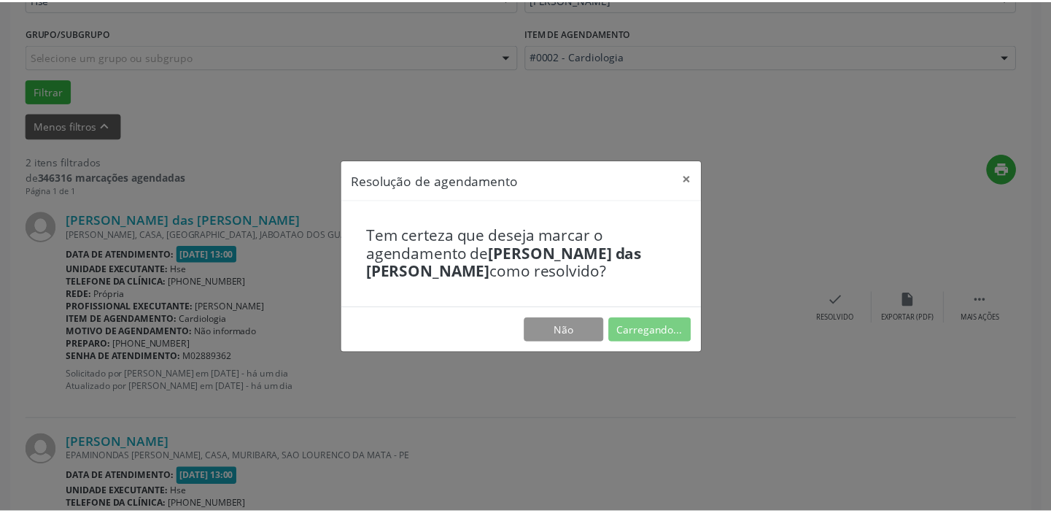
scroll to position [108, 0]
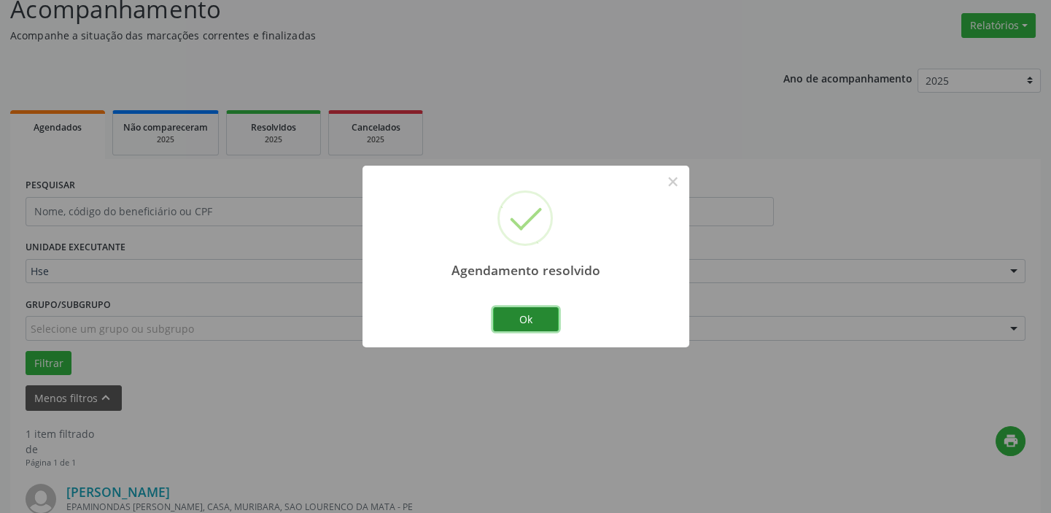
click at [533, 318] on button "Ok" at bounding box center [526, 319] width 66 height 25
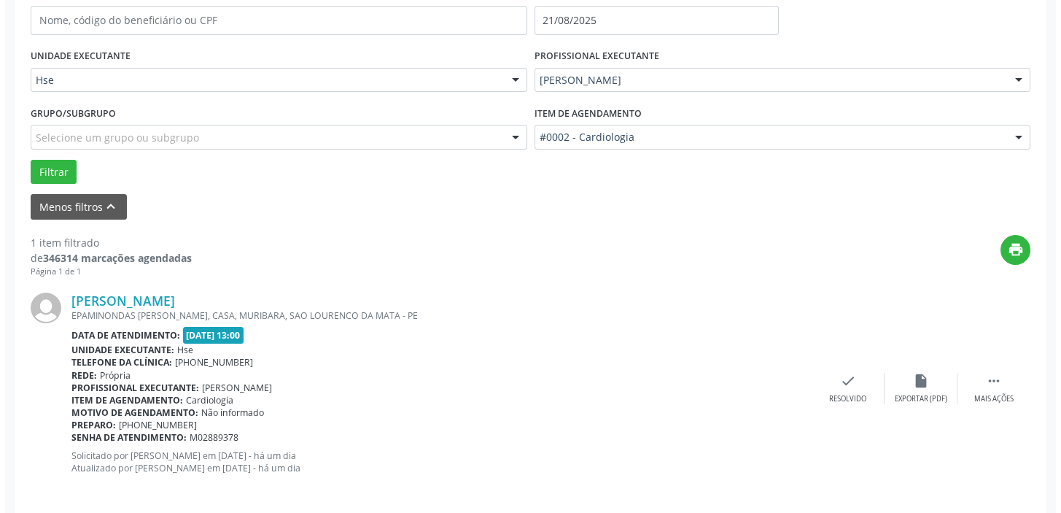
scroll to position [311, 0]
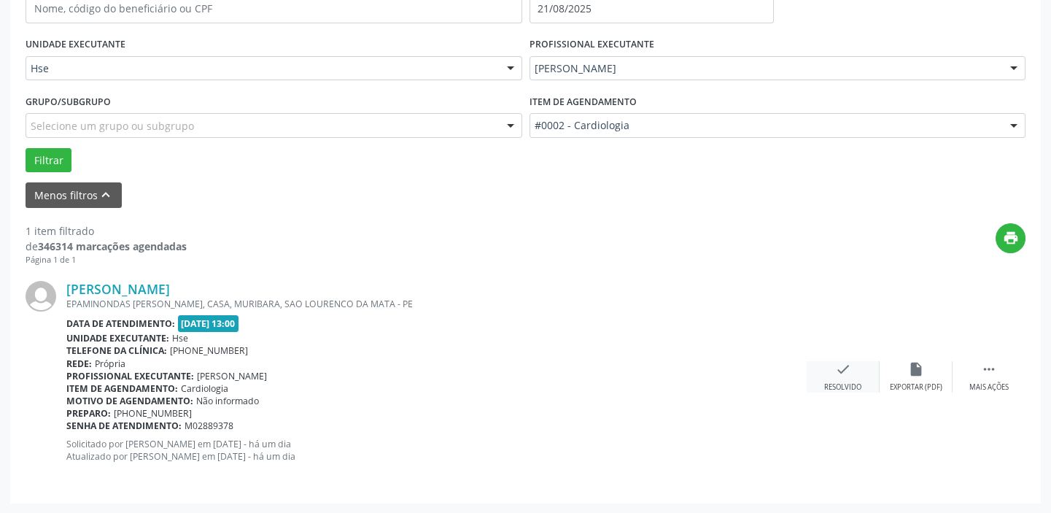
click at [841, 367] on icon "check" at bounding box center [843, 369] width 16 height 16
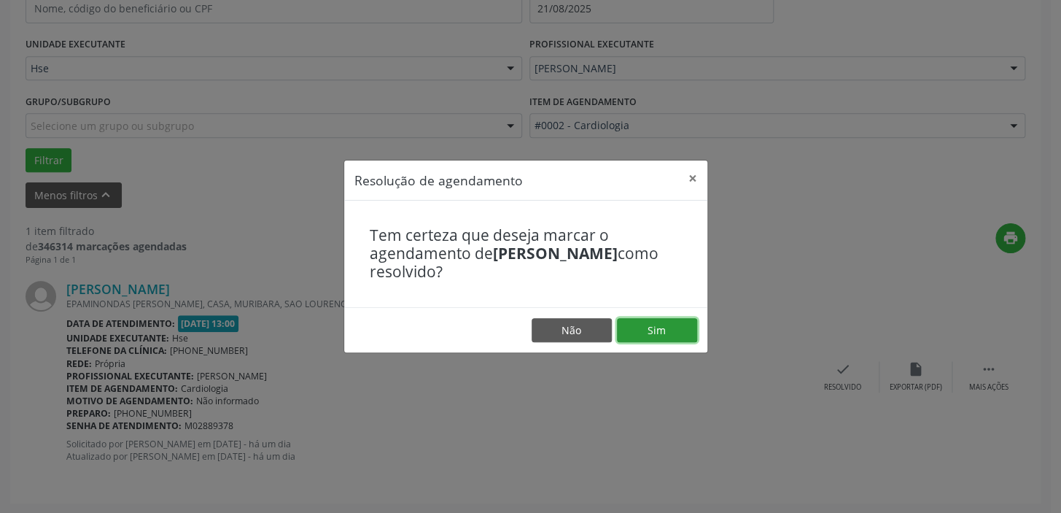
click at [641, 326] on button "Sim" at bounding box center [657, 330] width 80 height 25
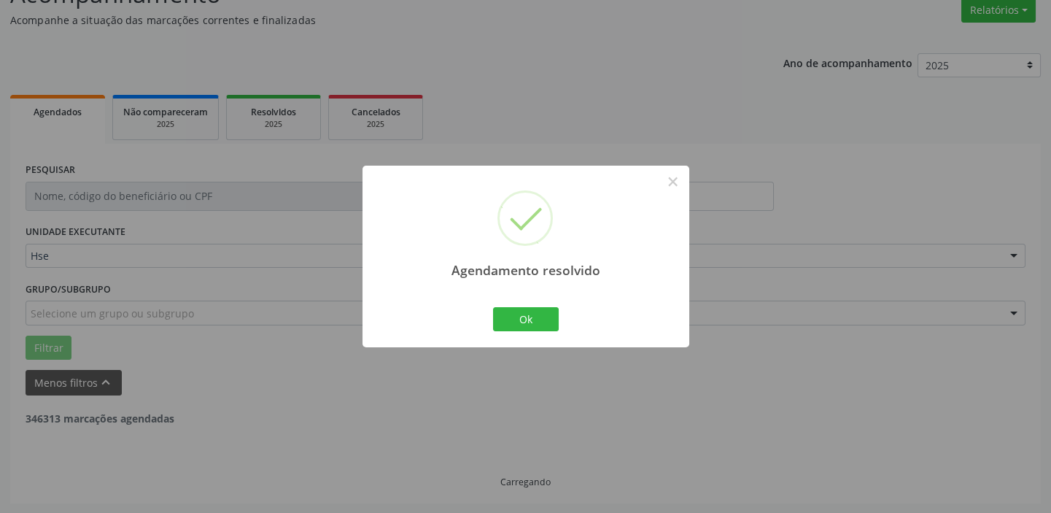
scroll to position [76, 0]
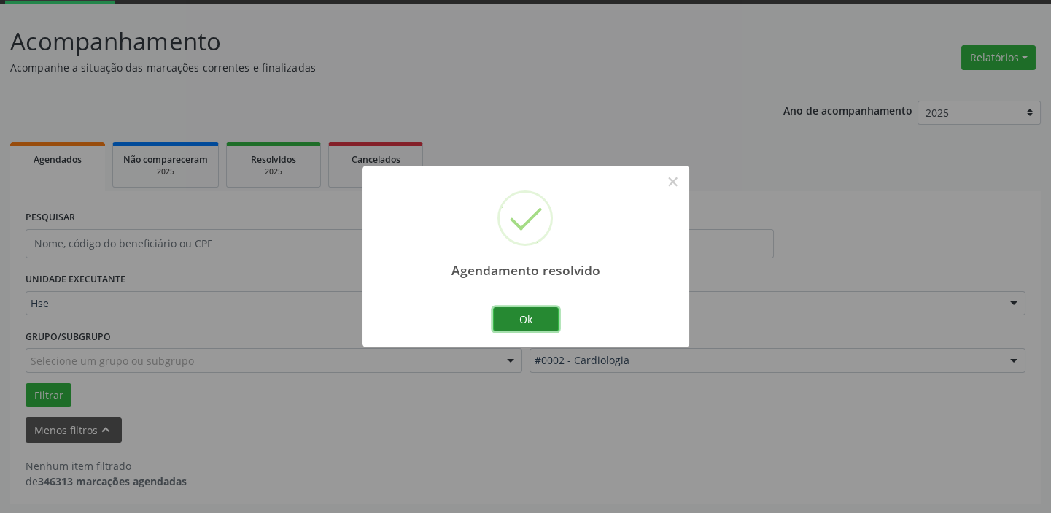
click at [543, 319] on button "Ok" at bounding box center [526, 319] width 66 height 25
